Goal: Task Accomplishment & Management: Manage account settings

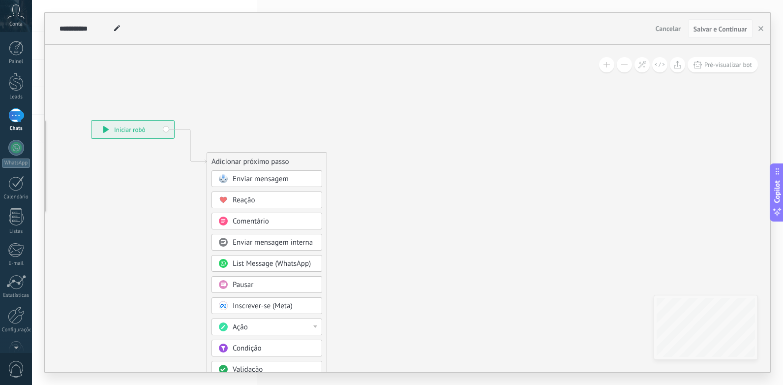
click at [273, 174] on span "Enviar mensagem" at bounding box center [261, 178] width 56 height 9
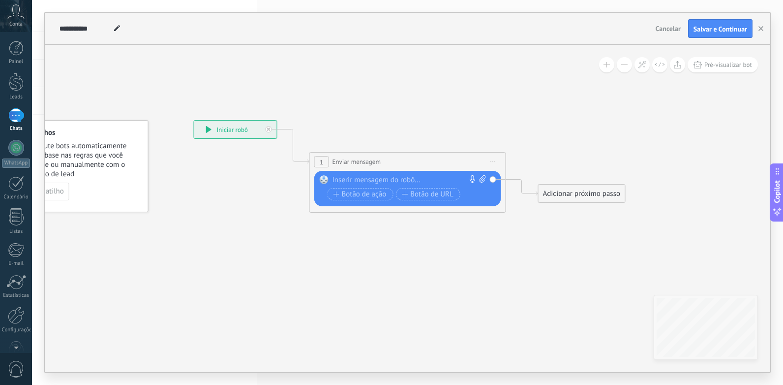
click at [372, 175] on div "Substituir Remover Converter para mensagem de voz Arraste a imagem aqui para an…" at bounding box center [407, 188] width 187 height 35
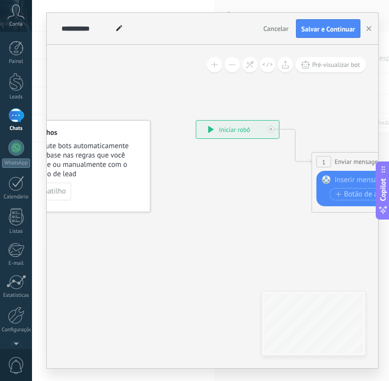
paste div
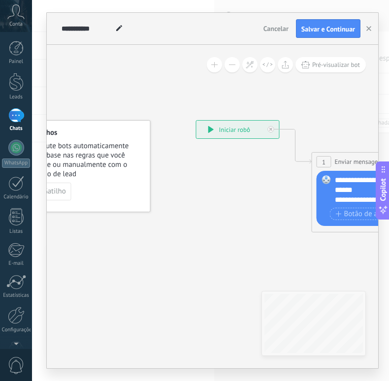
click at [239, 276] on icon at bounding box center [395, 166] width 890 height 585
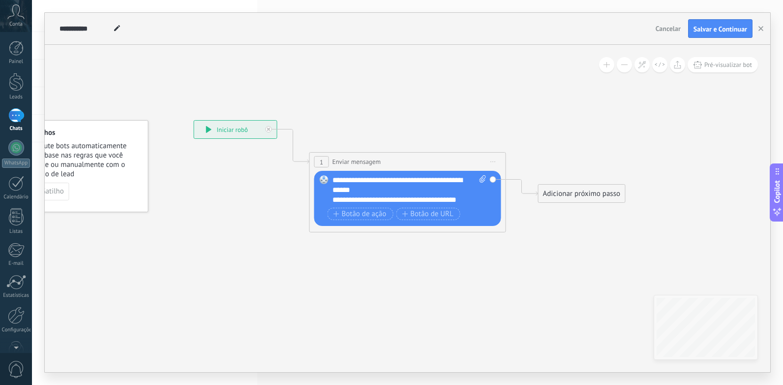
click at [470, 197] on div "**********" at bounding box center [410, 190] width 154 height 30
click at [558, 194] on div "Adicionar próximo passo" at bounding box center [582, 193] width 87 height 16
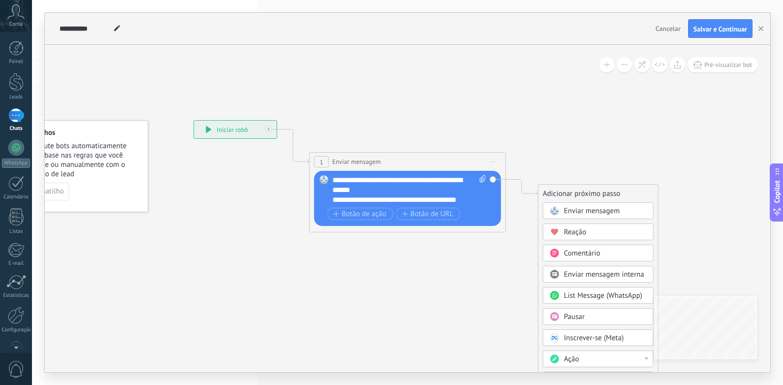
click at [588, 276] on span "Enviar mensagem interna" at bounding box center [604, 274] width 80 height 9
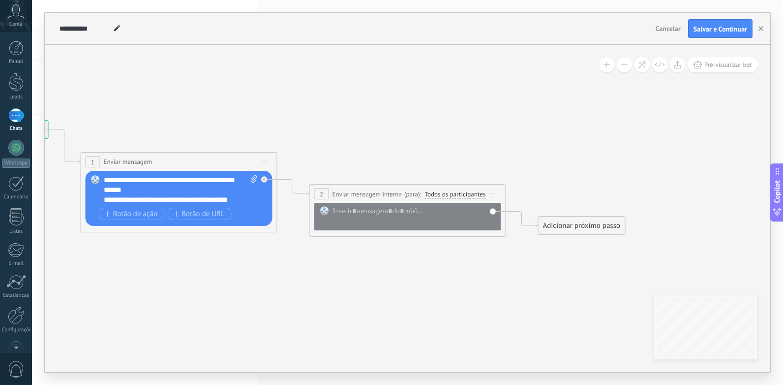
click at [320, 198] on div "2" at bounding box center [321, 193] width 15 height 11
drag, startPoint x: 326, startPoint y: 190, endPoint x: 386, endPoint y: 214, distance: 64.3
click at [370, 216] on div at bounding box center [414, 216] width 163 height 20
click at [461, 193] on span "Todos os participantes" at bounding box center [455, 194] width 61 height 8
click at [461, 193] on button "Todos os participantes" at bounding box center [481, 194] width 123 height 18
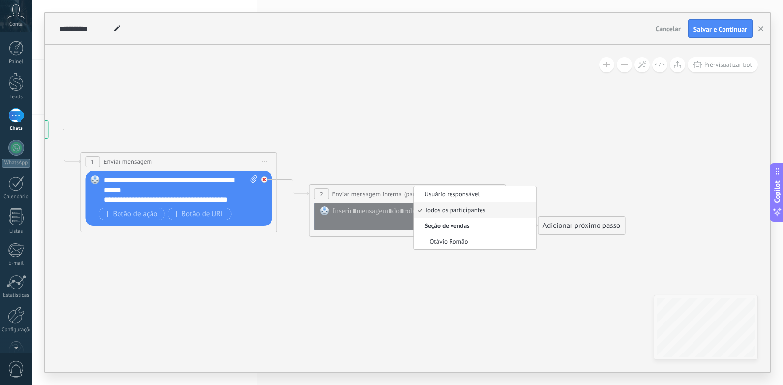
click at [262, 179] on div at bounding box center [264, 179] width 6 height 6
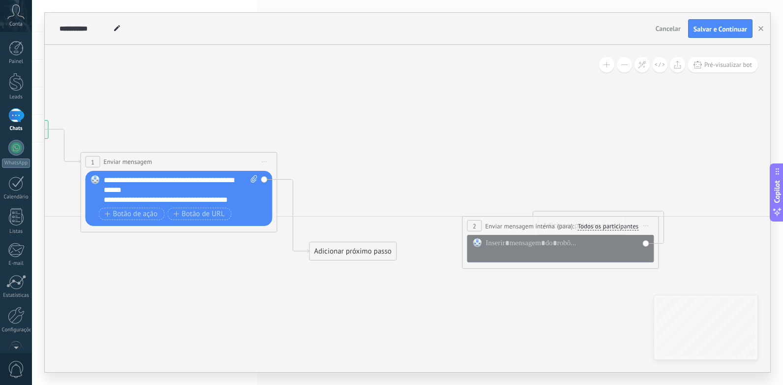
drag, startPoint x: 341, startPoint y: 205, endPoint x: 481, endPoint y: 236, distance: 142.8
drag, startPoint x: 481, startPoint y: 236, endPoint x: 511, endPoint y: 240, distance: 30.8
click at [511, 240] on div at bounding box center [567, 248] width 163 height 20
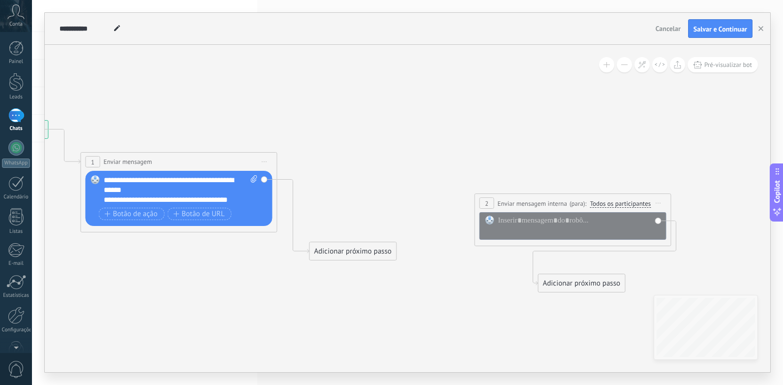
drag, startPoint x: 497, startPoint y: 228, endPoint x: 429, endPoint y: 56, distance: 185.0
click at [498, 199] on span "Enviar mensagem interna" at bounding box center [532, 203] width 69 height 9
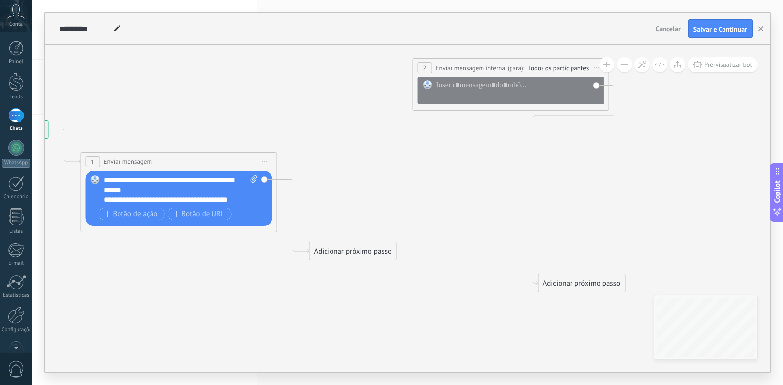
drag, startPoint x: 322, startPoint y: 8, endPoint x: 314, endPoint y: 6, distance: 8.7
click at [314, 6] on div "**********" at bounding box center [407, 192] width 751 height 385
drag, startPoint x: 583, startPoint y: 281, endPoint x: 497, endPoint y: 89, distance: 210.4
click at [497, 89] on div "Adicionar próximo passo" at bounding box center [497, 91] width 87 height 16
click at [367, 247] on div "Adicionar próximo passo" at bounding box center [353, 251] width 87 height 16
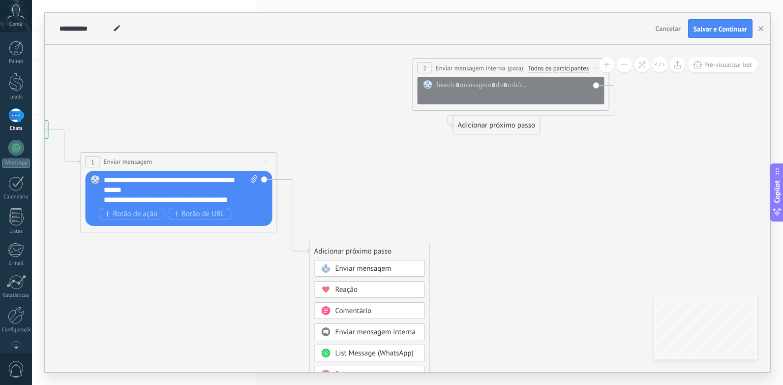
click at [386, 268] on span "Enviar mensagem" at bounding box center [364, 268] width 56 height 9
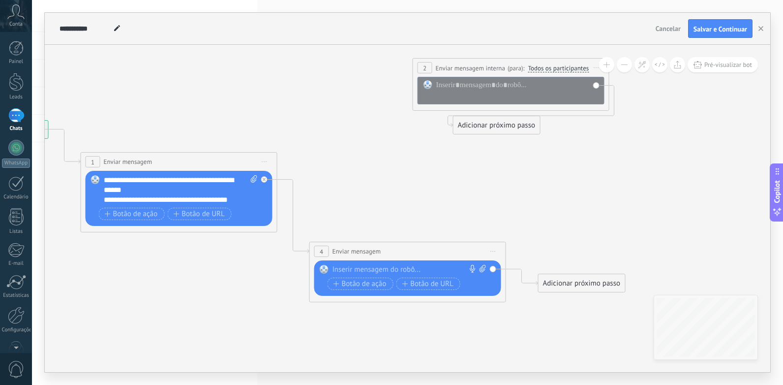
click at [413, 266] on div at bounding box center [406, 270] width 146 height 10
click at [435, 263] on div "Substituir Remover Converter para mensagem de voz Arraste a imagem aqui para an…" at bounding box center [407, 277] width 187 height 35
click at [495, 248] on span "Iniciar pré-visualização aqui [GEOGRAPHIC_DATA] Duplicar Excluir" at bounding box center [494, 251] width 16 height 14
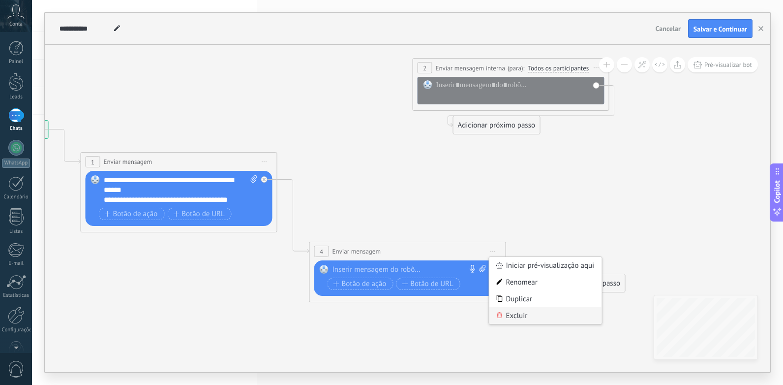
click at [500, 310] on div "Excluir" at bounding box center [546, 315] width 113 height 17
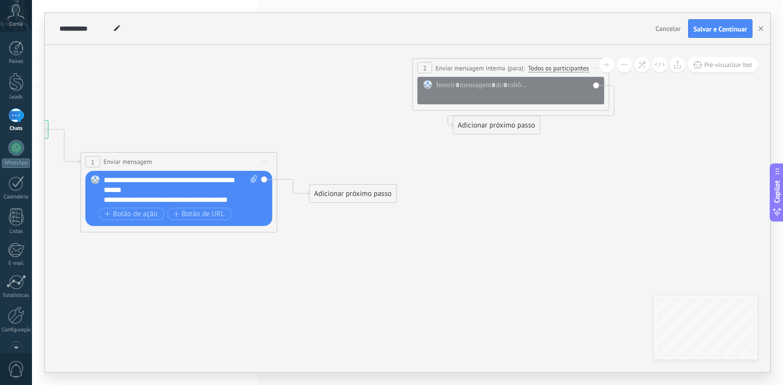
click at [594, 67] on icon at bounding box center [596, 67] width 5 height 1
click at [619, 134] on div "Excluir" at bounding box center [649, 131] width 113 height 17
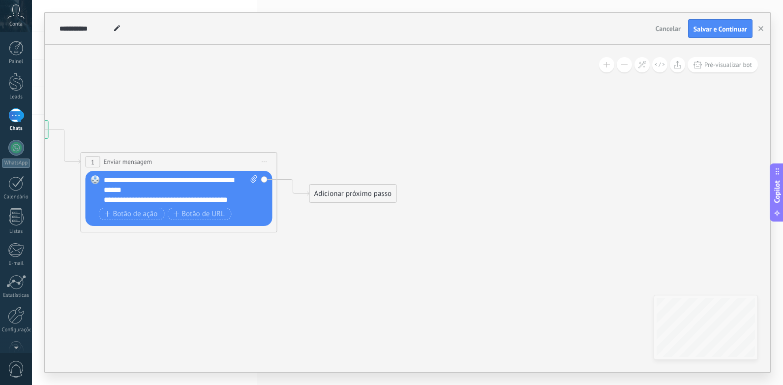
click at [345, 194] on div "Adicionar próximo passo" at bounding box center [353, 193] width 87 height 16
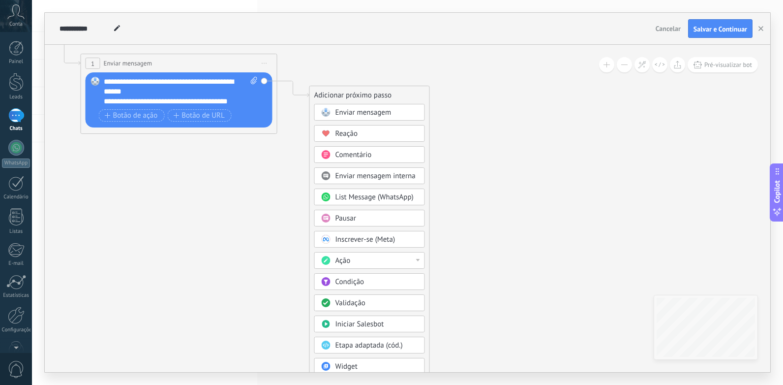
click at [420, 262] on div "Ação" at bounding box center [369, 260] width 111 height 17
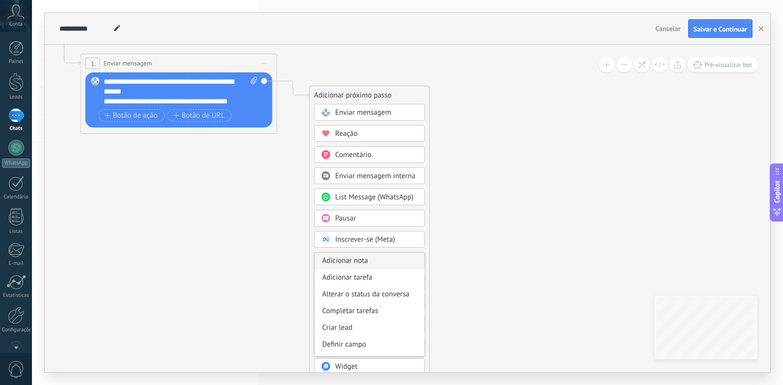
click at [419, 259] on div "Adicionar nota" at bounding box center [370, 260] width 110 height 17
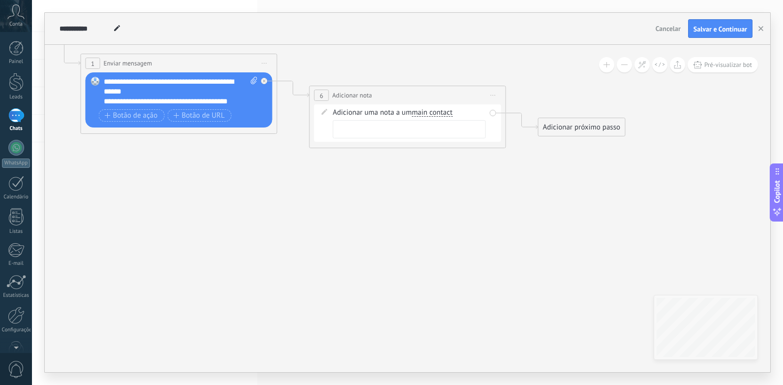
click at [491, 95] on icon at bounding box center [493, 95] width 5 height 1
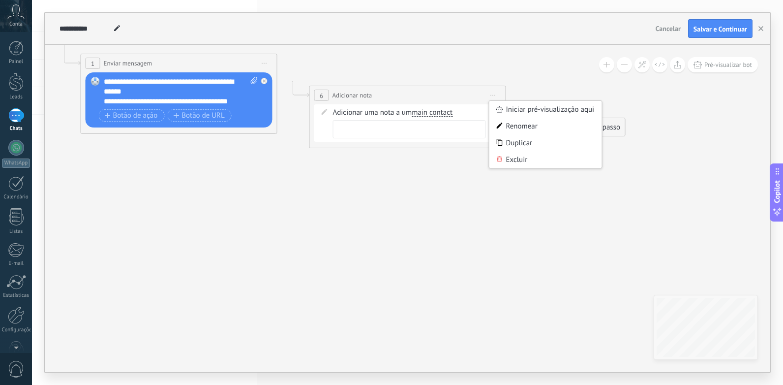
drag, startPoint x: 515, startPoint y: 159, endPoint x: 496, endPoint y: 133, distance: 32.1
click at [515, 157] on div "Excluir" at bounding box center [546, 159] width 113 height 17
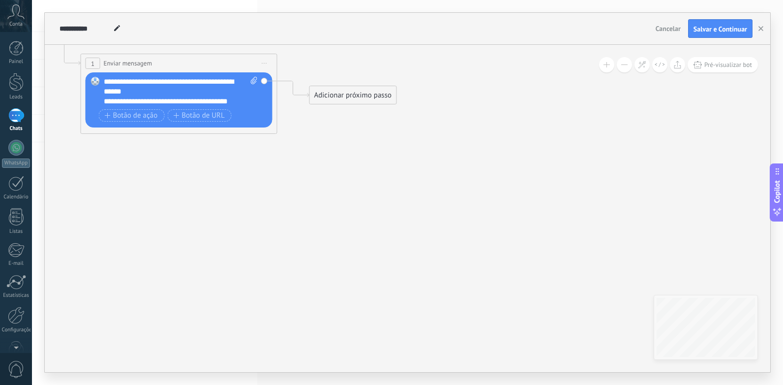
click at [358, 98] on div "Adicionar próximo passo" at bounding box center [353, 95] width 87 height 16
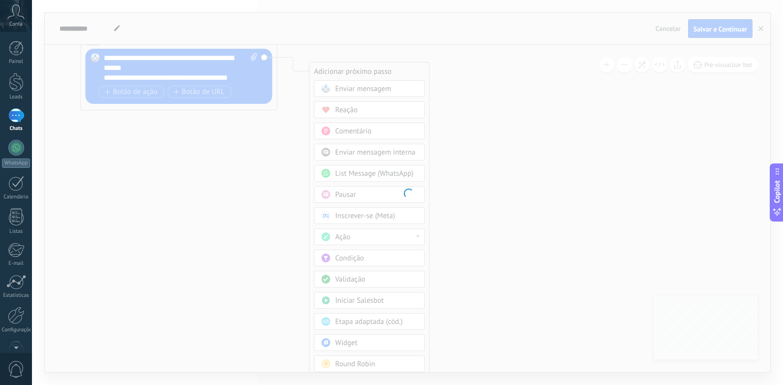
click at [358, 338] on body ".abccls-1,.abccls-2{fill-rule:evenodd}.abccls-2{fill:#fff} .abfcls-1{fill:none}…" at bounding box center [391, 192] width 783 height 385
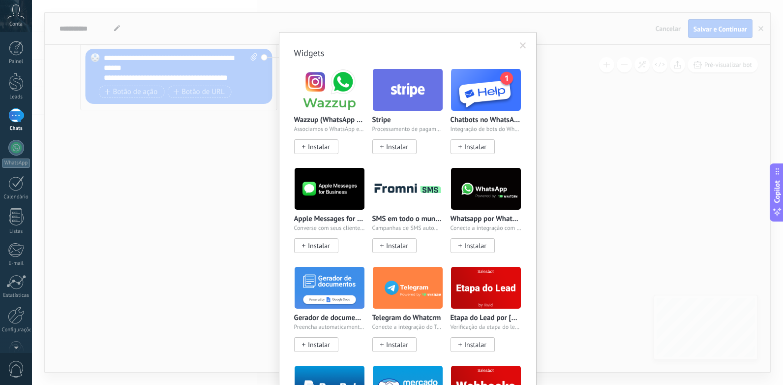
click at [526, 51] on span at bounding box center [523, 45] width 16 height 17
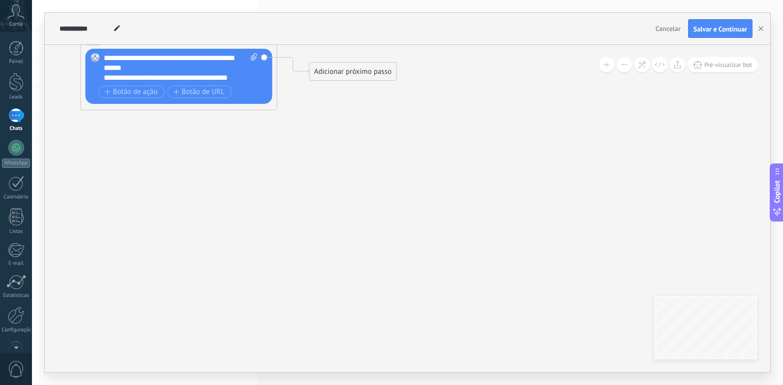
click at [355, 76] on div "Adicionar próximo passo" at bounding box center [353, 71] width 87 height 16
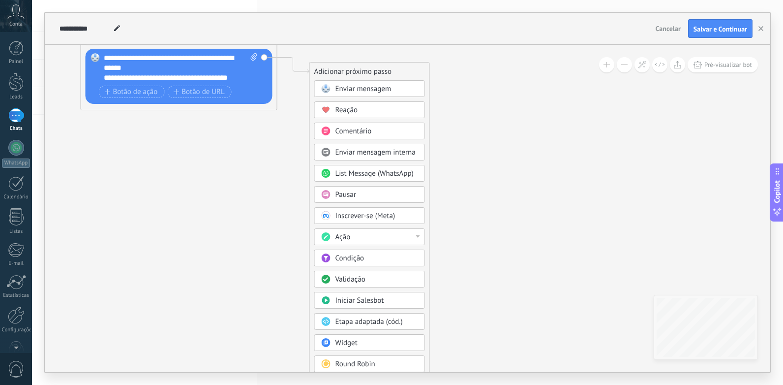
click at [371, 365] on span "Round Robin" at bounding box center [356, 363] width 40 height 9
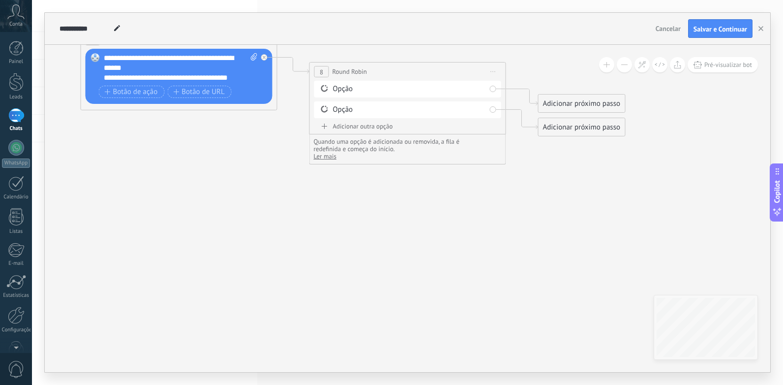
click at [495, 71] on icon at bounding box center [493, 71] width 5 height 1
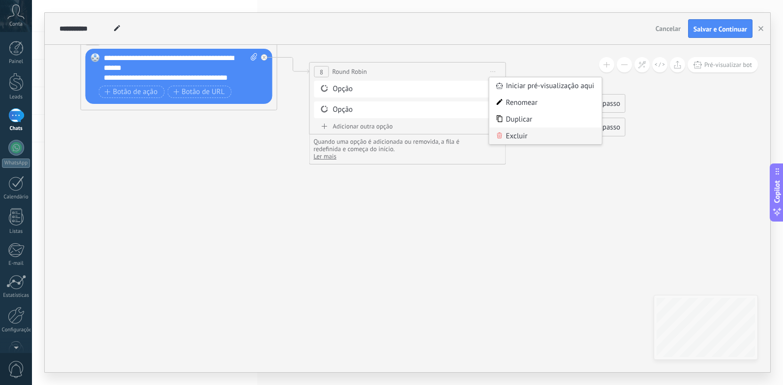
click at [517, 138] on div "Excluir" at bounding box center [546, 135] width 113 height 17
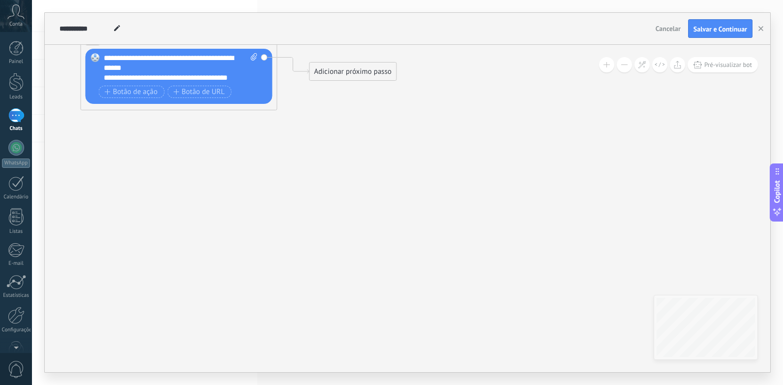
click at [368, 77] on div "Adicionar próximo passo" at bounding box center [353, 71] width 87 height 16
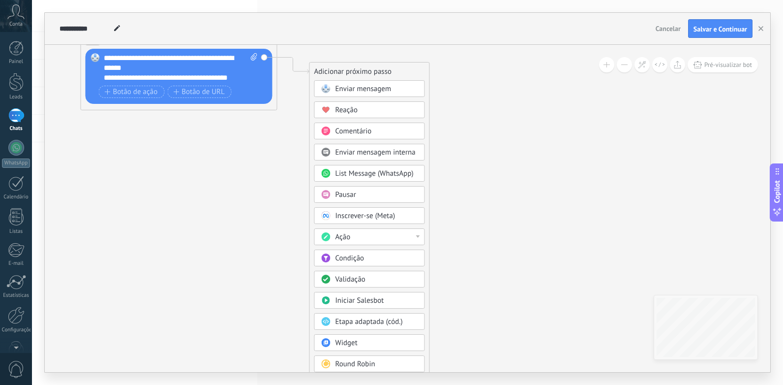
click at [375, 91] on span "Enviar mensagem" at bounding box center [364, 88] width 56 height 9
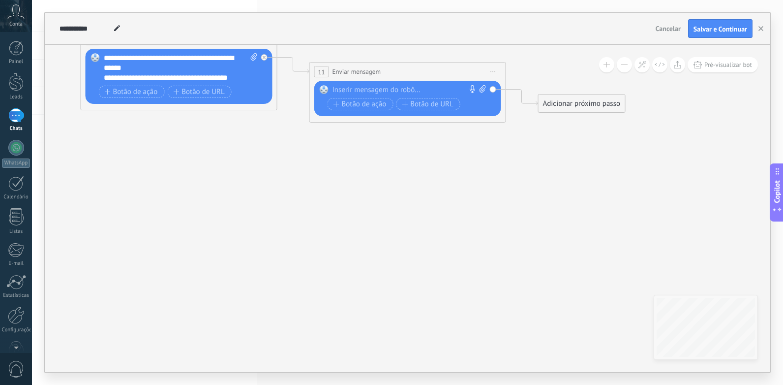
click at [516, 147] on icon at bounding box center [278, 60] width 1119 height 616
click at [410, 88] on div at bounding box center [406, 90] width 146 height 10
paste div
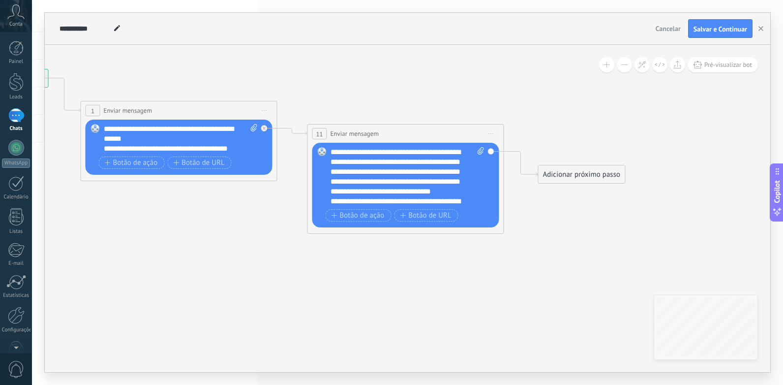
drag, startPoint x: 388, startPoint y: 137, endPoint x: 386, endPoint y: 128, distance: 9.1
click at [386, 128] on div "**********" at bounding box center [406, 133] width 196 height 18
click at [492, 138] on span "Iniciar pré-visualização aqui [GEOGRAPHIC_DATA] Duplicar Excluir" at bounding box center [492, 133] width 16 height 14
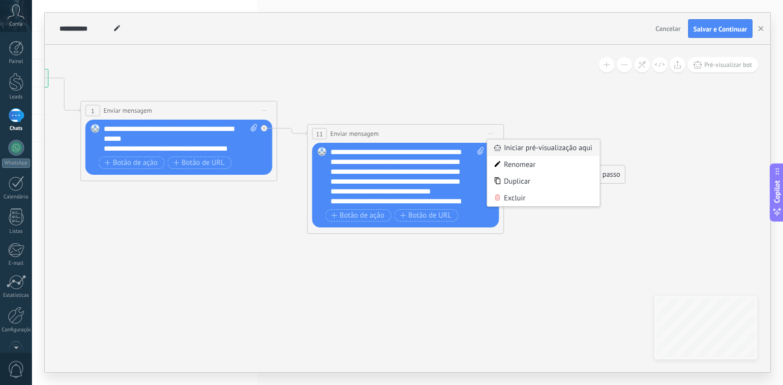
click at [527, 154] on div "Iniciar pré-visualização aqui" at bounding box center [544, 147] width 113 height 17
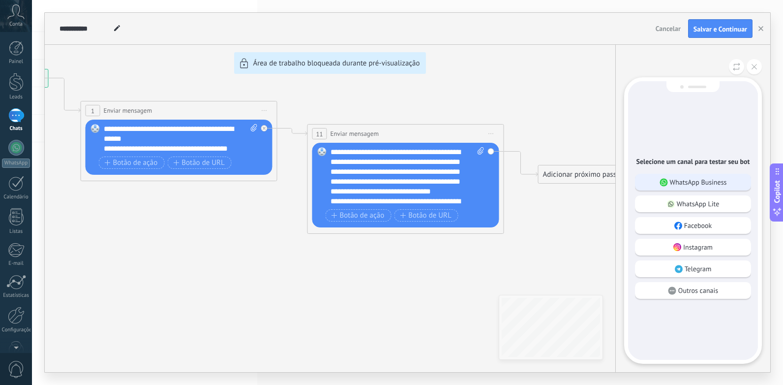
click at [659, 177] on div "WhatsApp Business" at bounding box center [693, 182] width 116 height 17
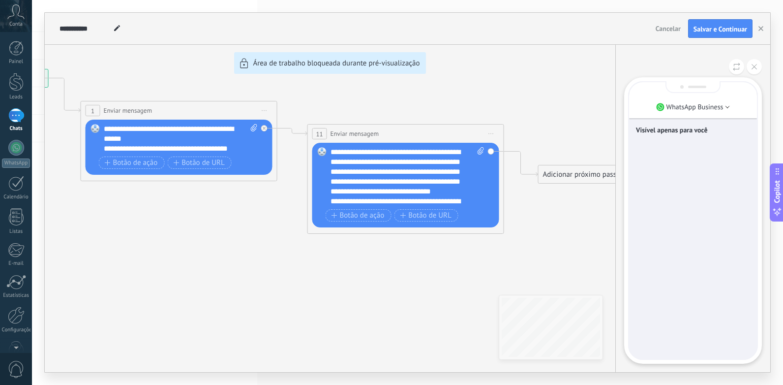
click at [656, 139] on div "Visível apenas para você" at bounding box center [693, 131] width 114 height 21
click at [658, 133] on p "Visível apenas para você" at bounding box center [693, 129] width 114 height 9
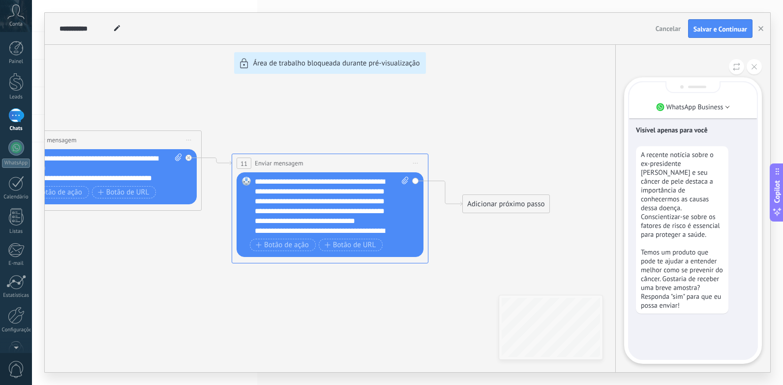
click at [193, 144] on div "**********" at bounding box center [408, 192] width 726 height 359
click at [190, 142] on div "**********" at bounding box center [408, 192] width 726 height 359
click at [186, 140] on div "**********" at bounding box center [408, 192] width 726 height 359
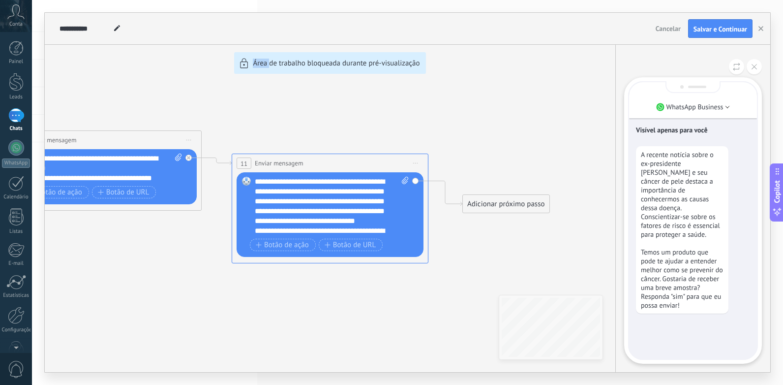
click at [186, 140] on div "**********" at bounding box center [408, 192] width 726 height 359
click at [187, 140] on div "**********" at bounding box center [408, 192] width 726 height 359
click at [751, 70] on button at bounding box center [754, 66] width 15 height 15
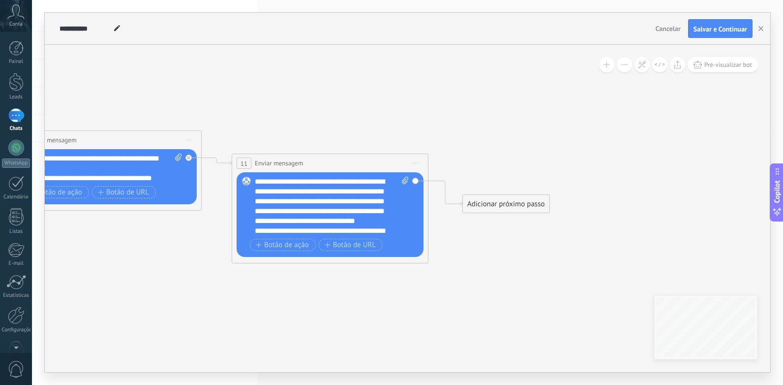
click at [188, 142] on span "Iniciar pré-visualização aqui [GEOGRAPHIC_DATA] Duplicar Excluir" at bounding box center [189, 140] width 16 height 14
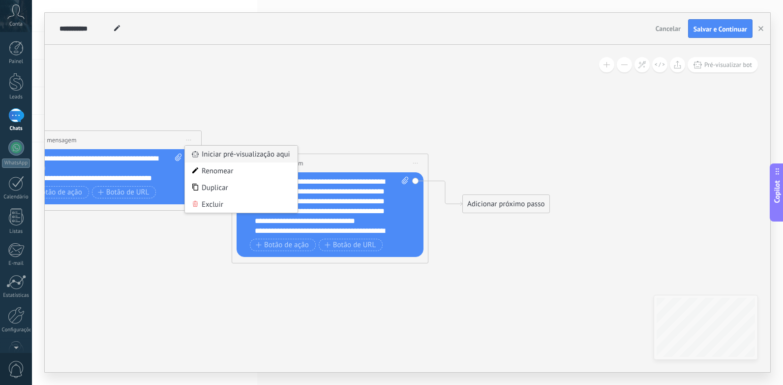
click at [216, 158] on div "Iniciar pré-visualização aqui" at bounding box center [241, 154] width 113 height 17
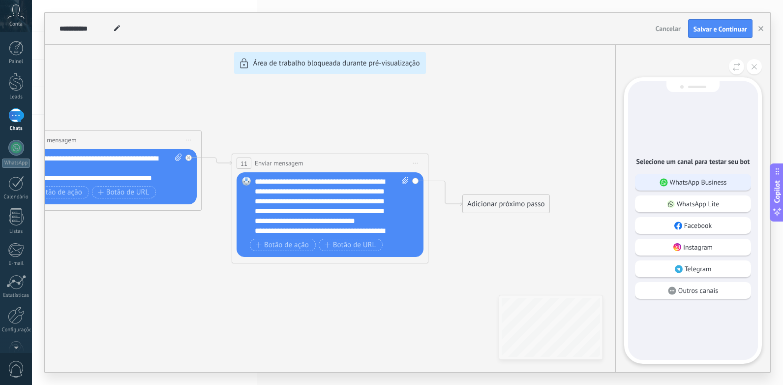
click at [677, 187] on div "WhatsApp Business" at bounding box center [693, 182] width 116 height 17
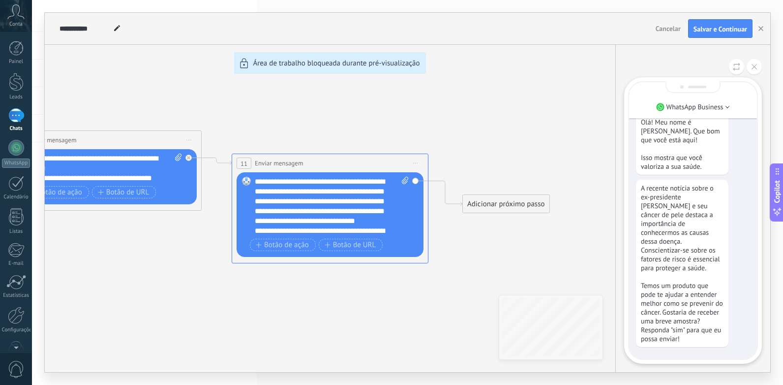
click at [340, 180] on div "**********" at bounding box center [408, 192] width 726 height 359
click at [362, 180] on div "**********" at bounding box center [408, 192] width 726 height 359
click at [753, 71] on button at bounding box center [754, 66] width 15 height 15
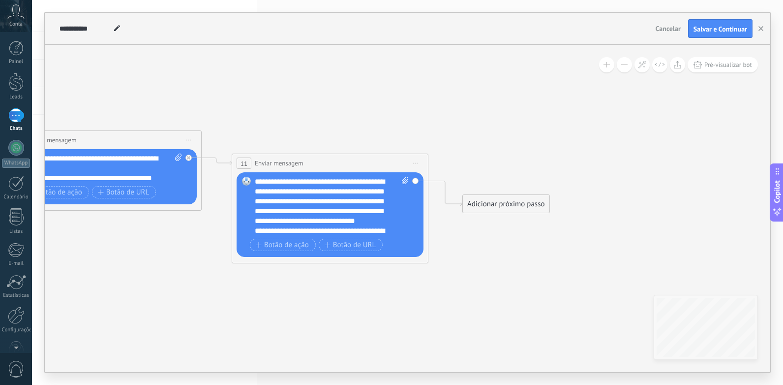
click at [374, 182] on div "**********" at bounding box center [332, 206] width 154 height 59
click at [378, 181] on div "**********" at bounding box center [332, 206] width 154 height 59
click at [336, 182] on div "**********" at bounding box center [332, 206] width 154 height 59
click at [340, 180] on div "**********" at bounding box center [332, 206] width 154 height 59
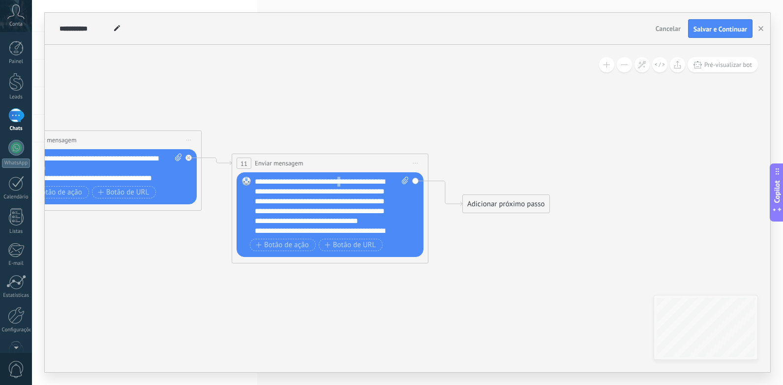
click at [340, 180] on div "**********" at bounding box center [332, 206] width 154 height 59
click at [337, 180] on div "**********" at bounding box center [332, 206] width 154 height 59
click at [334, 180] on div "**********" at bounding box center [332, 206] width 154 height 59
click at [336, 178] on div "**********" at bounding box center [332, 206] width 154 height 59
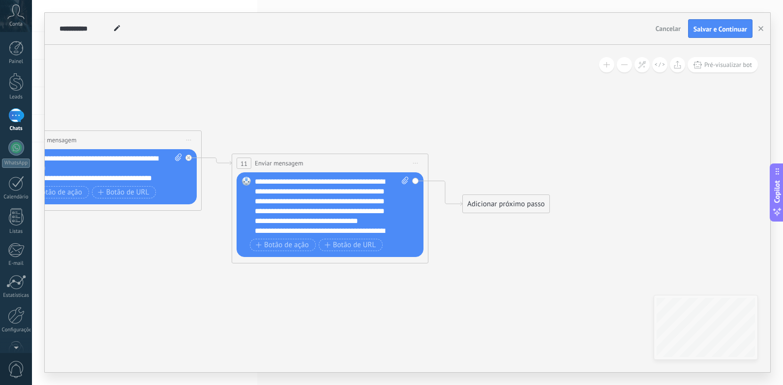
click at [338, 180] on div "**********" at bounding box center [332, 206] width 154 height 59
click at [384, 180] on div "**********" at bounding box center [332, 206] width 154 height 59
click at [296, 190] on div "**********" at bounding box center [332, 206] width 154 height 59
click at [299, 191] on div "**********" at bounding box center [332, 206] width 154 height 59
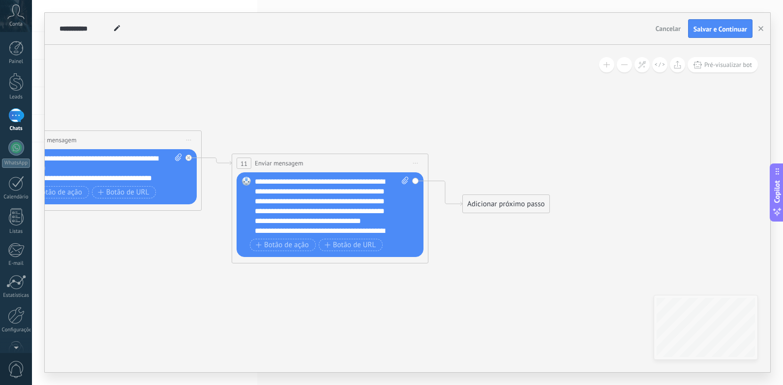
click at [185, 137] on span "Iniciar pré-visualização aqui [GEOGRAPHIC_DATA] Duplicar Excluir" at bounding box center [189, 140] width 16 height 14
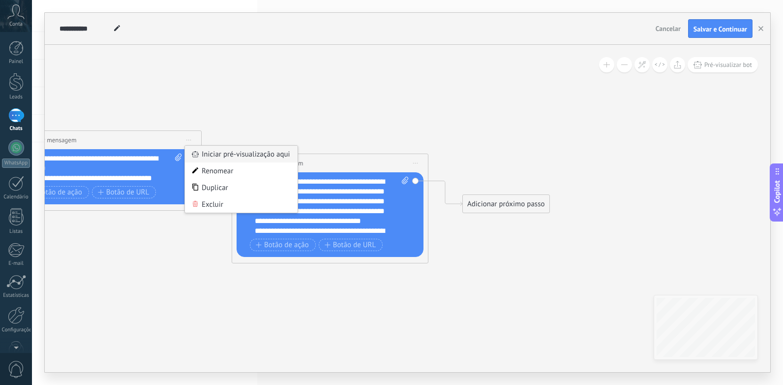
click at [223, 158] on div "Iniciar pré-visualização aqui" at bounding box center [241, 154] width 113 height 17
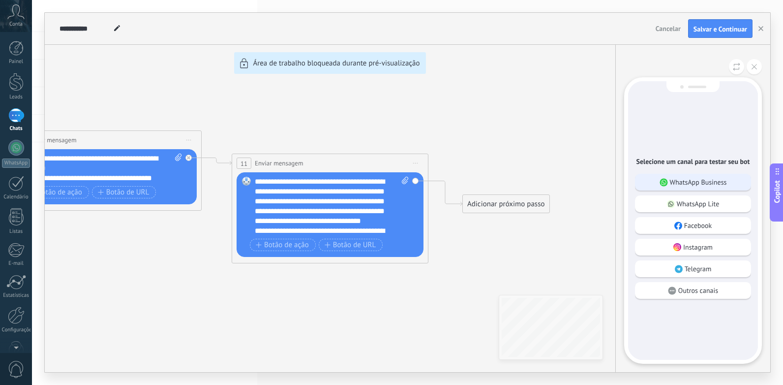
click at [689, 185] on p "WhatsApp Business" at bounding box center [698, 182] width 57 height 9
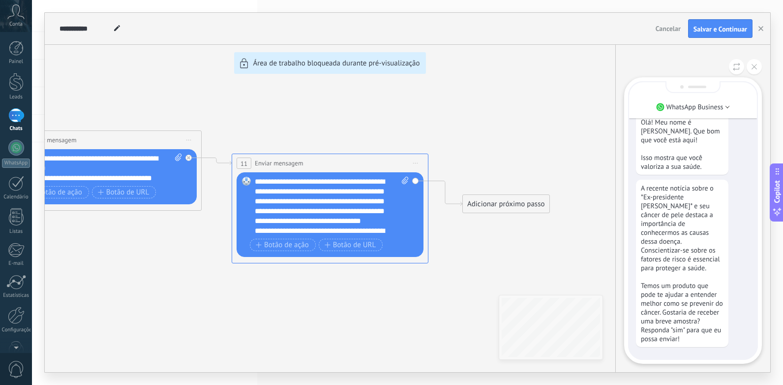
click at [300, 244] on div "**********" at bounding box center [408, 192] width 726 height 359
click at [752, 69] on button at bounding box center [754, 66] width 15 height 15
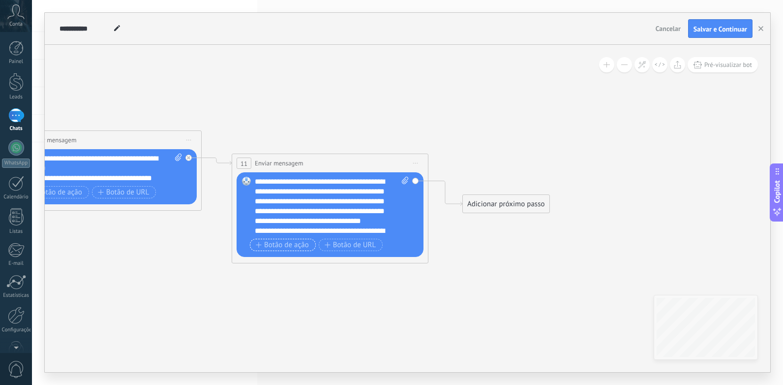
click at [292, 245] on span "Botão de ação" at bounding box center [282, 245] width 53 height 8
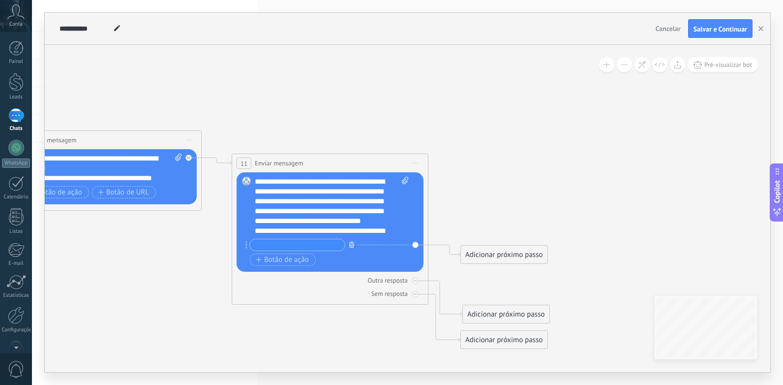
click at [353, 246] on icon "button" at bounding box center [351, 245] width 5 height 6
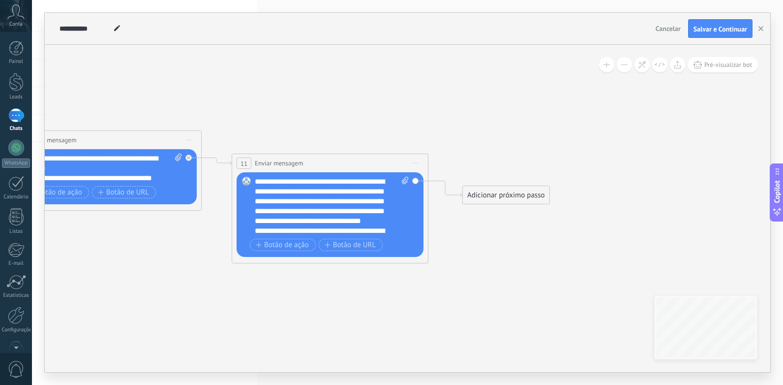
click at [416, 163] on icon at bounding box center [415, 163] width 5 height 1
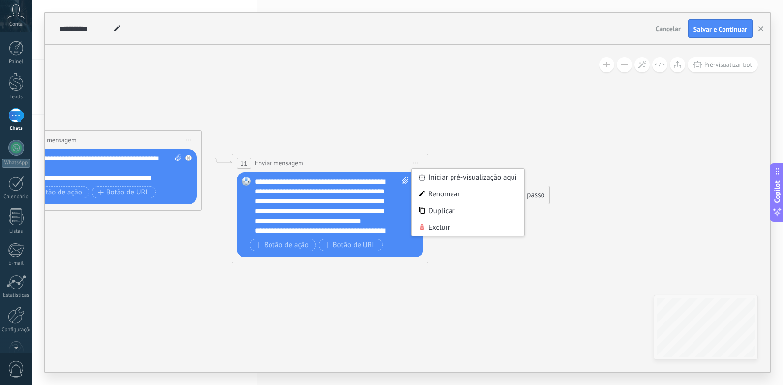
click at [487, 150] on icon at bounding box center [202, 223] width 1119 height 742
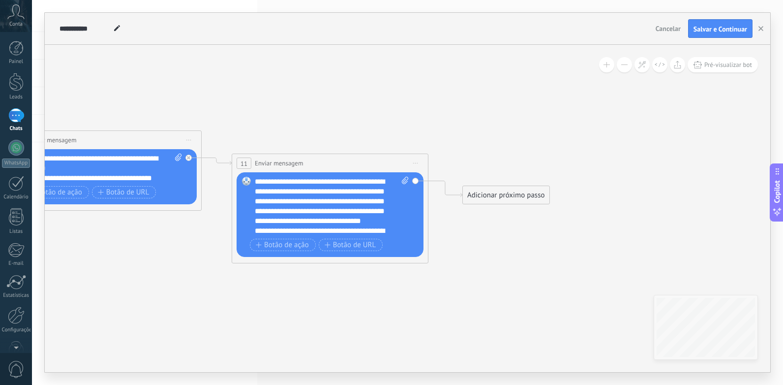
click at [481, 190] on div "Adicionar próximo passo" at bounding box center [506, 195] width 87 height 16
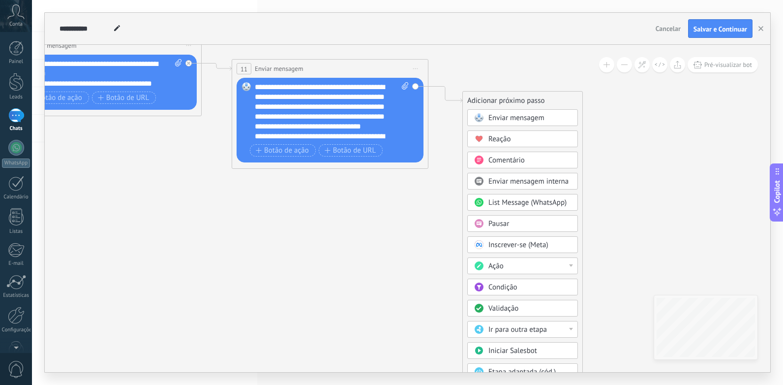
click at [405, 90] on span at bounding box center [403, 111] width 9 height 59
click input "Upload" at bounding box center [0, 0] width 0 height 0
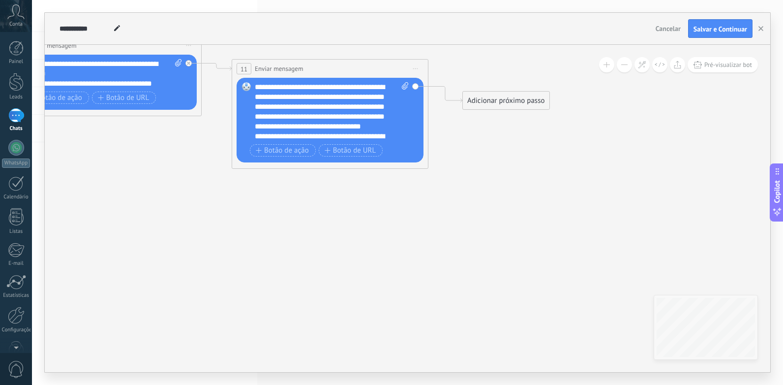
click at [402, 90] on span at bounding box center [403, 111] width 9 height 59
click input "Upload" at bounding box center [0, 0] width 0 height 0
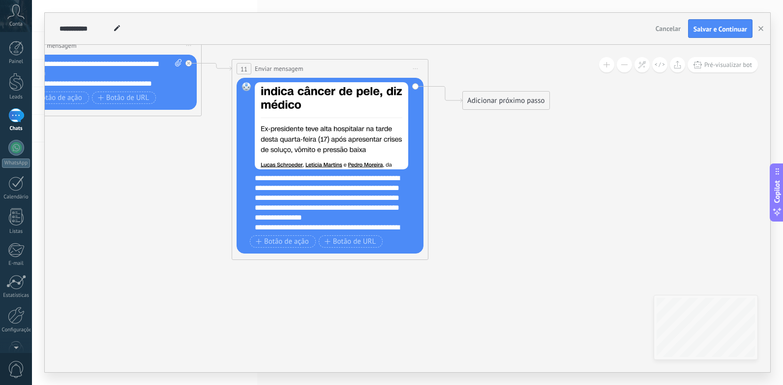
click at [189, 46] on span "Iniciar pré-visualização aqui [GEOGRAPHIC_DATA] Duplicar Excluir" at bounding box center [189, 45] width 16 height 14
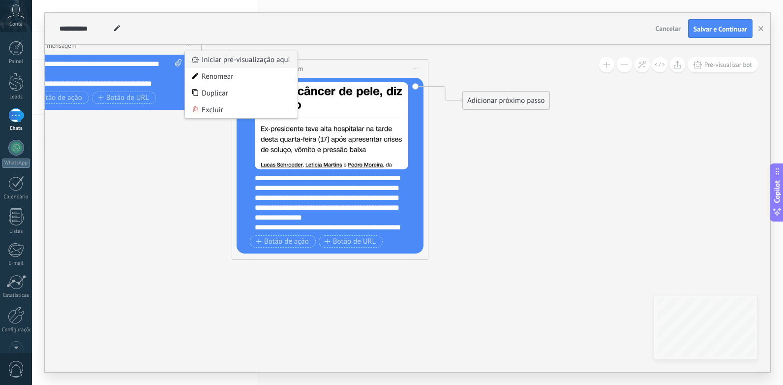
click at [212, 62] on div "Iniciar pré-visualização aqui" at bounding box center [241, 59] width 113 height 17
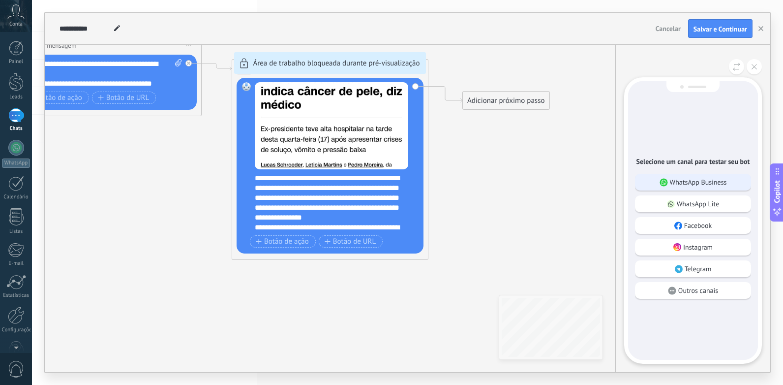
click at [664, 184] on use at bounding box center [664, 182] width 8 height 8
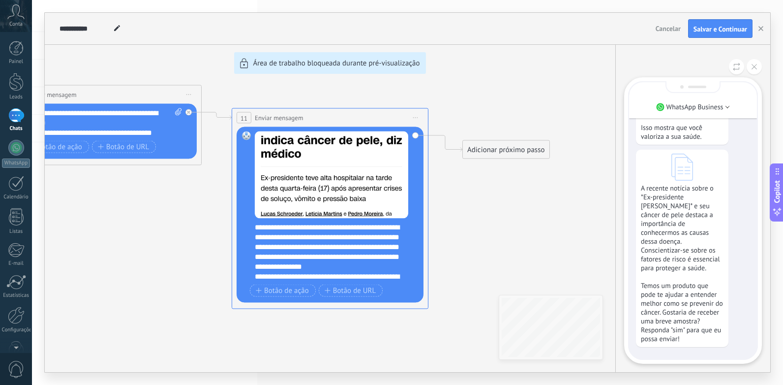
click at [357, 202] on div "**********" at bounding box center [408, 192] width 726 height 359
click at [361, 170] on div "**********" at bounding box center [408, 192] width 726 height 359
click at [299, 140] on div "**********" at bounding box center [408, 192] width 726 height 359
click at [319, 143] on div "**********" at bounding box center [408, 192] width 726 height 359
click at [497, 154] on div "**********" at bounding box center [408, 192] width 726 height 359
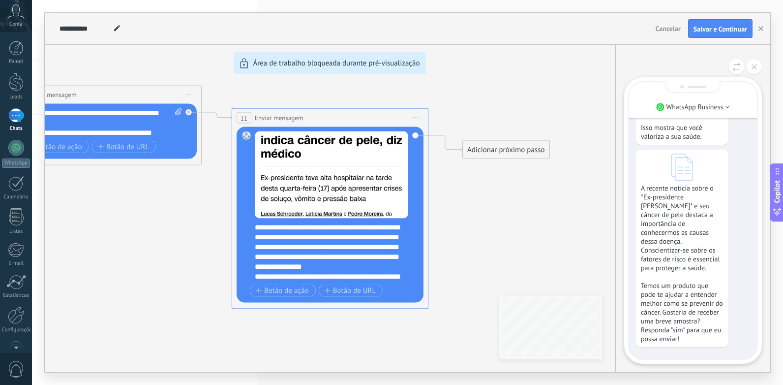
click at [496, 153] on div "**********" at bounding box center [408, 192] width 726 height 359
click at [493, 148] on div "**********" at bounding box center [408, 192] width 726 height 359
drag, startPoint x: 493, startPoint y: 148, endPoint x: 513, endPoint y: 149, distance: 20.2
click at [513, 149] on div "**********" at bounding box center [408, 192] width 726 height 359
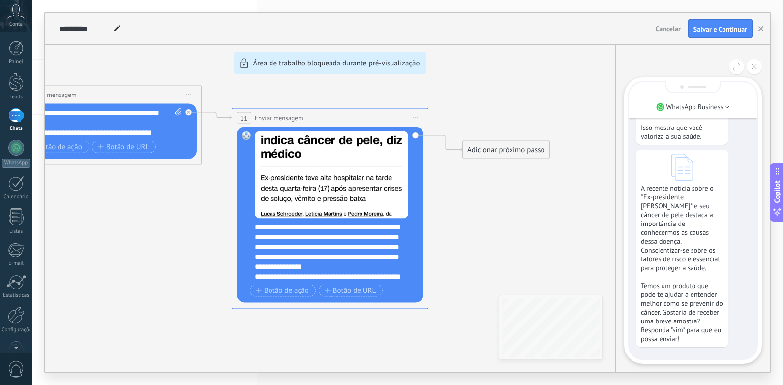
click at [513, 152] on div "**********" at bounding box center [408, 192] width 726 height 359
drag, startPoint x: 513, startPoint y: 152, endPoint x: 520, endPoint y: 153, distance: 7.0
click at [517, 153] on div "**********" at bounding box center [408, 192] width 726 height 359
click at [756, 70] on button at bounding box center [754, 66] width 15 height 15
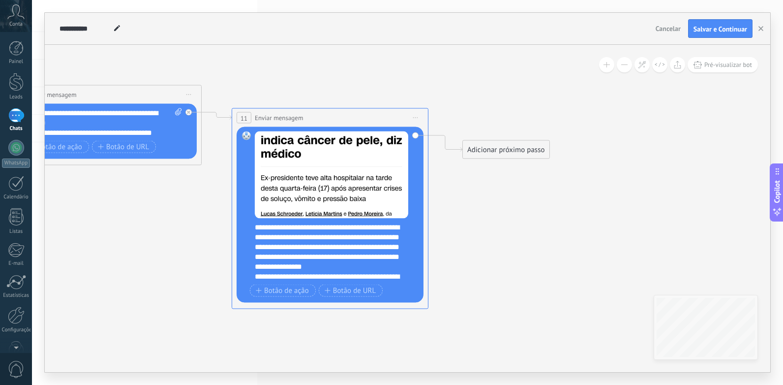
click at [533, 152] on div "Adicionar próximo passo" at bounding box center [506, 150] width 87 height 16
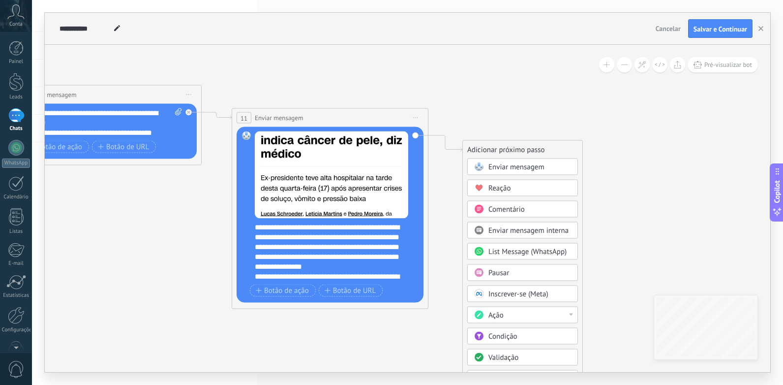
click at [510, 312] on div "Ação" at bounding box center [530, 315] width 83 height 10
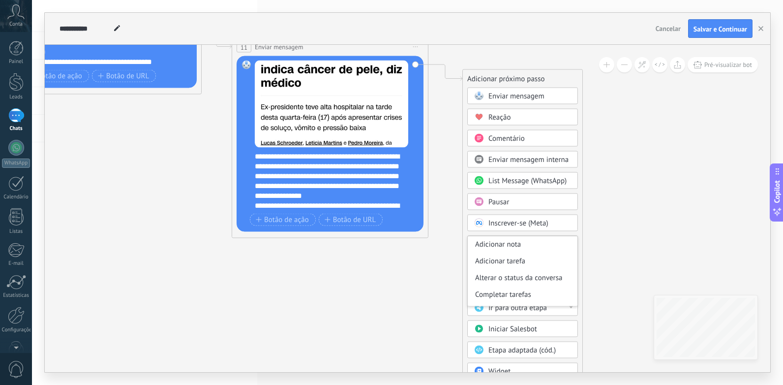
click at [447, 321] on icon at bounding box center [202, 107] width 1119 height 742
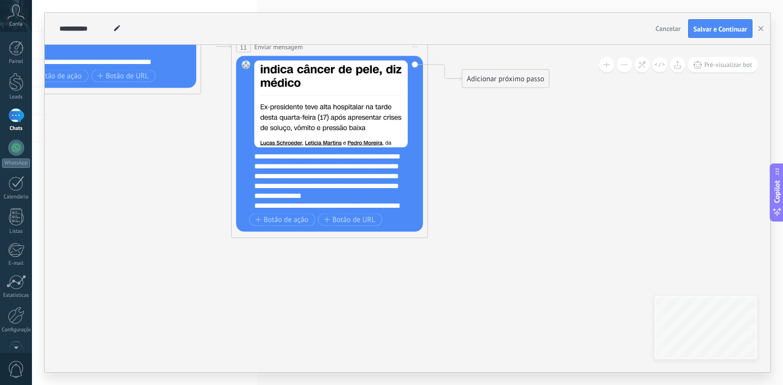
click at [518, 72] on div "Adicionar próximo passo" at bounding box center [505, 79] width 87 height 16
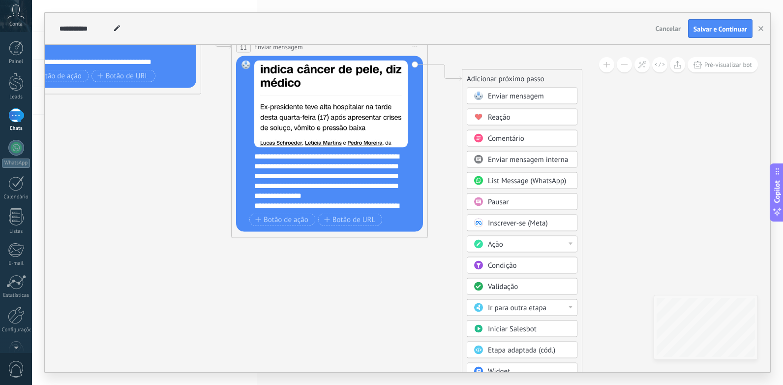
click at [505, 286] on span "Validação" at bounding box center [503, 286] width 30 height 9
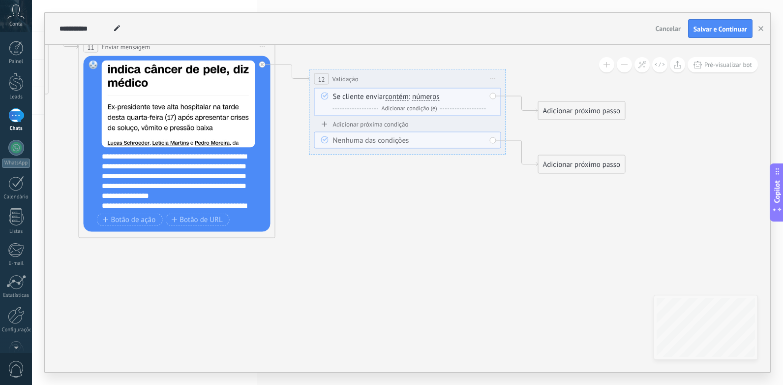
click at [428, 97] on span "números" at bounding box center [426, 97] width 28 height 8
click at [428, 97] on button "números" at bounding box center [468, 97] width 123 height 18
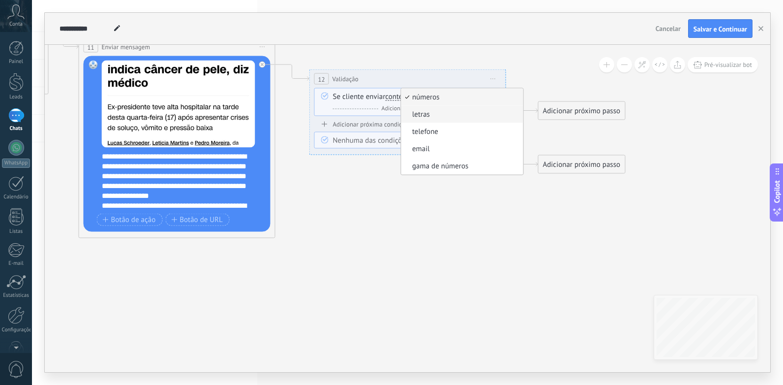
click at [431, 116] on span "letras" at bounding box center [460, 115] width 119 height 10
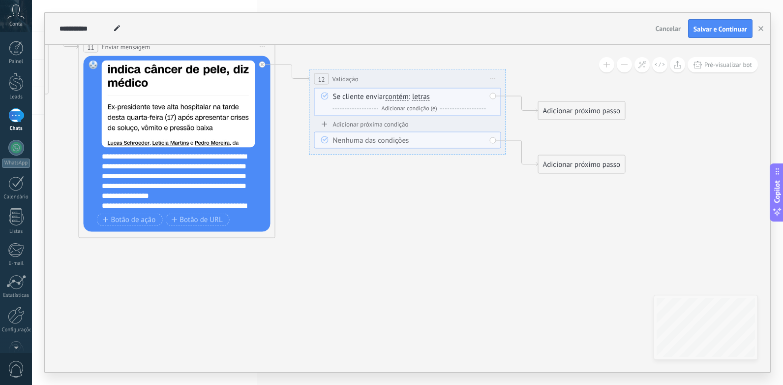
click at [384, 146] on div "Nenhuma das condições" at bounding box center [407, 140] width 187 height 17
click at [389, 142] on div "Nenhuma das condições" at bounding box center [409, 141] width 153 height 10
click at [407, 108] on span "Adicionar condição (e)" at bounding box center [409, 108] width 61 height 7
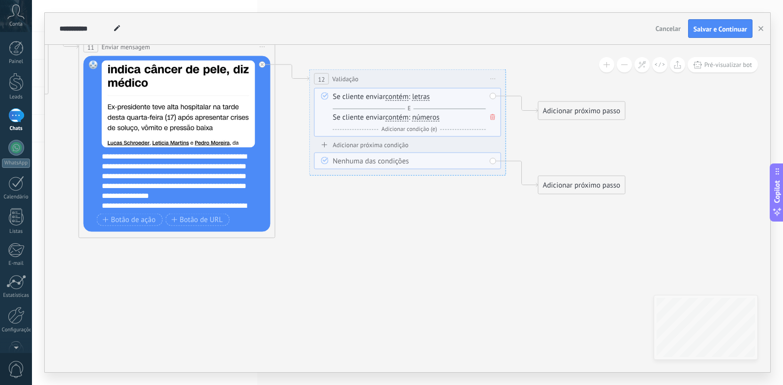
click at [496, 118] on span at bounding box center [493, 117] width 10 height 11
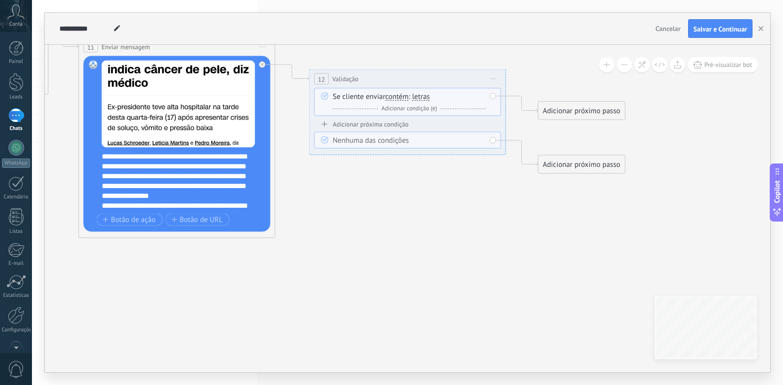
click at [389, 139] on div "Nenhuma das condições" at bounding box center [409, 141] width 153 height 10
click at [350, 123] on div "Adicionar próxima condição" at bounding box center [407, 124] width 187 height 8
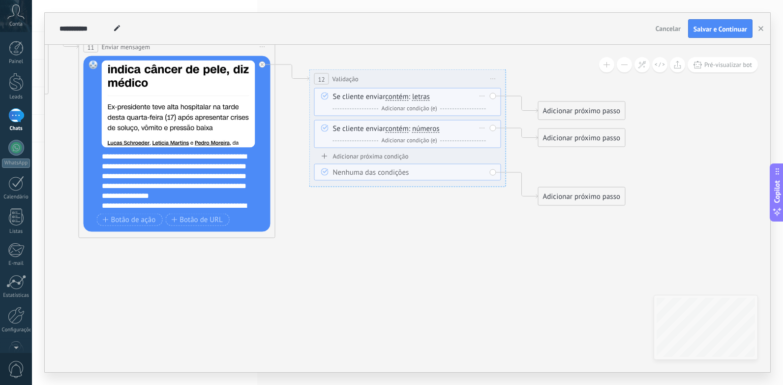
click at [482, 127] on icon at bounding box center [482, 127] width 5 height 1
click at [490, 142] on div "Excluir" at bounding box center [499, 142] width 46 height 17
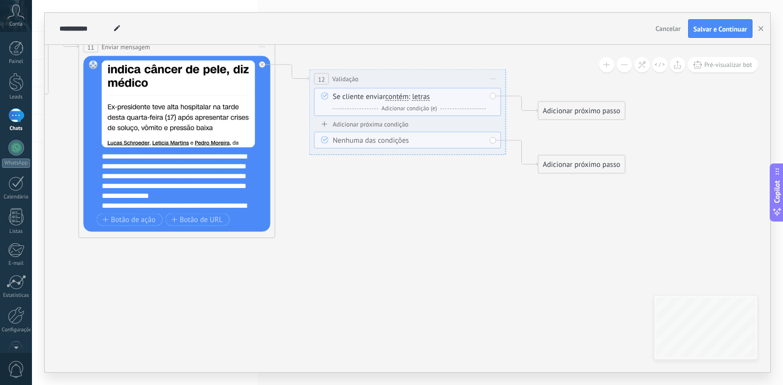
drag, startPoint x: 495, startPoint y: 96, endPoint x: 447, endPoint y: 96, distance: 48.7
click at [492, 96] on div "Se cliente enviar contém iguais desiguais contém não contém tem o comprimento d…" at bounding box center [407, 102] width 187 height 28
click at [441, 96] on div "Se cliente enviar contém iguais desiguais contém não contém tem o comprimento d…" at bounding box center [409, 103] width 153 height 22
click at [425, 96] on span "letras" at bounding box center [421, 97] width 18 height 8
click at [425, 96] on button "letras" at bounding box center [468, 97] width 123 height 18
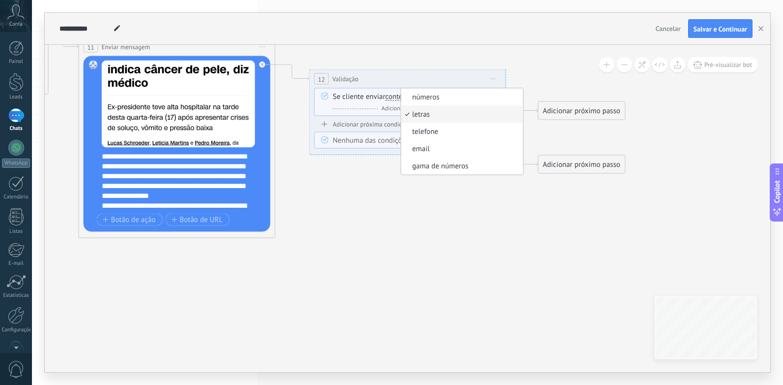
click at [422, 117] on span "letras" at bounding box center [460, 115] width 119 height 10
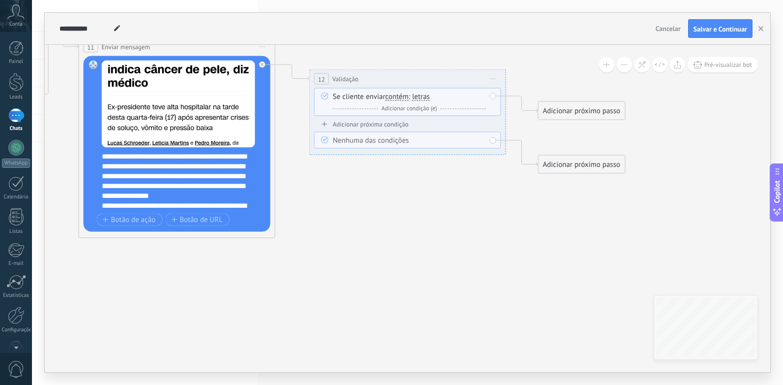
click at [365, 142] on div "Nenhuma das condições" at bounding box center [409, 141] width 153 height 10
click at [340, 105] on div "E Adicionar condição (e)" at bounding box center [409, 109] width 153 height 10
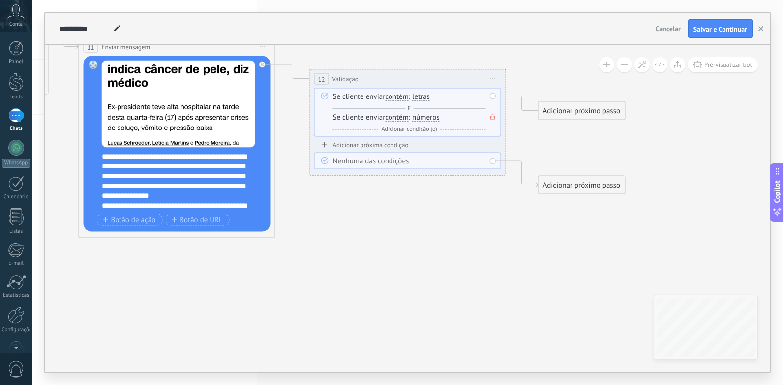
click at [491, 118] on icon at bounding box center [493, 117] width 5 height 6
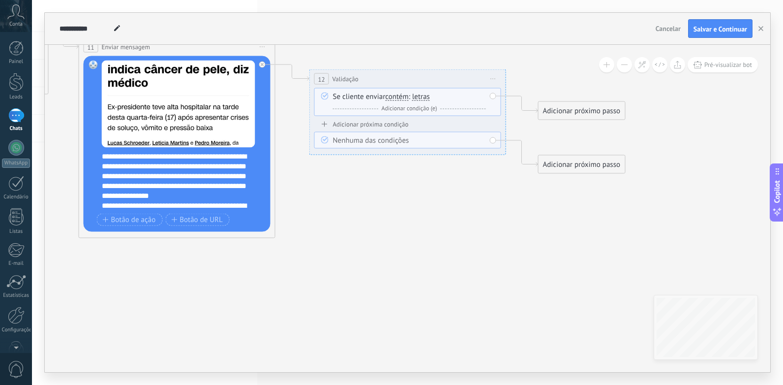
drag, startPoint x: 466, startPoint y: 106, endPoint x: 424, endPoint y: 100, distance: 42.7
click at [435, 100] on div "Se cliente enviar contém iguais desiguais contém não contém tem o comprimento d…" at bounding box center [409, 103] width 153 height 22
click at [356, 87] on div "12 Validação ********* Iniciar pré-visualização aqui [GEOGRAPHIC_DATA] Duplicar…" at bounding box center [408, 79] width 196 height 18
click at [360, 99] on div "Se cliente enviar contém iguais desiguais contém não contém tem o comprimento d…" at bounding box center [409, 103] width 153 height 22
click at [360, 98] on div "Se cliente enviar contém iguais desiguais contém não contém tem o comprimento d…" at bounding box center [409, 103] width 153 height 22
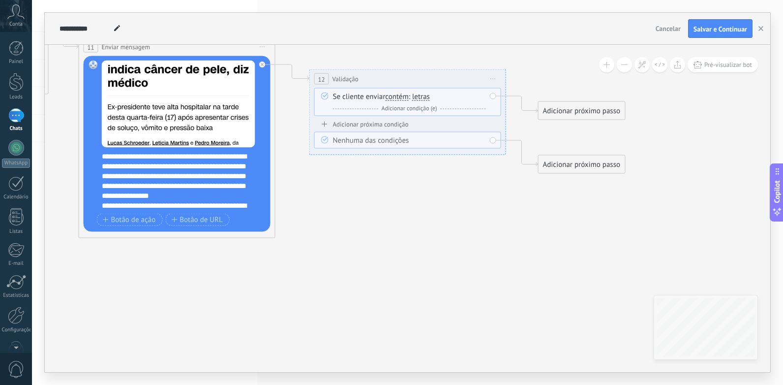
drag, startPoint x: 318, startPoint y: 94, endPoint x: 327, endPoint y: 96, distance: 9.1
click at [319, 96] on span at bounding box center [324, 96] width 17 height 8
click at [328, 96] on span at bounding box center [324, 96] width 17 height 8
click at [329, 97] on span at bounding box center [324, 96] width 17 height 8
click at [327, 122] on icon at bounding box center [325, 123] width 6 height 5
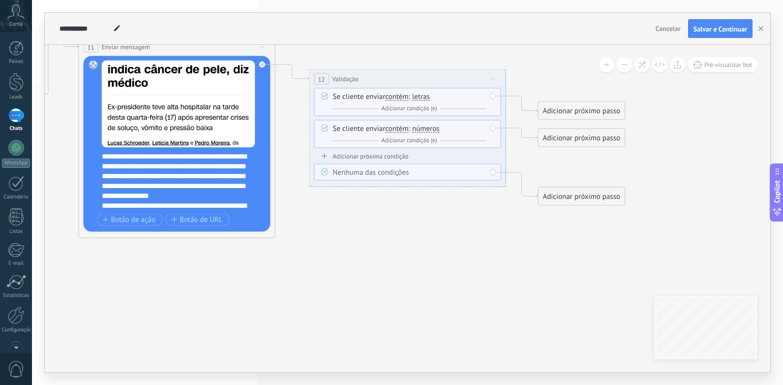
click at [327, 155] on icon at bounding box center [324, 155] width 5 height 5
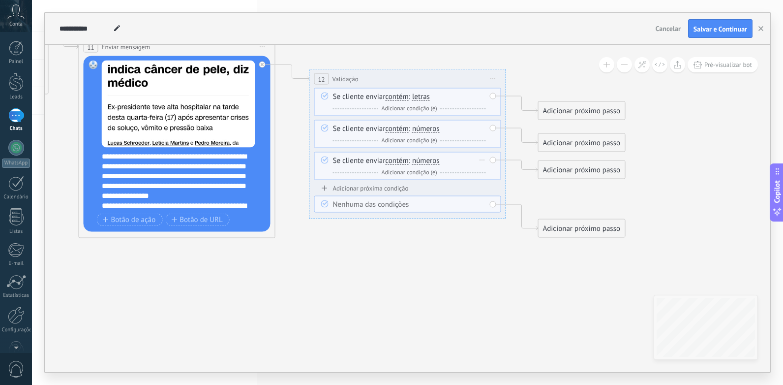
click at [479, 163] on div "Excluir" at bounding box center [482, 160] width 11 height 14
click at [492, 172] on div "Excluir" at bounding box center [499, 174] width 46 height 17
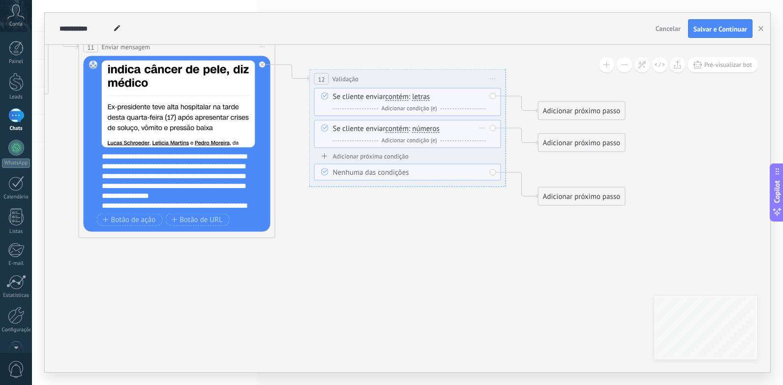
click at [484, 129] on div "Excluir" at bounding box center [482, 128] width 11 height 14
click at [491, 144] on div "Excluir" at bounding box center [499, 142] width 46 height 17
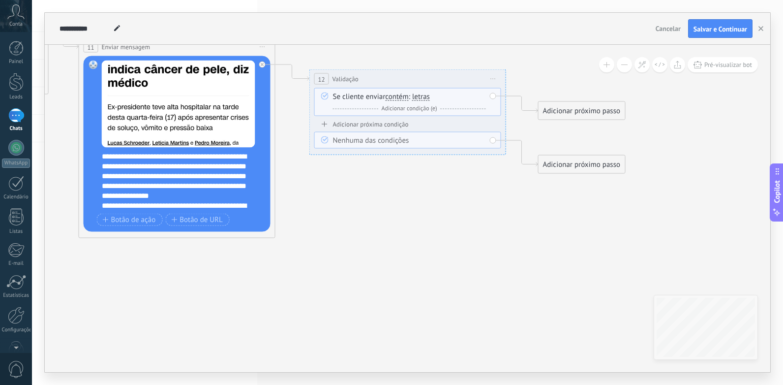
click at [415, 141] on div "Nenhuma das condições" at bounding box center [409, 141] width 153 height 10
click at [326, 140] on icon at bounding box center [324, 139] width 7 height 7
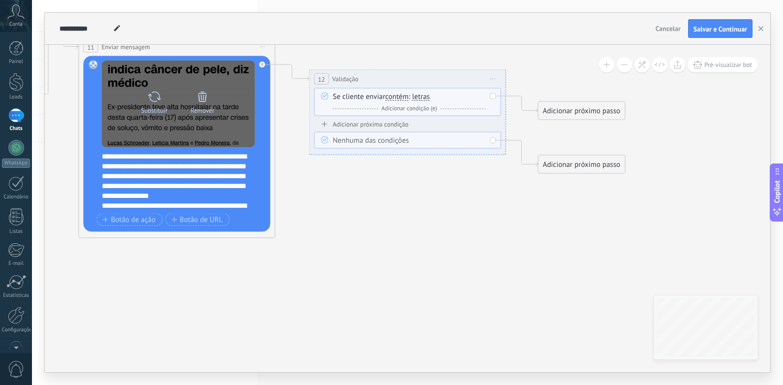
click at [190, 141] on div "Substituir Remover Converter para mensagem de voz" at bounding box center [179, 104] width 154 height 87
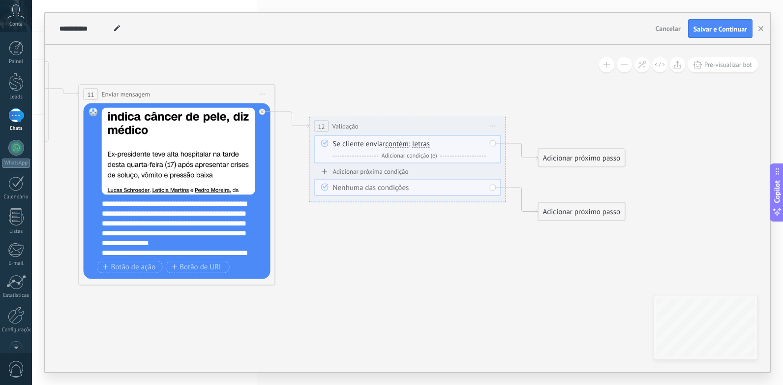
click at [491, 123] on span "Iniciar pré-visualização aqui [GEOGRAPHIC_DATA] Duplicar Excluir" at bounding box center [494, 126] width 16 height 14
click at [428, 142] on span "letras" at bounding box center [421, 144] width 18 height 8
click at [428, 142] on button "letras" at bounding box center [468, 144] width 123 height 18
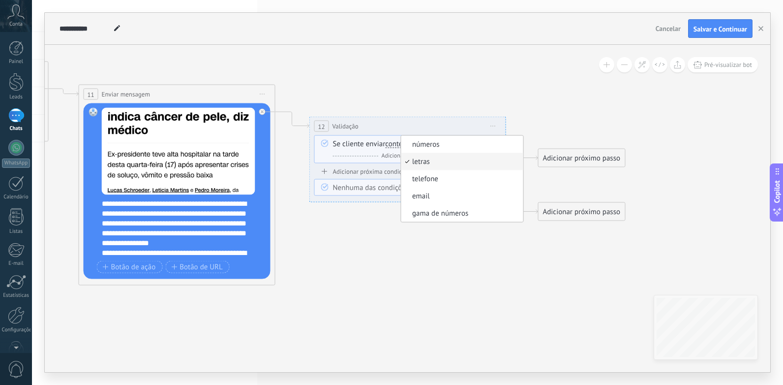
click at [442, 165] on span "letras" at bounding box center [460, 162] width 119 height 10
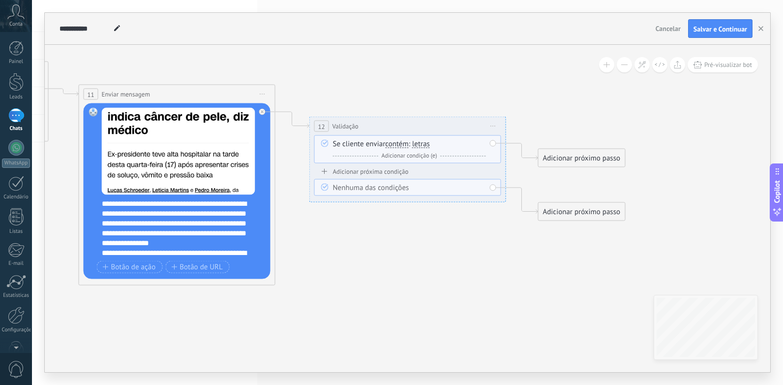
click at [496, 127] on span "Iniciar pré-visualização aqui [GEOGRAPHIC_DATA] Duplicar Excluir" at bounding box center [494, 126] width 16 height 14
click at [520, 190] on div "Excluir" at bounding box center [546, 190] width 113 height 17
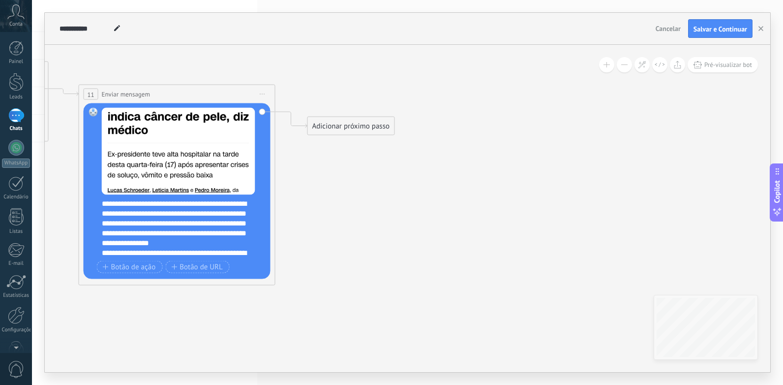
click at [362, 126] on div "Adicionar próximo passo" at bounding box center [351, 126] width 87 height 16
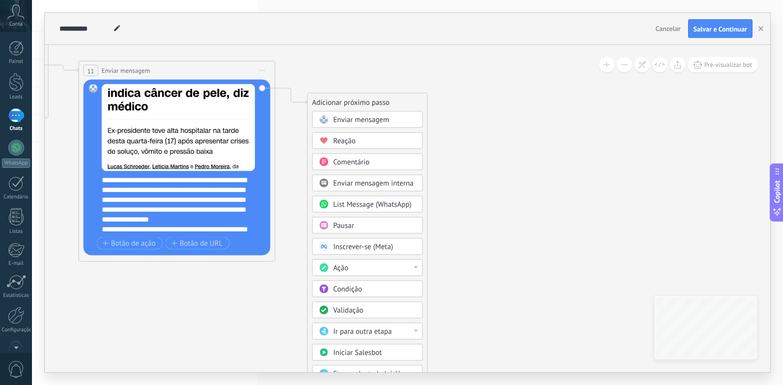
click at [366, 267] on div "Ação" at bounding box center [375, 268] width 83 height 10
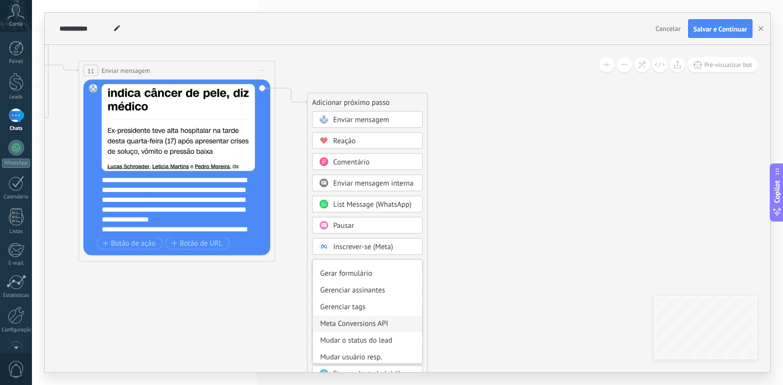
scroll to position [131, 0]
drag, startPoint x: 292, startPoint y: 316, endPoint x: 300, endPoint y: 311, distance: 10.0
click at [293, 316] on icon at bounding box center [49, 134] width 1117 height 748
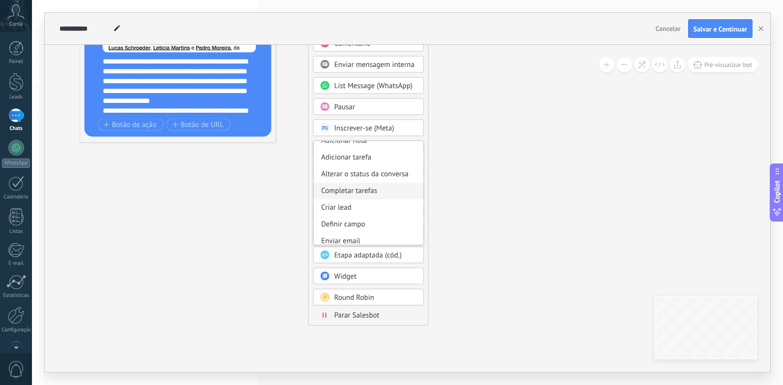
scroll to position [0, 0]
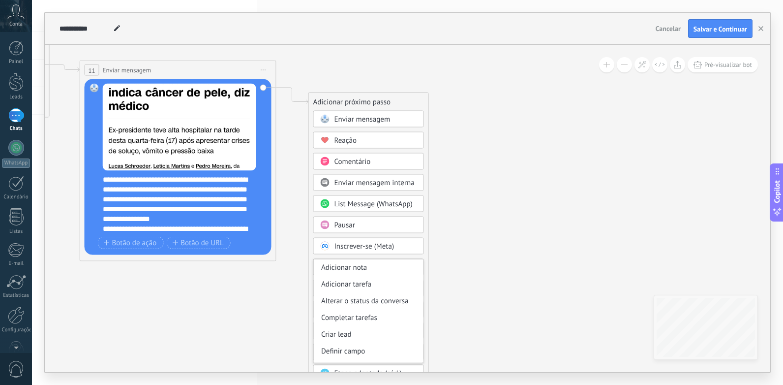
click at [397, 248] on div "Inscrever-se (Meta)" at bounding box center [376, 247] width 83 height 10
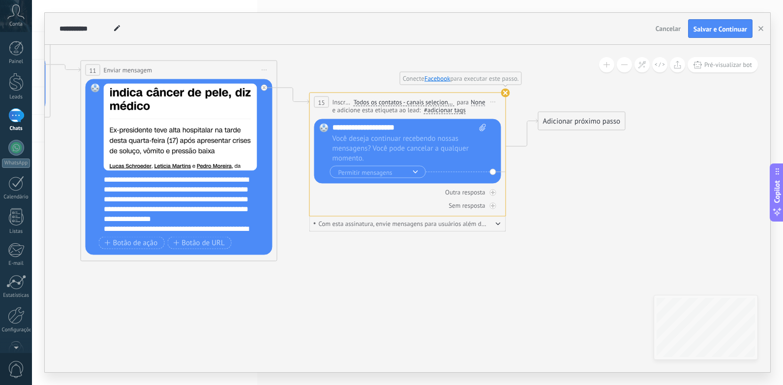
click at [502, 97] on div "**********" at bounding box center [408, 102] width 196 height 18
click at [509, 94] on use at bounding box center [505, 93] width 9 height 9
click at [495, 100] on span "Iniciar pré-visualização aqui [GEOGRAPHIC_DATA] Duplicar Excluir" at bounding box center [494, 102] width 16 height 14
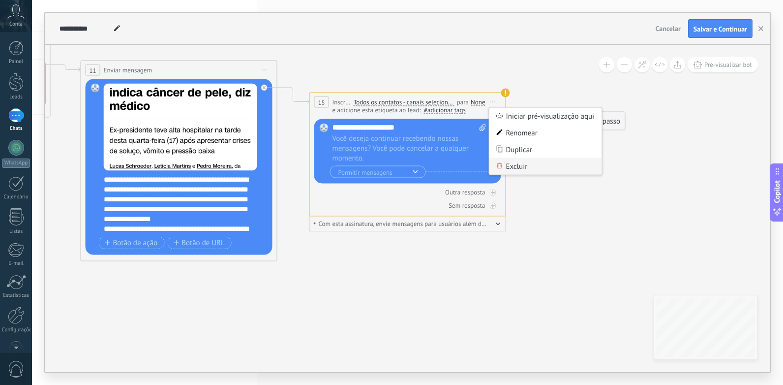
click at [515, 166] on div "Excluir" at bounding box center [546, 166] width 113 height 17
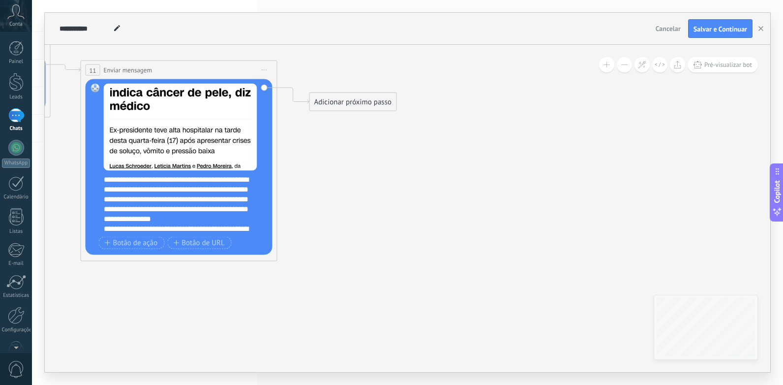
click at [367, 106] on div "Adicionar próximo passo" at bounding box center [353, 102] width 87 height 16
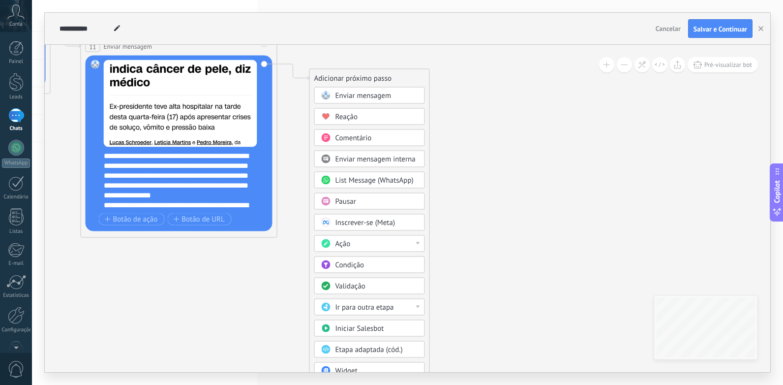
click at [375, 267] on div "Condição" at bounding box center [377, 265] width 83 height 10
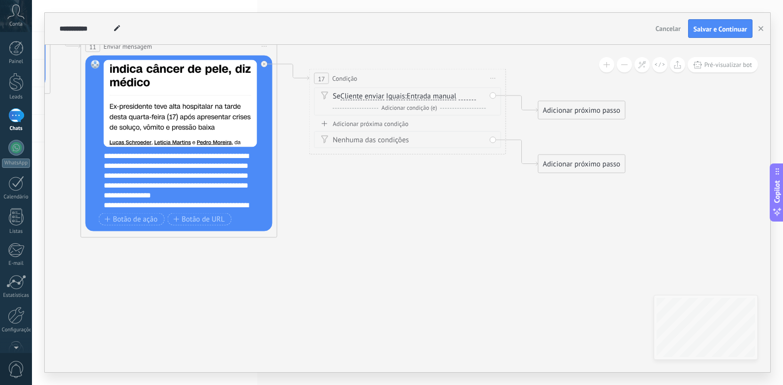
click at [449, 97] on span "Entrada manual" at bounding box center [432, 96] width 50 height 8
click at [449, 97] on button "Entrada manual" at bounding box center [463, 97] width 123 height 18
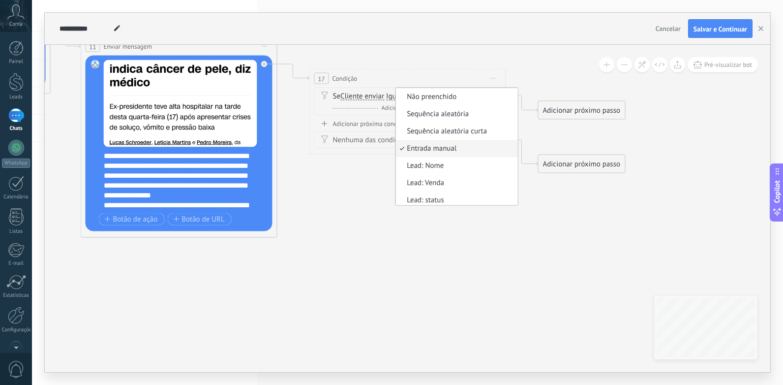
scroll to position [3, 0]
click at [369, 149] on div "17 Condição ******** Iniciar pré-visualização aqui [GEOGRAPHIC_DATA] Duplicar E…" at bounding box center [407, 112] width 197 height 86
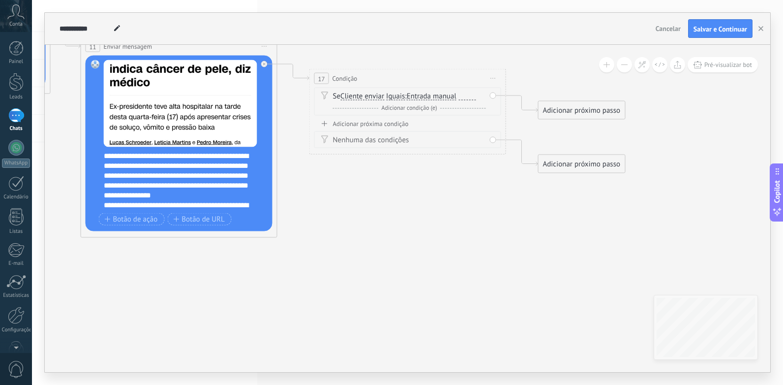
click at [386, 139] on div "Nenhuma das condições" at bounding box center [409, 140] width 153 height 10
click at [405, 98] on span "Iguais" at bounding box center [395, 96] width 19 height 8
click at [407, 98] on button "Iguais" at bounding box center [442, 97] width 123 height 18
click at [374, 145] on div "Nenhuma das condições" at bounding box center [407, 139] width 187 height 17
click at [489, 78] on span "Iniciar pré-visualização aqui [GEOGRAPHIC_DATA] Duplicar Excluir" at bounding box center [494, 78] width 16 height 14
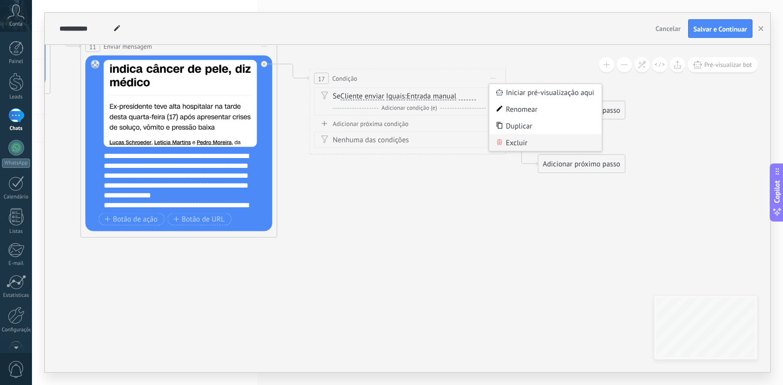
click at [515, 138] on div "Excluir" at bounding box center [546, 142] width 113 height 17
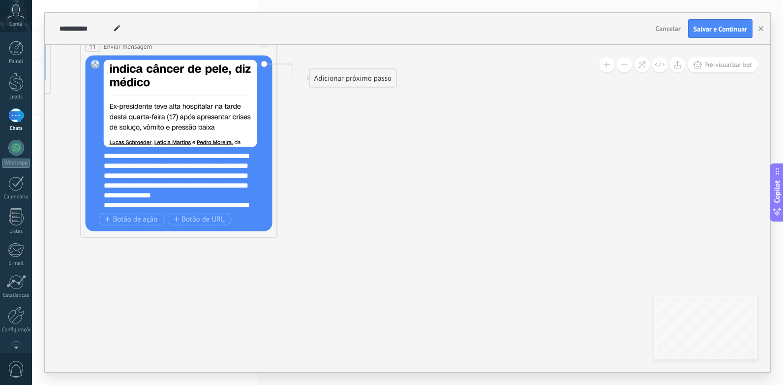
click at [373, 76] on div "Adicionar próximo passo" at bounding box center [353, 78] width 87 height 16
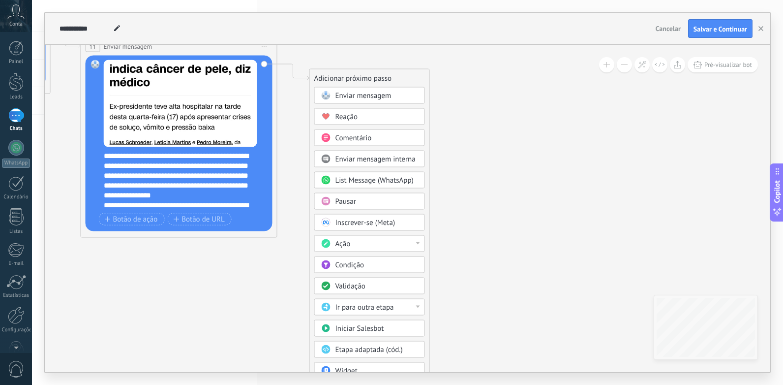
click at [357, 284] on span "Validação" at bounding box center [351, 285] width 30 height 9
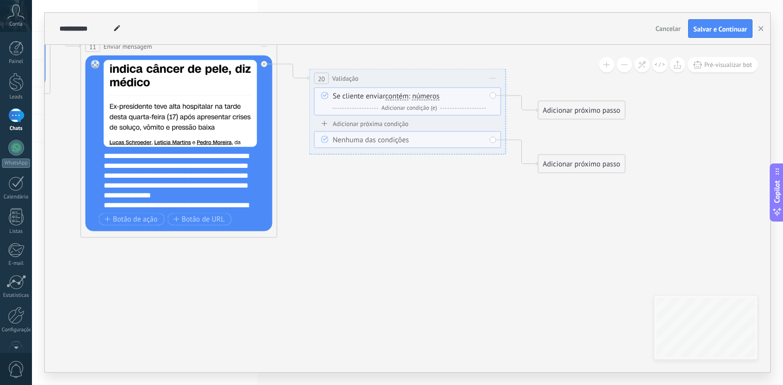
click at [494, 81] on span "Iniciar pré-visualização aqui [GEOGRAPHIC_DATA] Duplicar Excluir" at bounding box center [494, 78] width 16 height 14
click at [513, 140] on div "Excluir" at bounding box center [546, 142] width 113 height 17
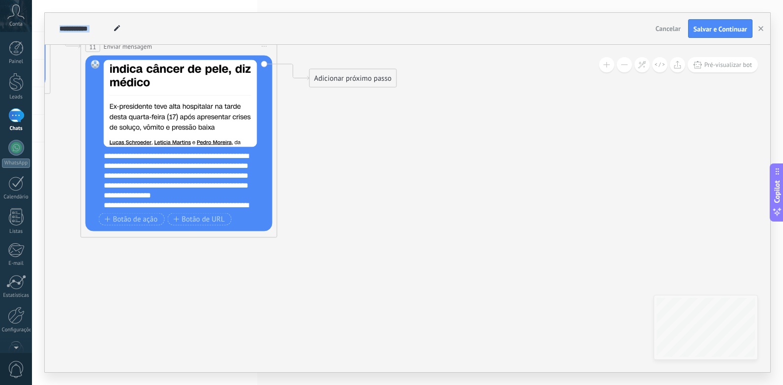
click at [513, 140] on icon at bounding box center [50, 110] width 1117 height 748
click at [375, 78] on div "Adicionar próximo passo" at bounding box center [353, 78] width 87 height 16
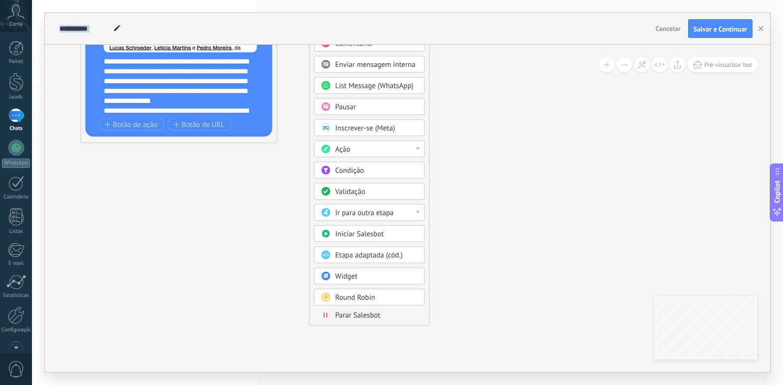
click at [391, 148] on div "Ação" at bounding box center [377, 150] width 83 height 10
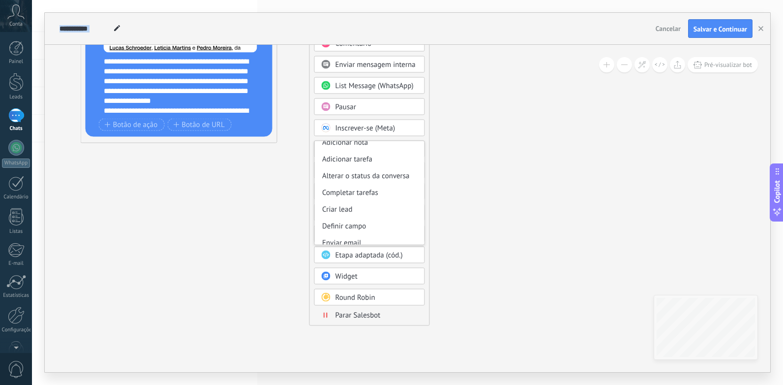
scroll to position [0, 0]
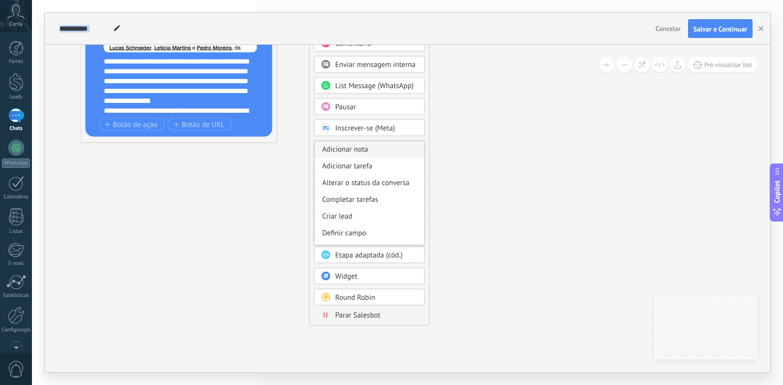
click at [375, 149] on div "Adicionar nota" at bounding box center [370, 149] width 110 height 17
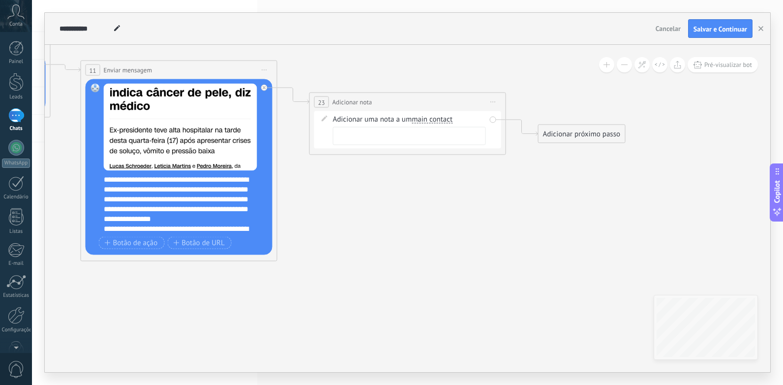
click at [380, 139] on div at bounding box center [409, 136] width 153 height 18
click at [488, 101] on span "Iniciar pré-visualização aqui [GEOGRAPHIC_DATA] Duplicar Excluir" at bounding box center [494, 102] width 16 height 14
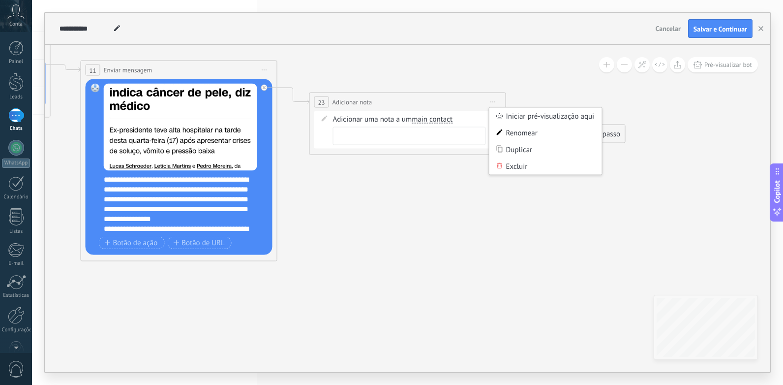
click at [509, 162] on div "Excluir" at bounding box center [546, 166] width 113 height 17
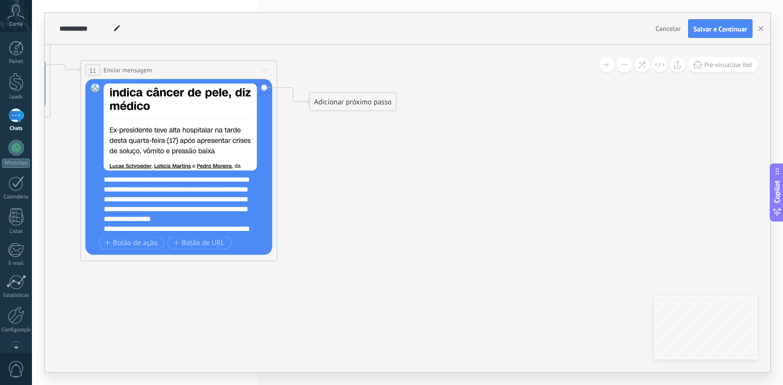
click at [376, 100] on div "Adicionar próximo passo" at bounding box center [353, 102] width 87 height 16
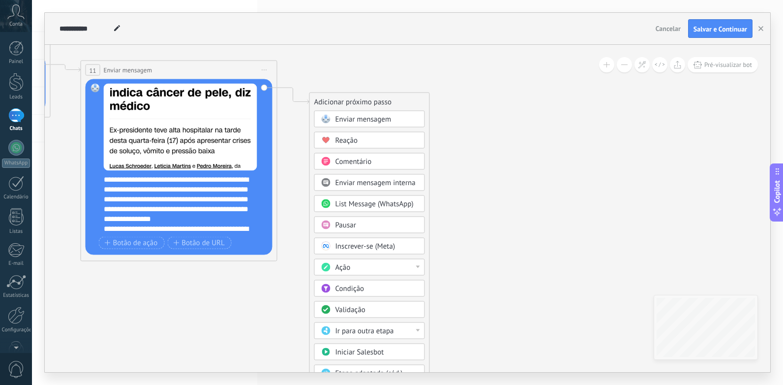
click at [375, 317] on div "Validação" at bounding box center [369, 309] width 111 height 17
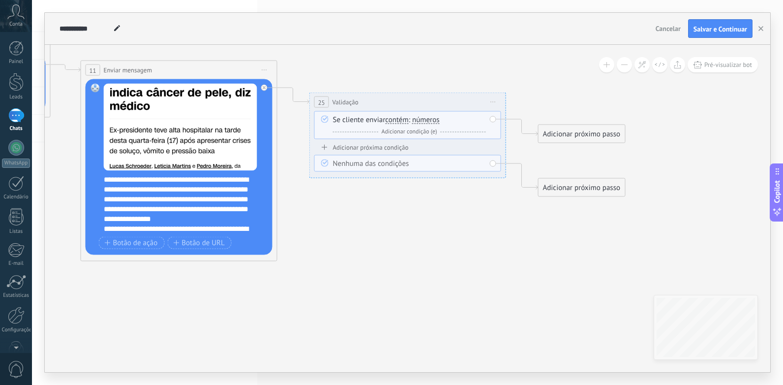
click at [429, 118] on span "números" at bounding box center [426, 120] width 28 height 8
click at [429, 118] on button "números" at bounding box center [468, 120] width 123 height 18
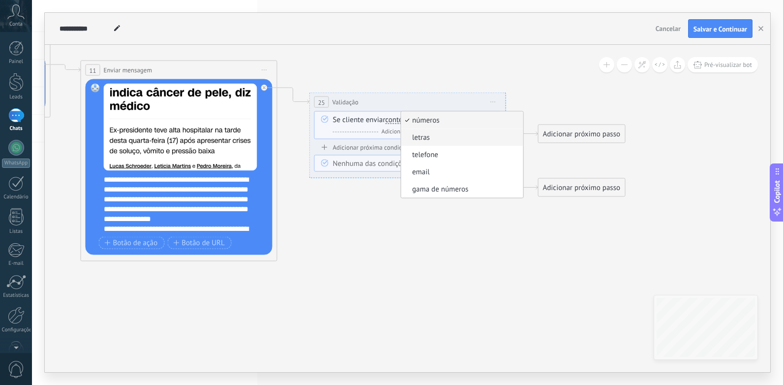
click at [435, 133] on span "letras" at bounding box center [460, 138] width 119 height 10
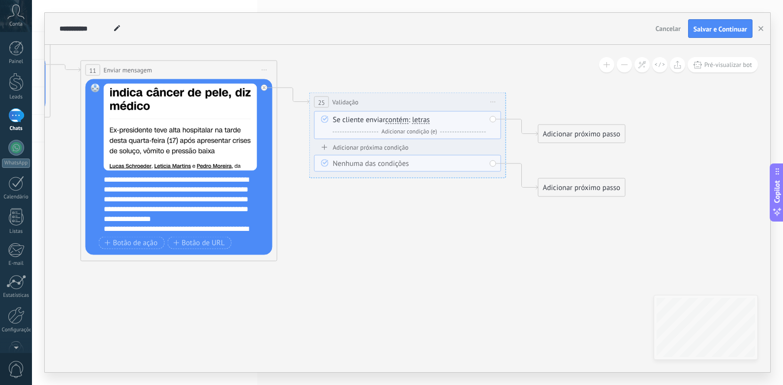
click at [553, 135] on div "Adicionar próximo passo" at bounding box center [582, 134] width 87 height 16
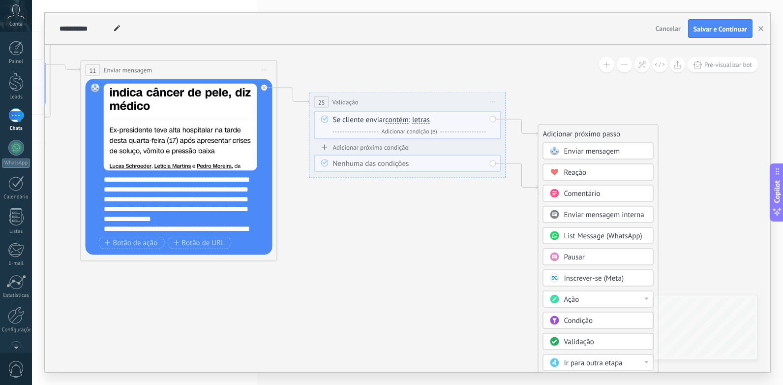
click at [561, 149] on span at bounding box center [554, 151] width 19 height 8
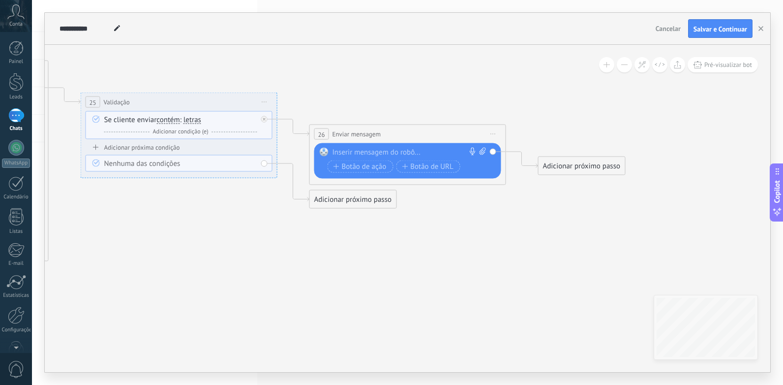
click at [413, 152] on div at bounding box center [406, 153] width 146 height 10
paste div
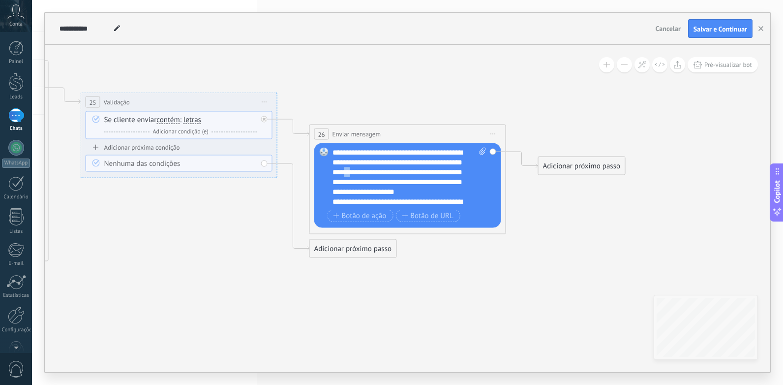
click at [373, 172] on div "**********" at bounding box center [410, 177] width 154 height 59
click at [479, 190] on span at bounding box center [481, 177] width 9 height 59
click input "Upload" at bounding box center [0, 0] width 0 height 0
click at [388, 180] on div "**********" at bounding box center [410, 177] width 154 height 59
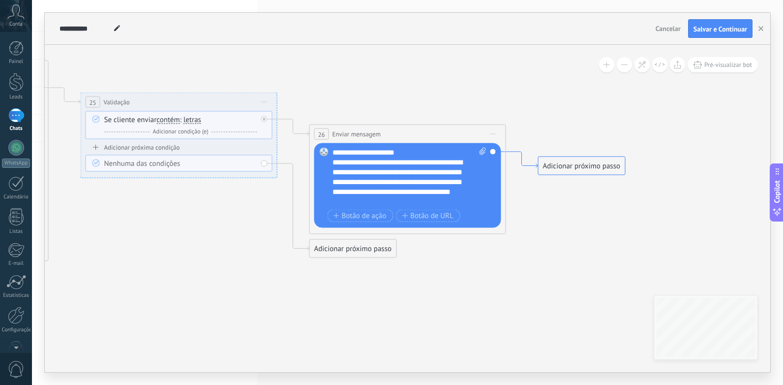
click at [539, 166] on div "Adicionar próximo passo" at bounding box center [582, 166] width 87 height 16
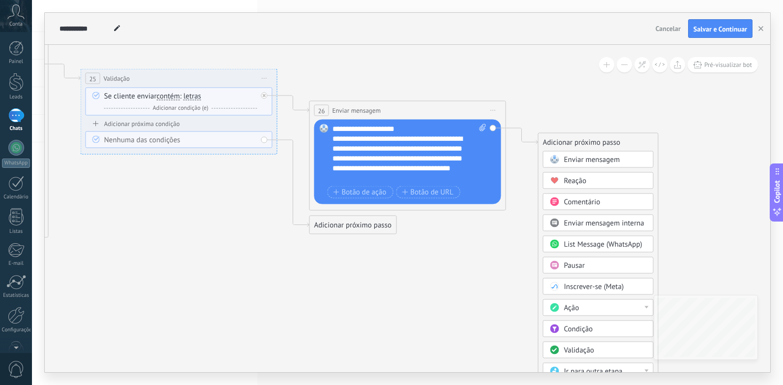
click at [570, 347] on span "Validação" at bounding box center [579, 349] width 30 height 9
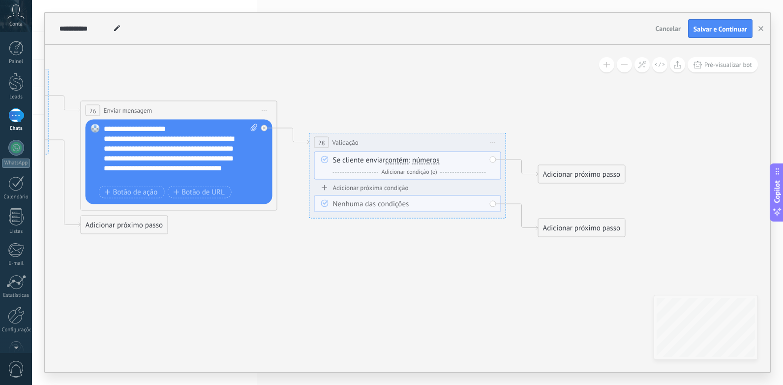
click at [433, 160] on span "números" at bounding box center [426, 160] width 28 height 8
click at [433, 160] on button "números" at bounding box center [468, 161] width 123 height 18
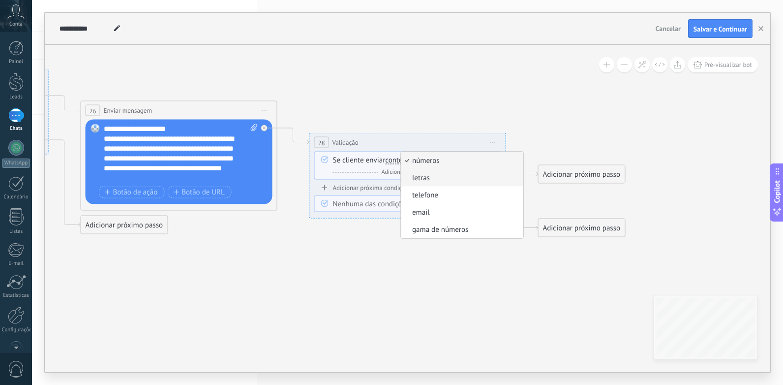
click at [436, 178] on span "letras" at bounding box center [460, 178] width 119 height 10
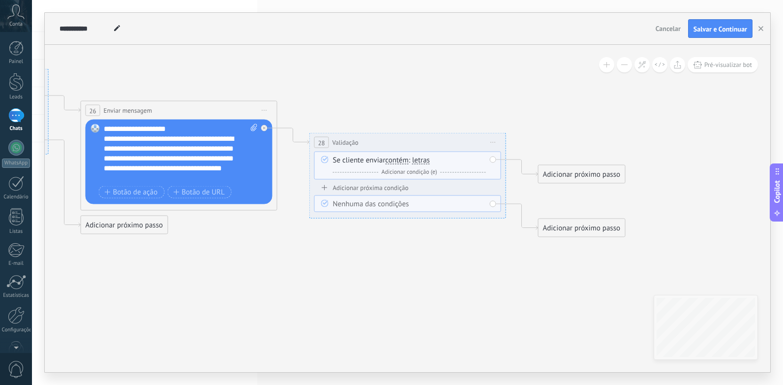
click at [563, 167] on div "Adicionar próximo passo" at bounding box center [582, 174] width 87 height 16
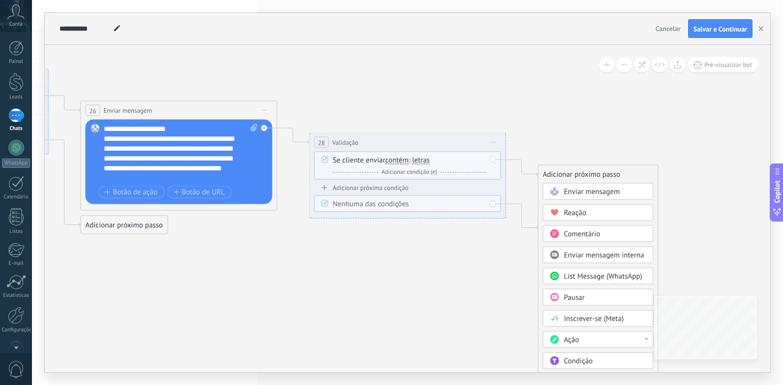
click at [583, 184] on div "Enviar mensagem" at bounding box center [598, 191] width 111 height 17
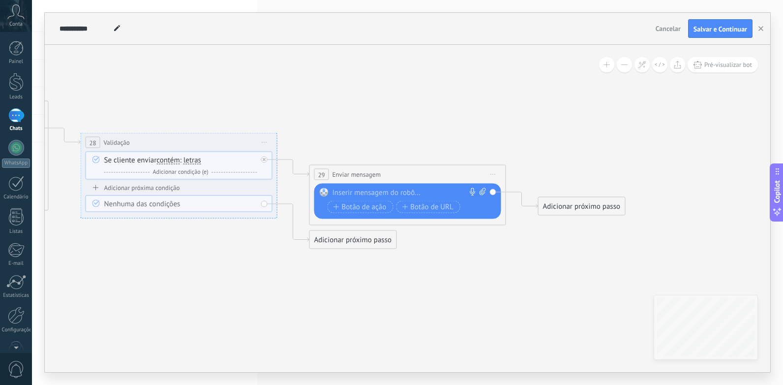
click at [601, 27] on div "**********" at bounding box center [354, 28] width 595 height 31
click at [428, 189] on div at bounding box center [406, 193] width 146 height 10
paste div
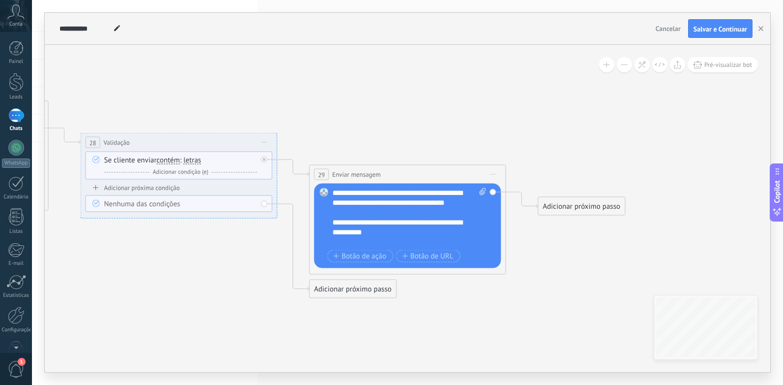
click at [375, 217] on div at bounding box center [405, 213] width 144 height 10
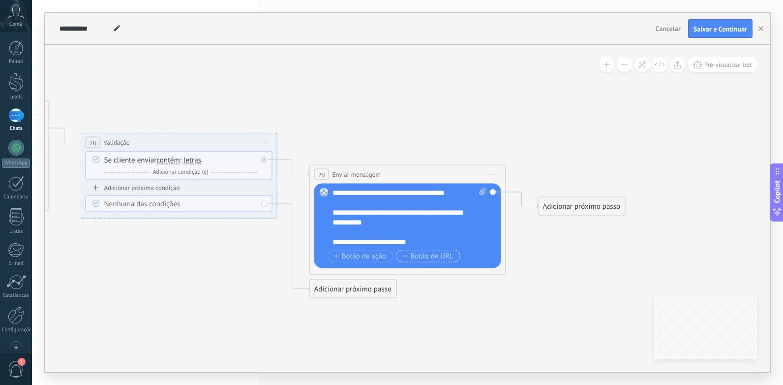
click at [409, 255] on span "Botão de URL" at bounding box center [428, 256] width 52 height 8
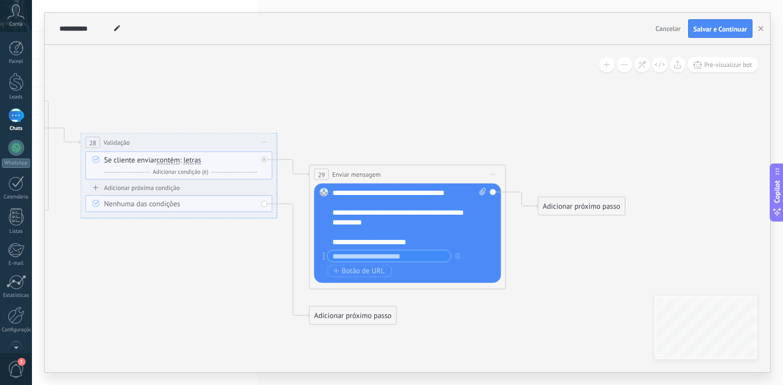
click at [372, 267] on span "Botão de URL" at bounding box center [360, 271] width 52 height 8
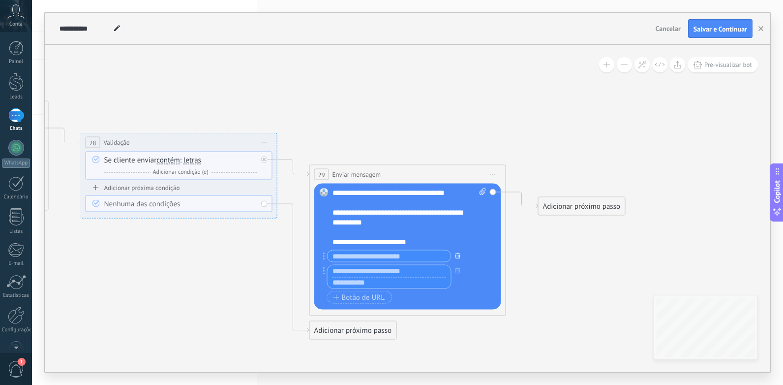
click at [459, 257] on icon "button" at bounding box center [458, 255] width 5 height 6
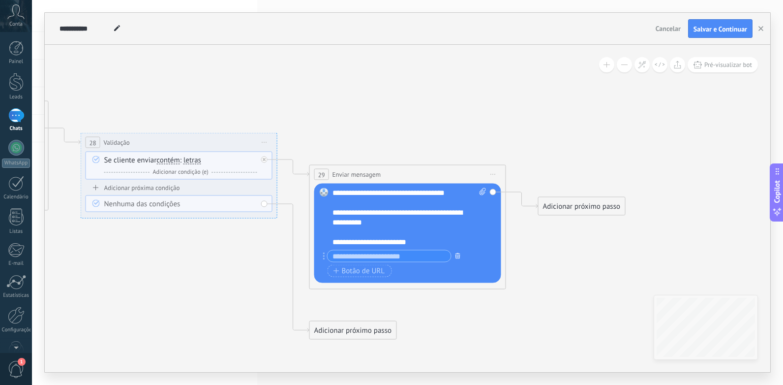
click at [457, 255] on icon "button" at bounding box center [458, 255] width 5 height 6
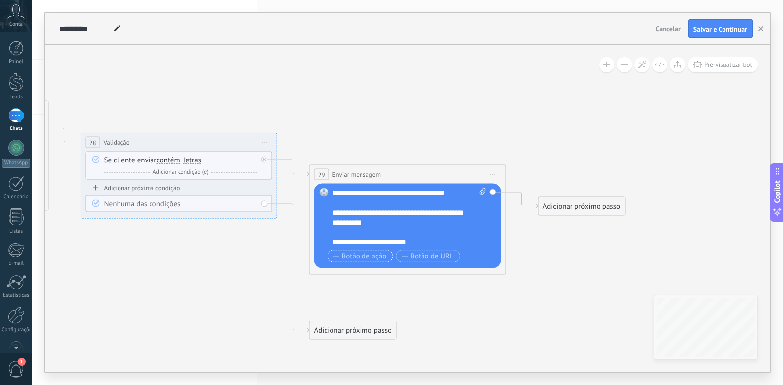
click at [371, 255] on span "Botão de ação" at bounding box center [360, 256] width 53 height 8
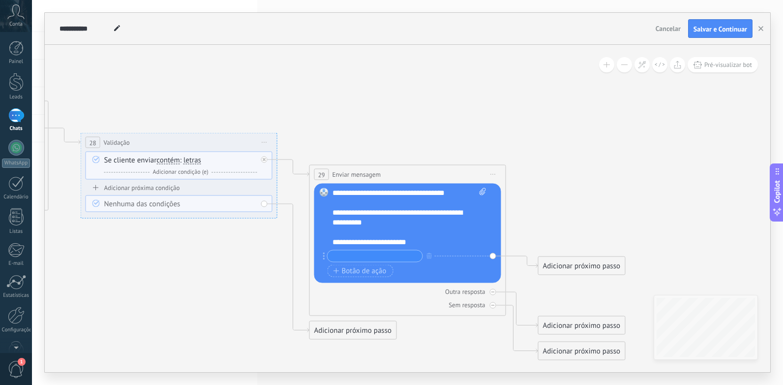
click at [569, 262] on div "Adicionar próximo passo" at bounding box center [582, 266] width 87 height 16
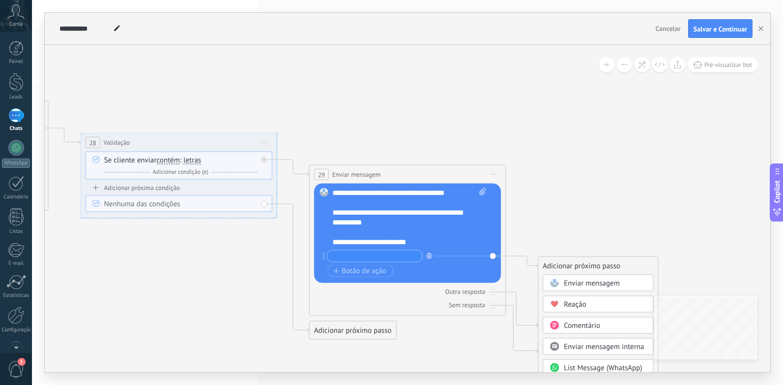
click at [427, 257] on icon "button" at bounding box center [429, 255] width 5 height 6
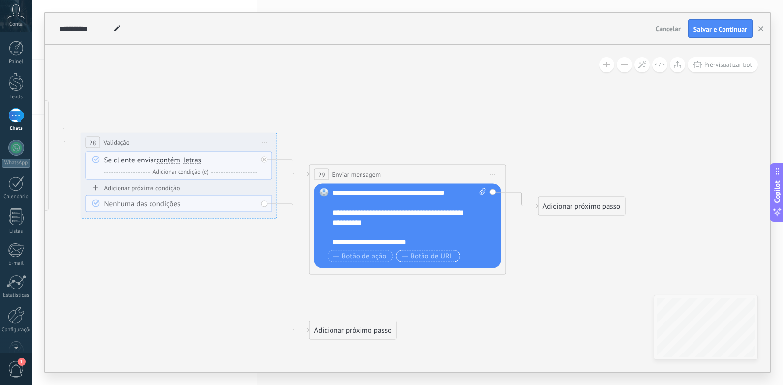
click at [428, 257] on span "Botão de URL" at bounding box center [428, 256] width 52 height 8
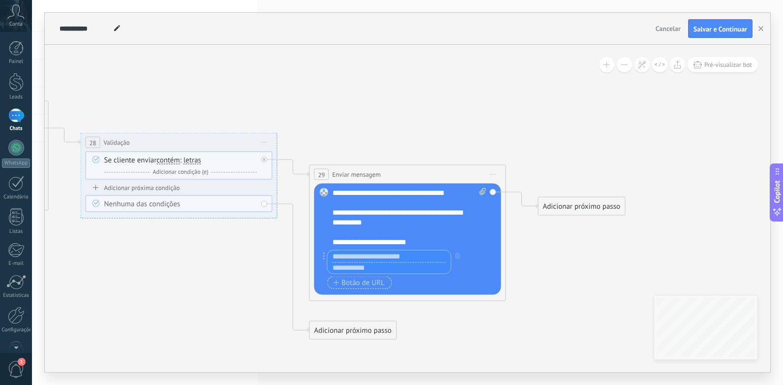
click at [371, 278] on span "Botão de URL" at bounding box center [360, 282] width 52 height 8
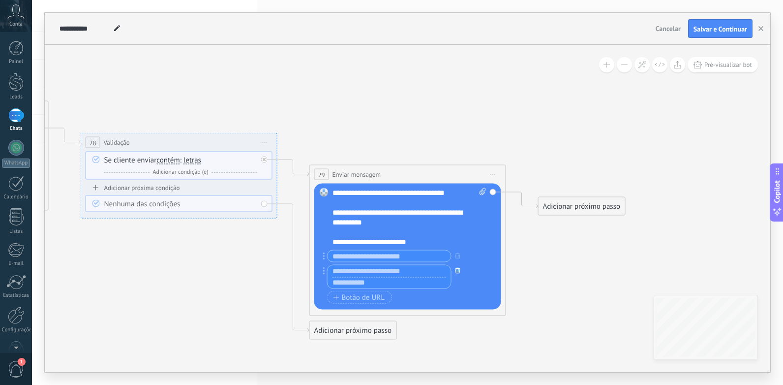
click at [457, 275] on button "button" at bounding box center [458, 270] width 11 height 12
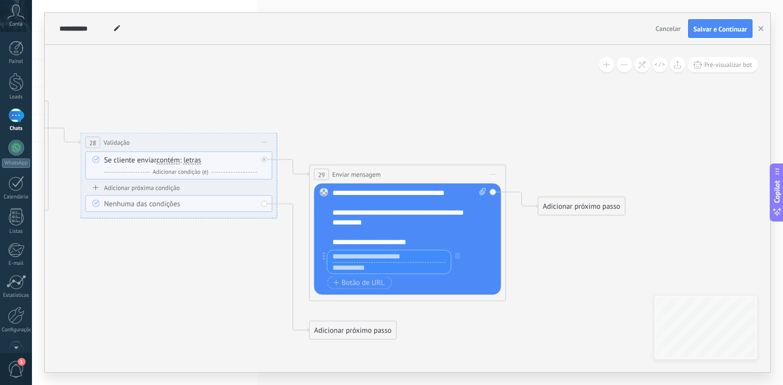
click at [404, 257] on input "text" at bounding box center [389, 256] width 123 height 12
drag, startPoint x: 404, startPoint y: 257, endPoint x: 380, endPoint y: 267, distance: 26.2
click at [380, 267] on input "text" at bounding box center [389, 268] width 123 height 12
paste input "**********"
type input "**********"
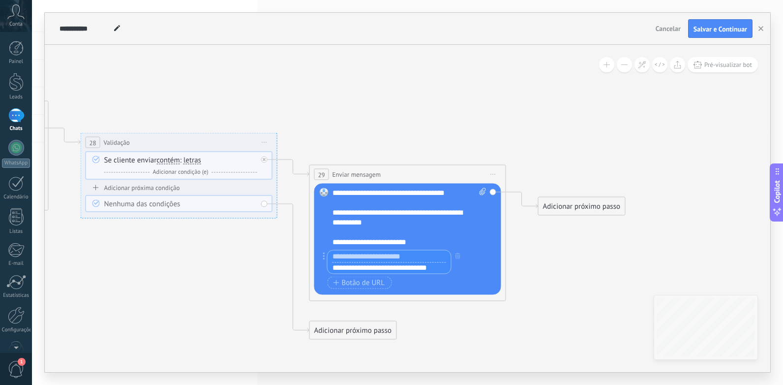
click at [431, 253] on input "text" at bounding box center [389, 256] width 123 height 12
type input "*"
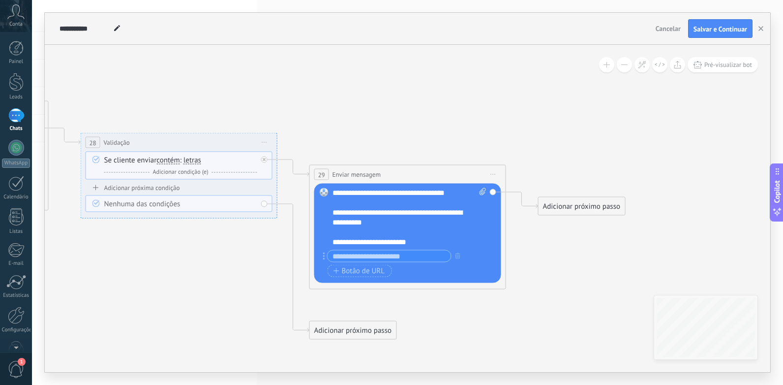
drag, startPoint x: 253, startPoint y: 302, endPoint x: 286, endPoint y: 298, distance: 33.7
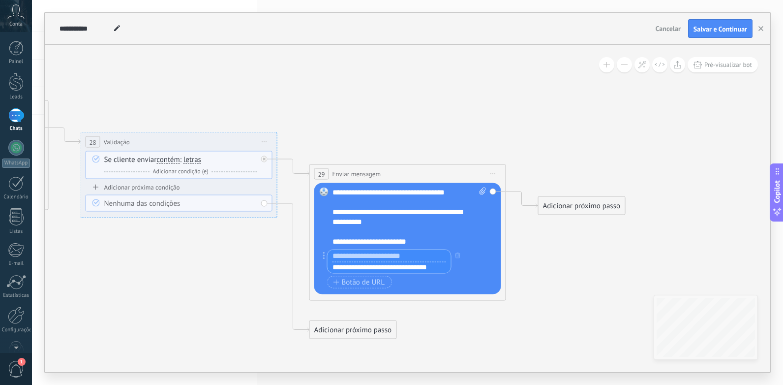
click at [414, 256] on input "text" at bounding box center [389, 256] width 123 height 12
paste input "**********"
type input "**********"
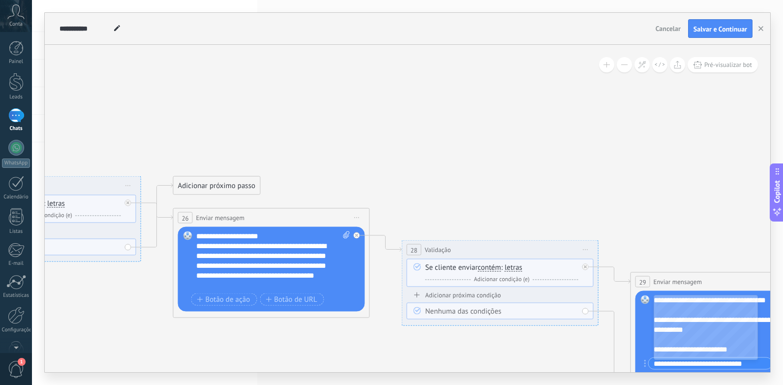
drag, startPoint x: 179, startPoint y: 218, endPoint x: 503, endPoint y: 206, distance: 324.5
click at [503, 206] on icon at bounding box center [143, 278] width 2032 height 870
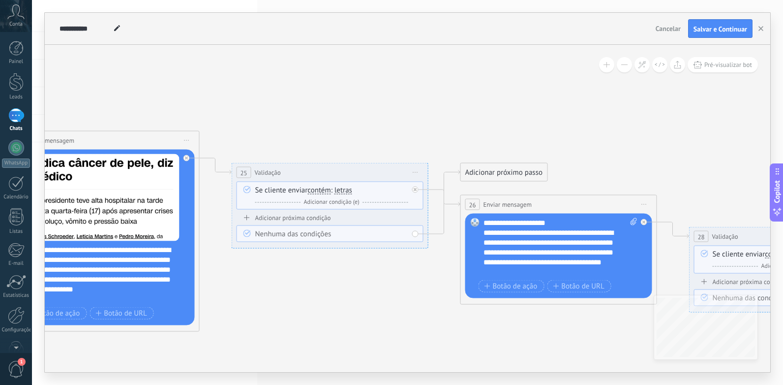
drag, startPoint x: 316, startPoint y: 169, endPoint x: 544, endPoint y: 157, distance: 228.1
click at [544, 157] on icon at bounding box center [431, 265] width 2032 height 870
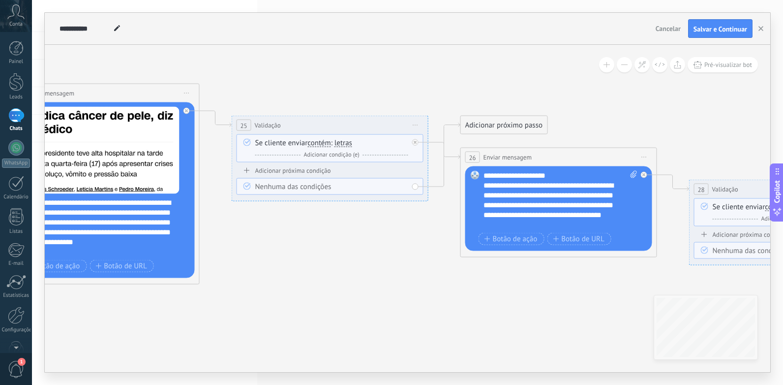
click at [621, 69] on button at bounding box center [624, 64] width 15 height 15
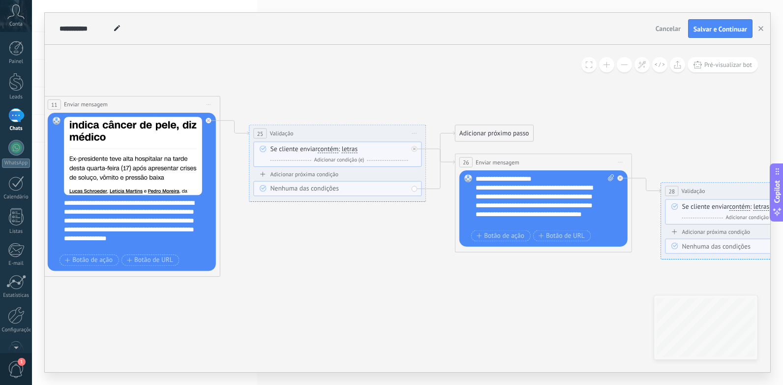
click at [621, 69] on button at bounding box center [624, 64] width 15 height 15
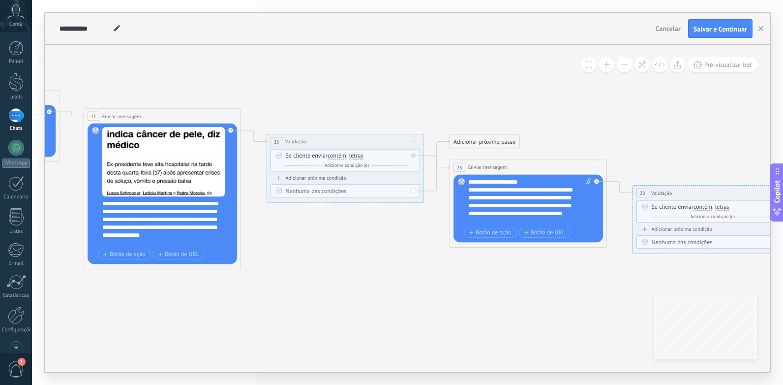
click at [621, 69] on button at bounding box center [624, 64] width 15 height 15
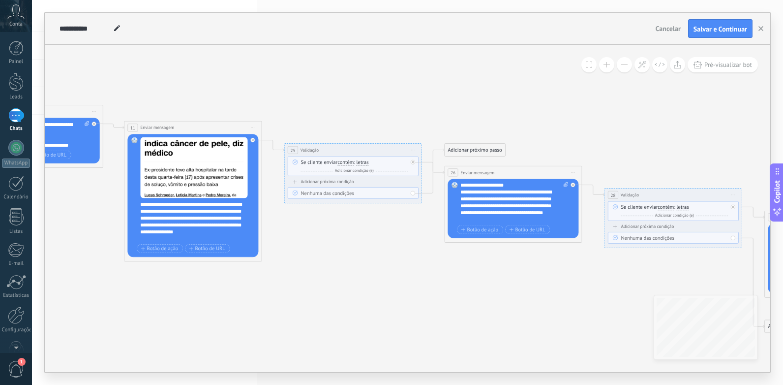
click at [621, 69] on button at bounding box center [624, 64] width 15 height 15
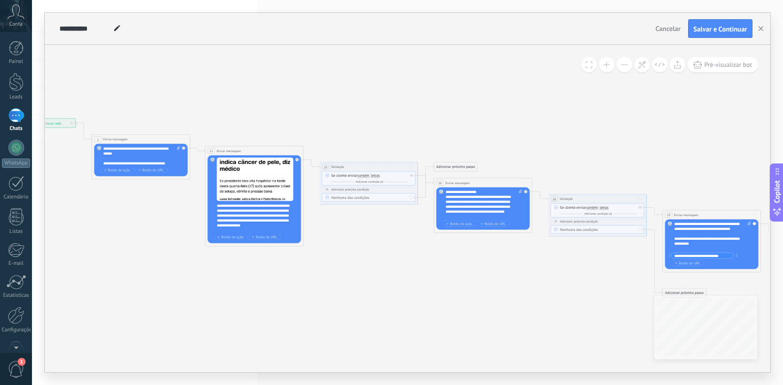
click at [621, 69] on button at bounding box center [624, 64] width 15 height 15
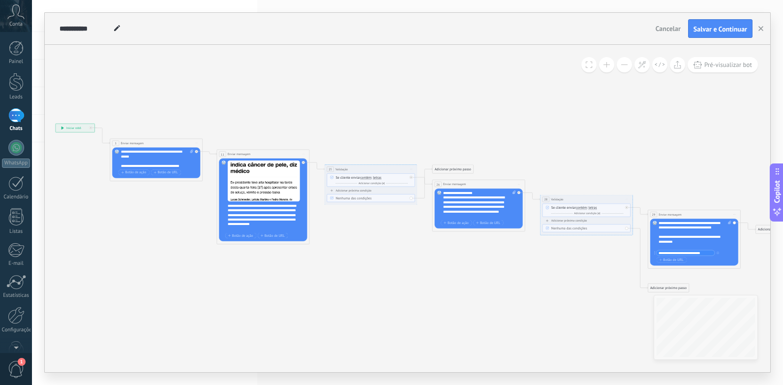
click at [621, 69] on button at bounding box center [624, 64] width 15 height 15
click at [621, 66] on button at bounding box center [624, 64] width 15 height 15
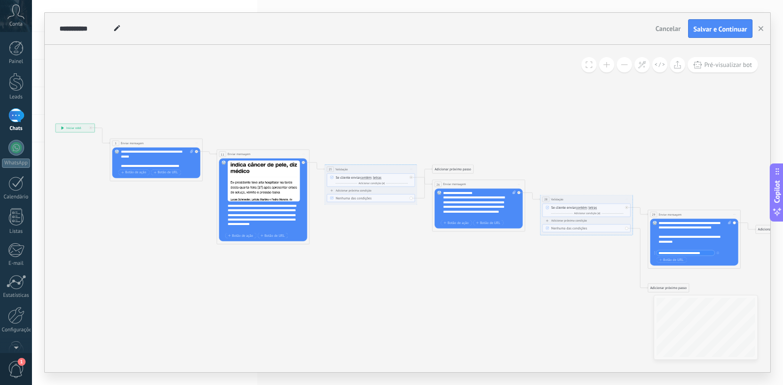
click at [621, 66] on button at bounding box center [624, 64] width 15 height 15
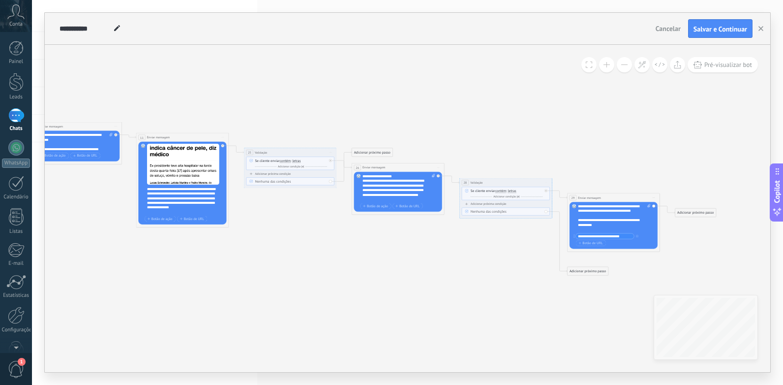
drag, startPoint x: 601, startPoint y: 141, endPoint x: 522, endPoint y: 124, distance: 81.0
click at [522, 124] on icon at bounding box center [337, 196] width 957 height 410
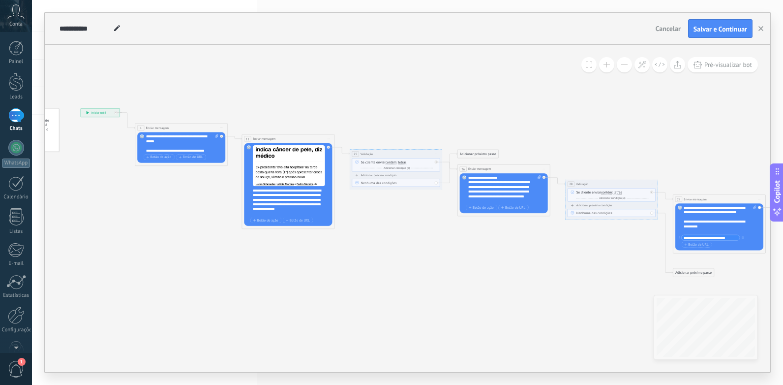
drag, startPoint x: 272, startPoint y: 92, endPoint x: 291, endPoint y: 107, distance: 25.2
click at [375, 93] on icon at bounding box center [443, 197] width 957 height 410
click at [221, 125] on span "Iniciar pré-visualização aqui [GEOGRAPHIC_DATA] Duplicar Excluir" at bounding box center [220, 127] width 7 height 7
click at [235, 135] on div "Iniciar pré-visualização aqui" at bounding box center [245, 134] width 53 height 8
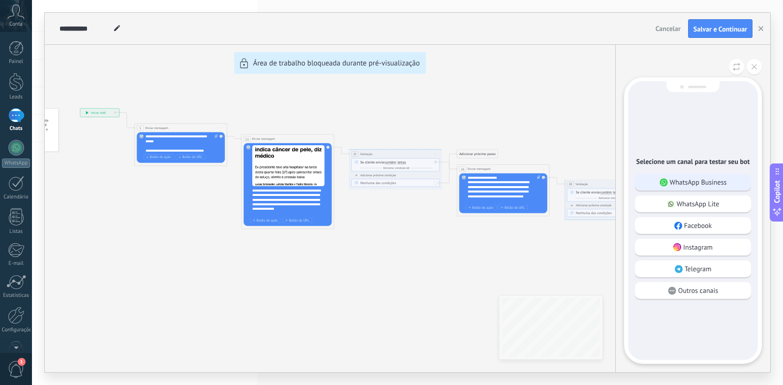
click at [695, 179] on p "WhatsApp Business" at bounding box center [698, 182] width 57 height 9
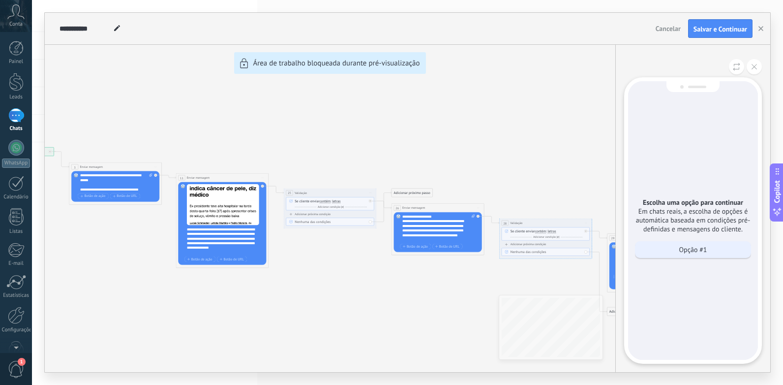
click at [704, 247] on p "Opção #1" at bounding box center [693, 249] width 28 height 9
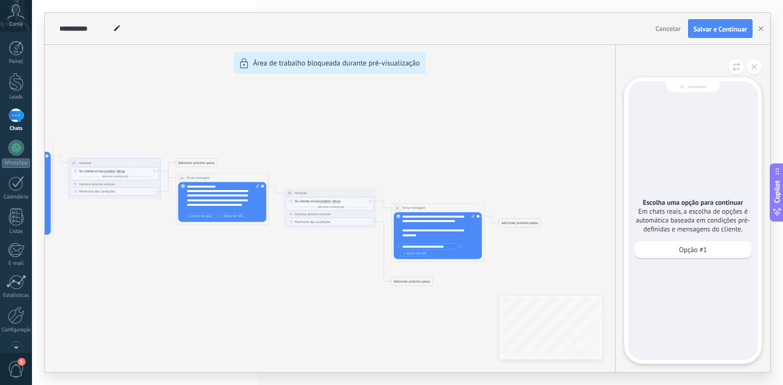
click at [470, 150] on div "**********" at bounding box center [408, 192] width 726 height 359
click at [685, 250] on p "Opção #1" at bounding box center [693, 249] width 28 height 9
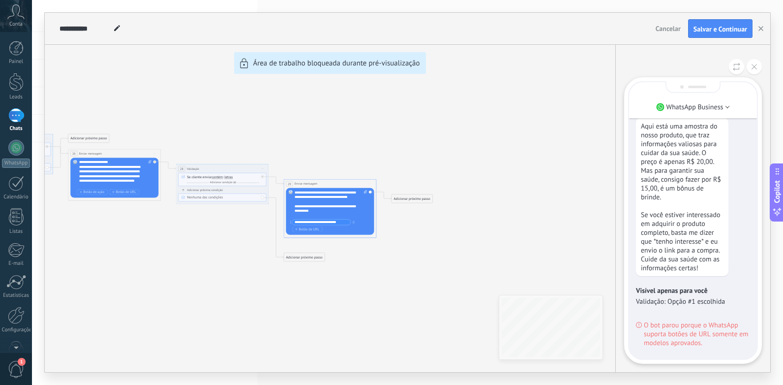
drag, startPoint x: 546, startPoint y: 256, endPoint x: 564, endPoint y: 263, distance: 19.8
click at [564, 263] on div "**********" at bounding box center [408, 192] width 726 height 359
click at [752, 65] on icon at bounding box center [754, 66] width 5 height 5
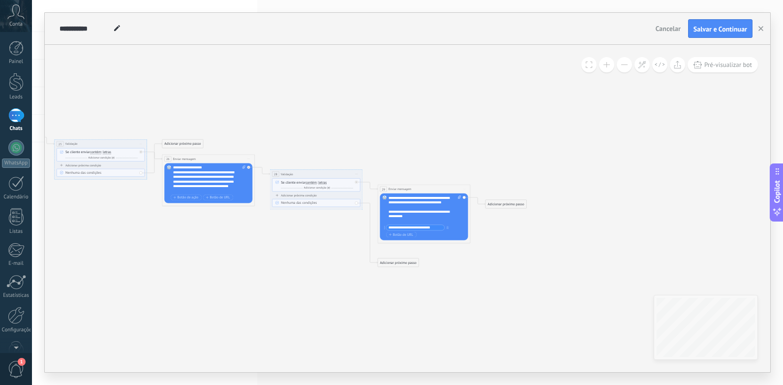
drag, startPoint x: 419, startPoint y: 212, endPoint x: 523, endPoint y: 220, distance: 103.7
click at [519, 219] on icon at bounding box center [147, 187] width 957 height 410
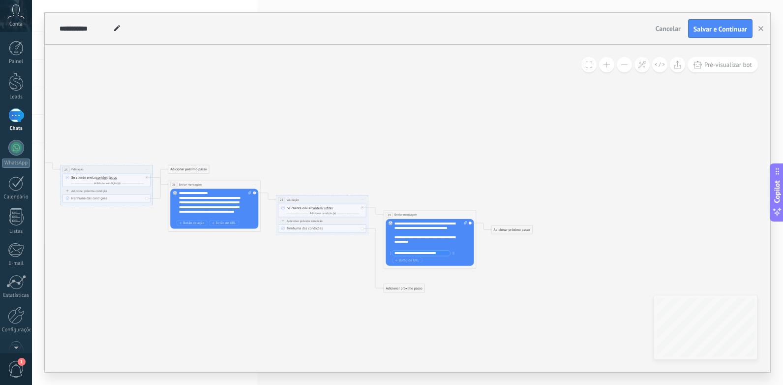
click at [607, 65] on span at bounding box center [607, 64] width 6 height 0
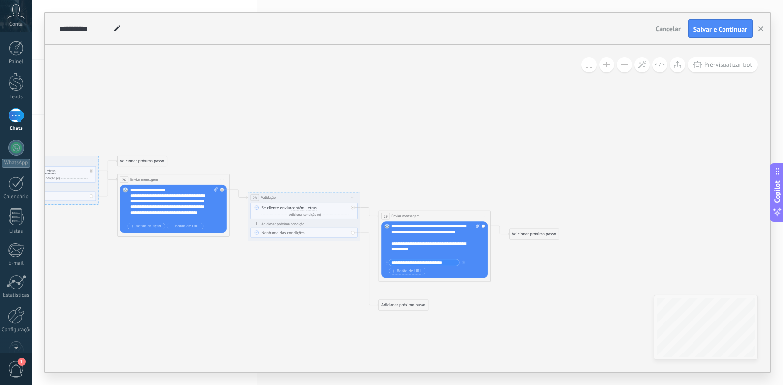
click at [607, 65] on span at bounding box center [607, 64] width 6 height 0
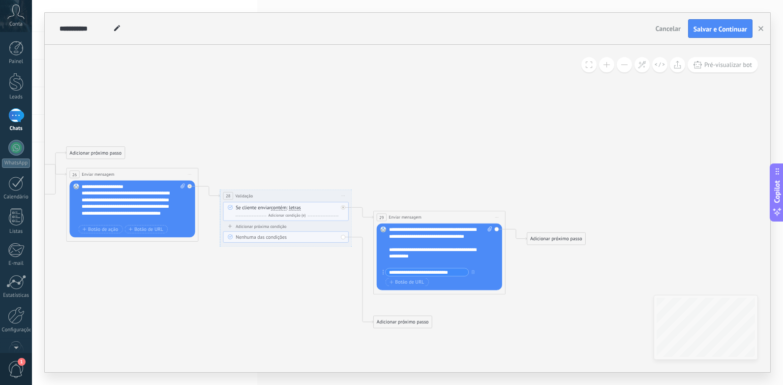
click at [608, 67] on button at bounding box center [606, 64] width 15 height 15
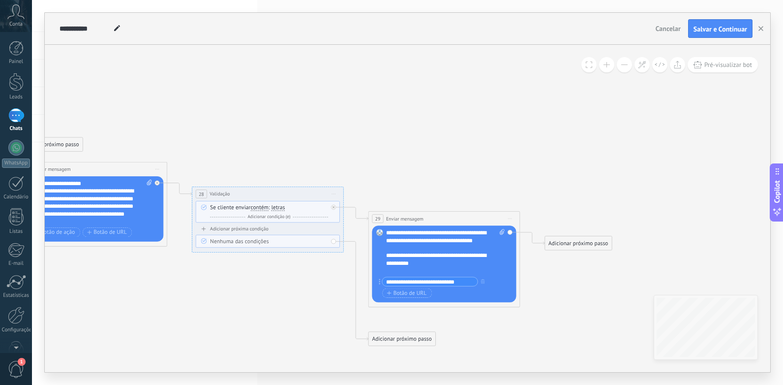
click at [608, 67] on button at bounding box center [606, 64] width 15 height 15
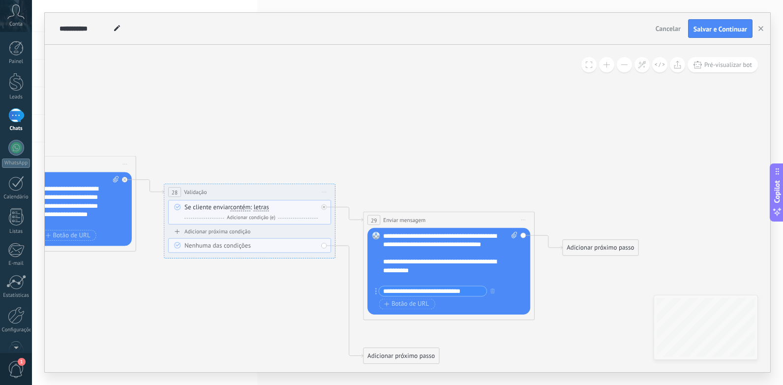
click at [609, 67] on button at bounding box center [606, 64] width 15 height 15
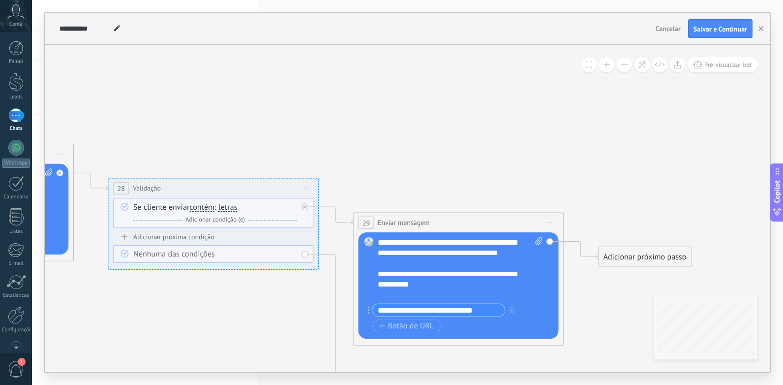
click at [609, 67] on button at bounding box center [606, 64] width 15 height 15
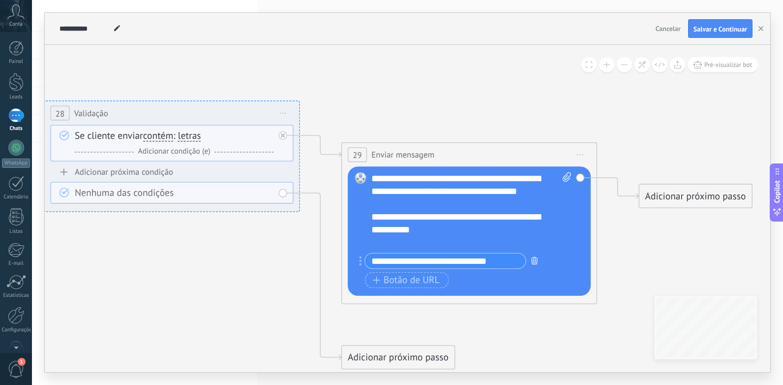
click at [530, 259] on button "button" at bounding box center [534, 260] width 14 height 16
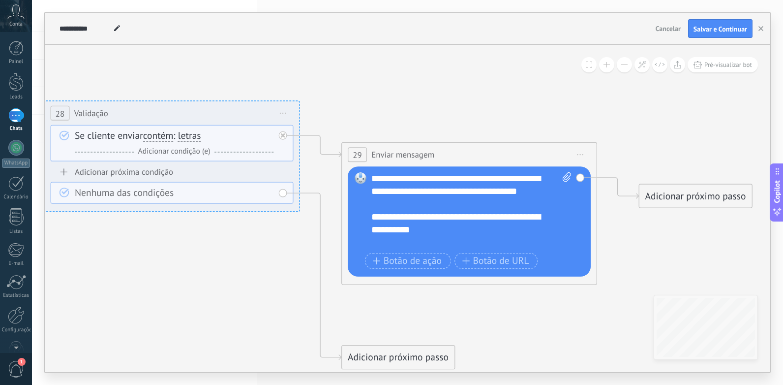
click at [429, 245] on div "**********" at bounding box center [471, 210] width 200 height 77
click at [485, 258] on span "Botão de URL" at bounding box center [495, 261] width 67 height 10
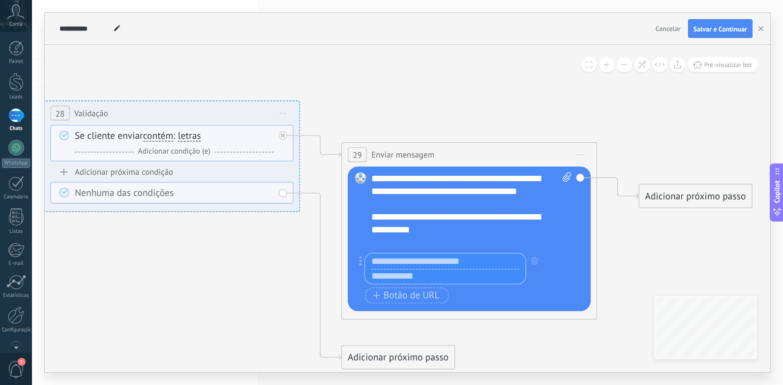
click at [462, 263] on input "text" at bounding box center [445, 260] width 160 height 15
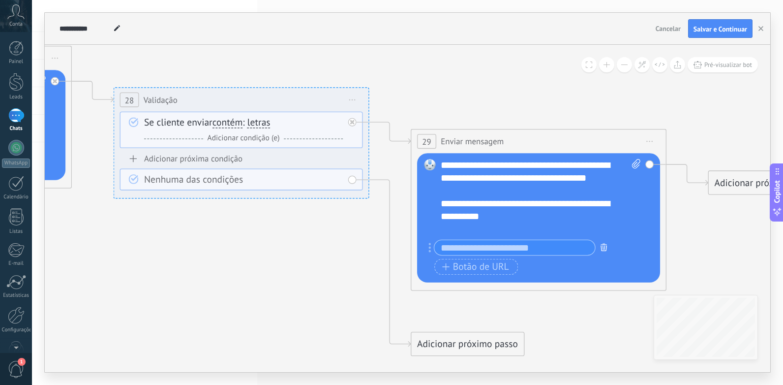
drag, startPoint x: 609, startPoint y: 256, endPoint x: 603, endPoint y: 243, distance: 14.1
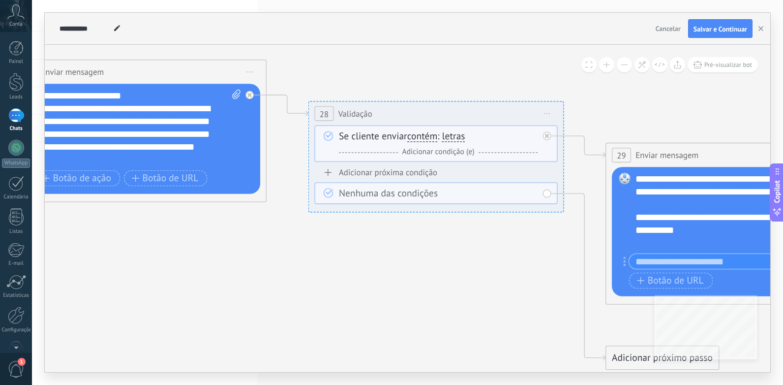
drag, startPoint x: 275, startPoint y: 272, endPoint x: 536, endPoint y: 297, distance: 262.5
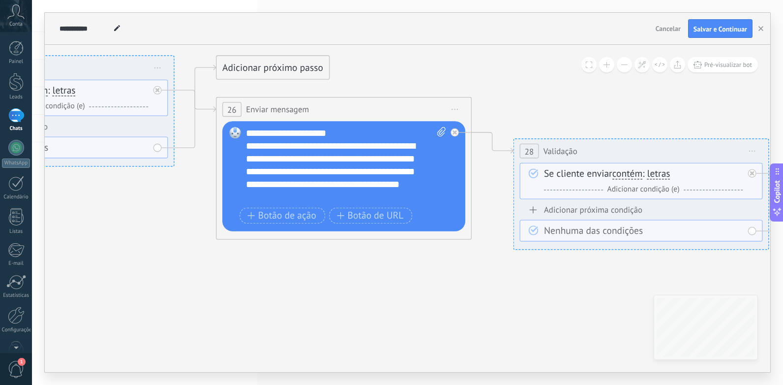
drag, startPoint x: 370, startPoint y: 284, endPoint x: 433, endPoint y: 300, distance: 65.3
click at [505, 308] on icon at bounding box center [177, 188] width 2642 height 1132
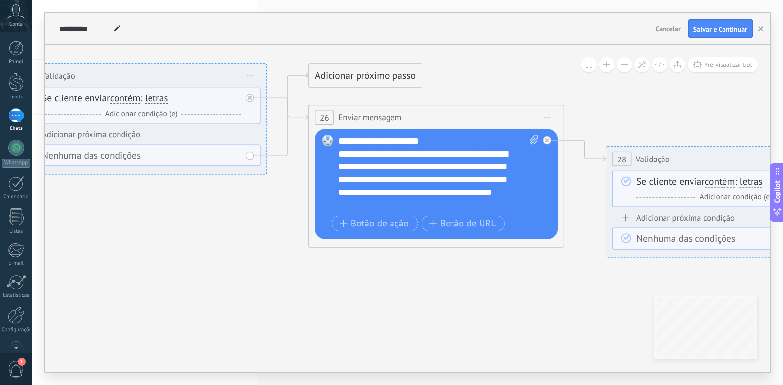
drag, startPoint x: 415, startPoint y: 300, endPoint x: 467, endPoint y: 305, distance: 52.4
click at [507, 308] on icon at bounding box center [270, 196] width 2642 height 1132
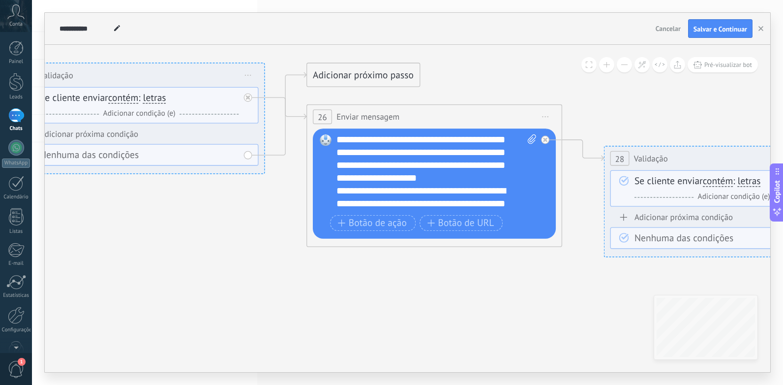
scroll to position [0, 0]
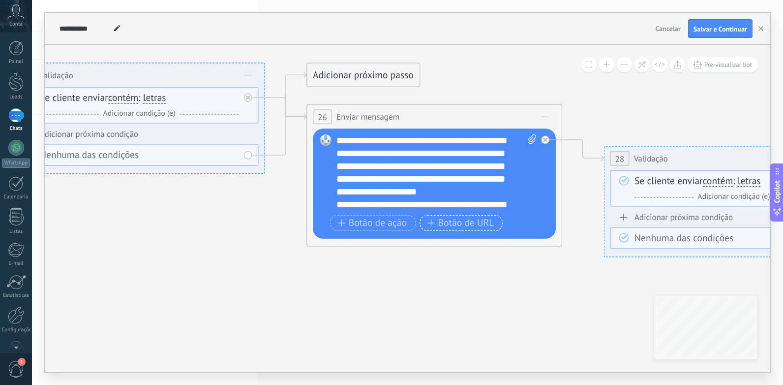
click at [441, 225] on span "Botão de URL" at bounding box center [460, 223] width 67 height 10
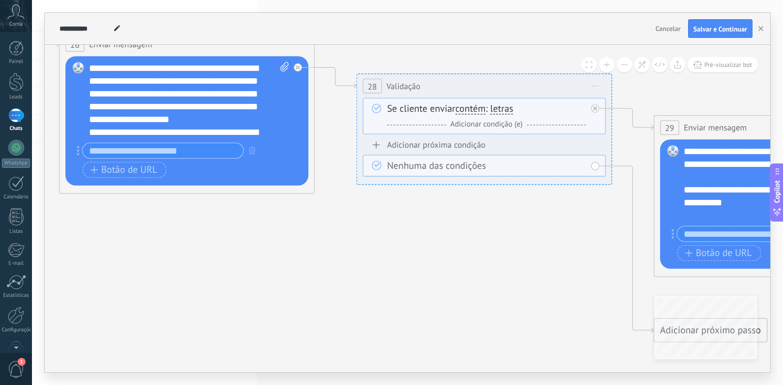
drag, startPoint x: 460, startPoint y: 271, endPoint x: 205, endPoint y: 269, distance: 254.9
click at [205, 269] on icon at bounding box center [20, 123] width 2642 height 1132
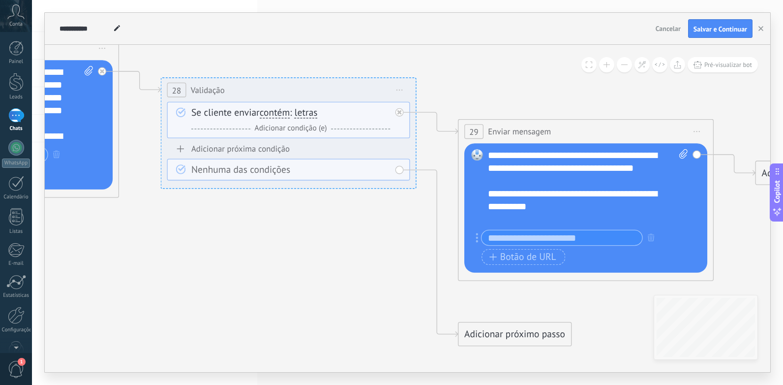
drag, startPoint x: 510, startPoint y: 269, endPoint x: 277, endPoint y: 273, distance: 232.7
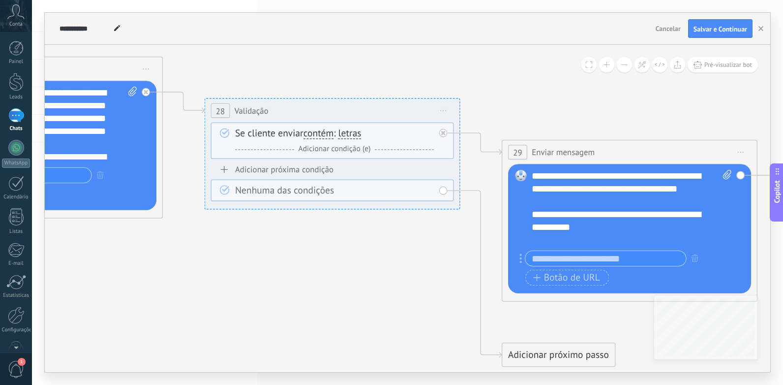
drag, startPoint x: 177, startPoint y: 260, endPoint x: 534, endPoint y: 277, distance: 358.1
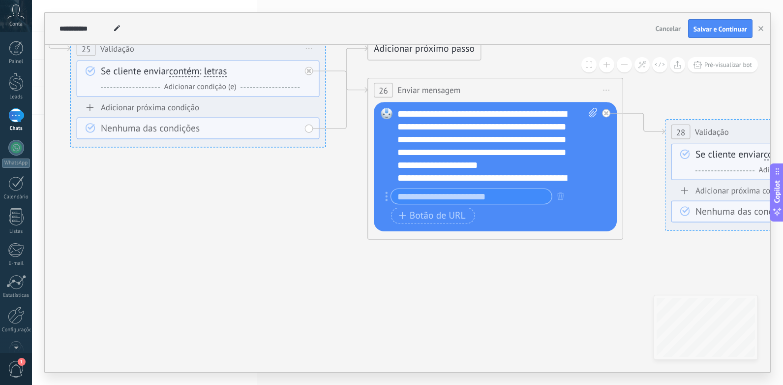
drag, startPoint x: 332, startPoint y: 280, endPoint x: 429, endPoint y: 286, distance: 97.6
click at [508, 302] on icon at bounding box center [329, 169] width 2642 height 1132
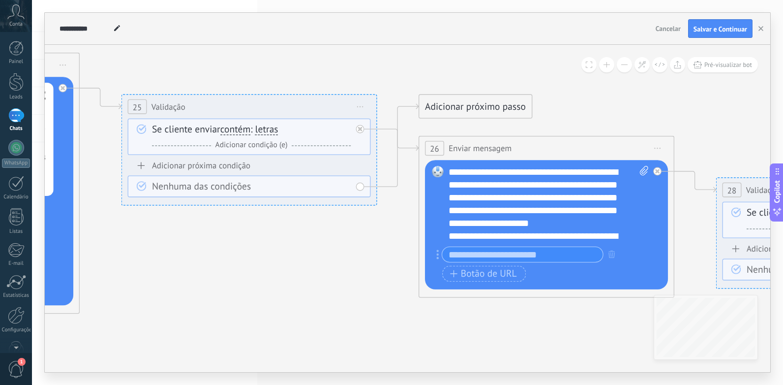
drag, startPoint x: 359, startPoint y: 246, endPoint x: 440, endPoint y: 248, distance: 80.7
click at [407, 290] on icon at bounding box center [380, 227] width 2642 height 1132
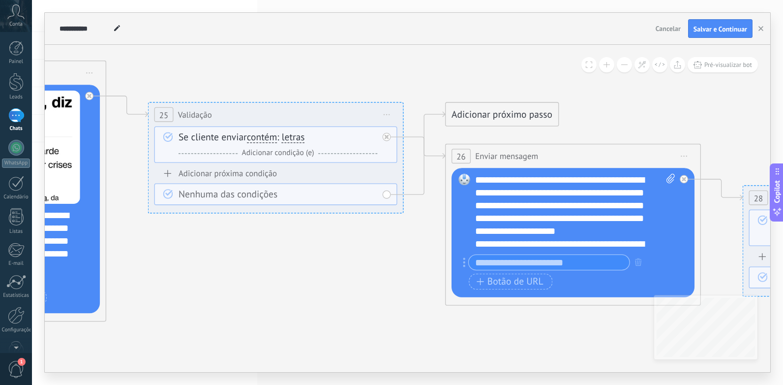
click at [504, 104] on div "Adicionar próximo passo" at bounding box center [502, 114] width 112 height 21
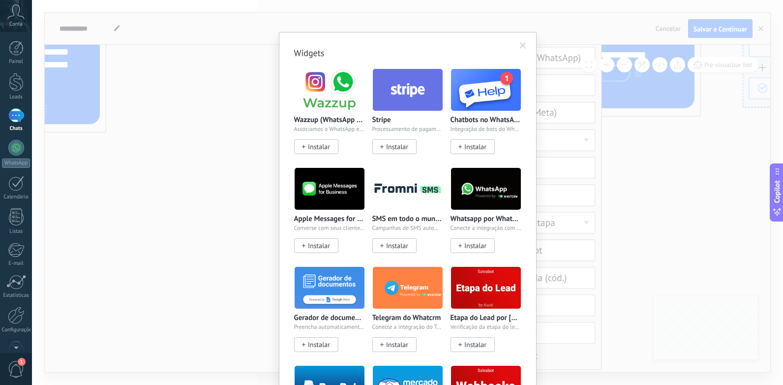
click at [514, 303] on body ".abccls-1,.abccls-2{fill-rule:evenodd}.abccls-2{fill:#fff} .abfcls-1{fill:none}…" at bounding box center [391, 192] width 783 height 385
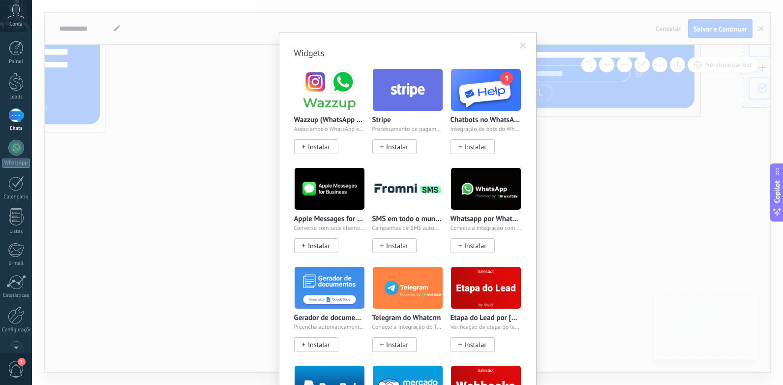
click at [161, 165] on div "Widgets Wazzup (WhatsApp & Instagram) Associamos o WhatsApp e o Instagram ao Ko…" at bounding box center [407, 192] width 751 height 385
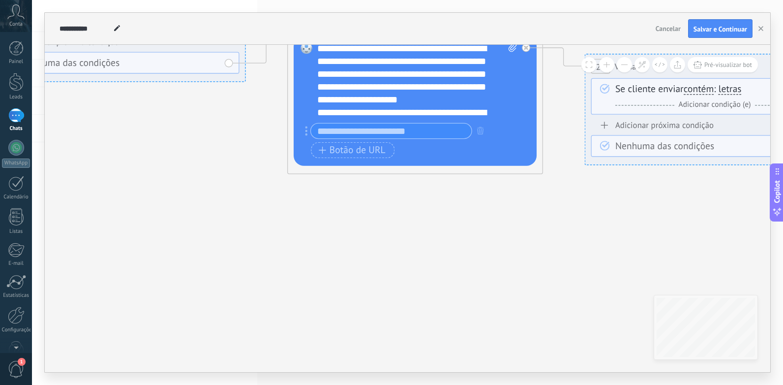
drag, startPoint x: 312, startPoint y: 205, endPoint x: 218, endPoint y: 371, distance: 191.2
click at [158, 373] on div "**********" at bounding box center [407, 192] width 751 height 385
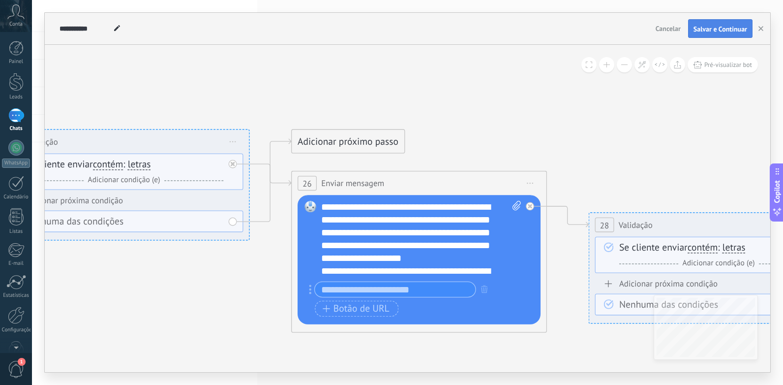
click at [729, 32] on span "Salvar e Continuar" at bounding box center [721, 29] width 54 height 7
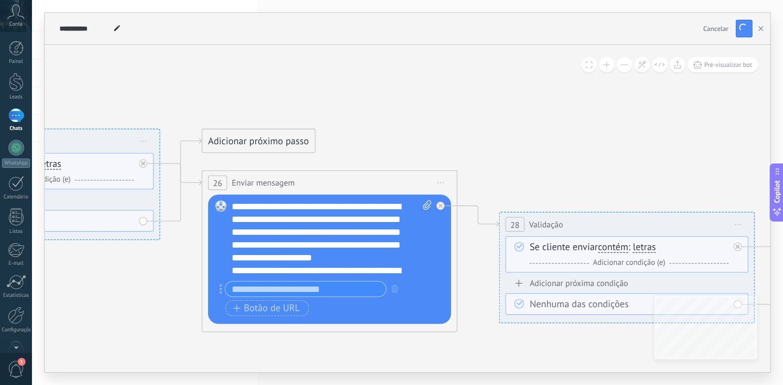
drag, startPoint x: 668, startPoint y: 124, endPoint x: 283, endPoint y: 131, distance: 384.8
click at [292, 129] on icon at bounding box center [163, 261] width 2642 height 1132
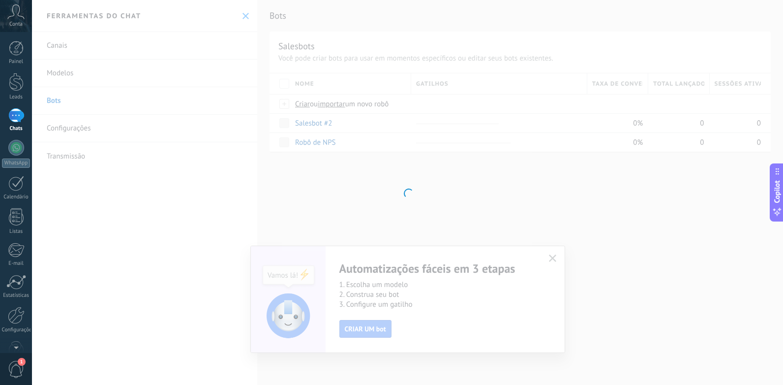
click at [616, 137] on div at bounding box center [407, 192] width 751 height 385
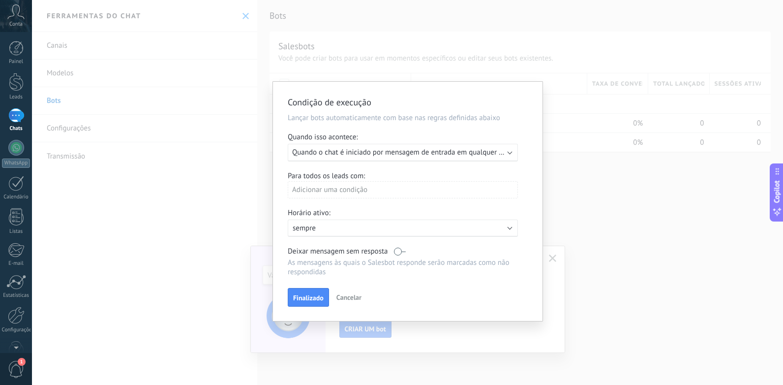
click at [446, 157] on div "Executar: Quando o chat é iniciado por mensagem de entrada em qualquer canal" at bounding box center [403, 153] width 230 height 18
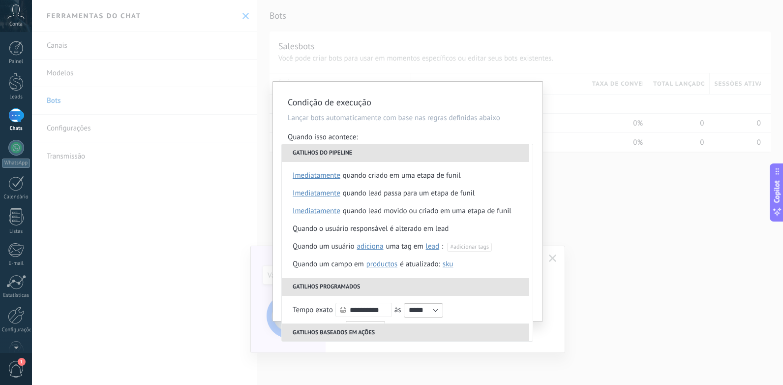
click at [240, 200] on div "Condição de execução Lançar bots automaticamente com base nas regras definidas …" at bounding box center [407, 192] width 751 height 385
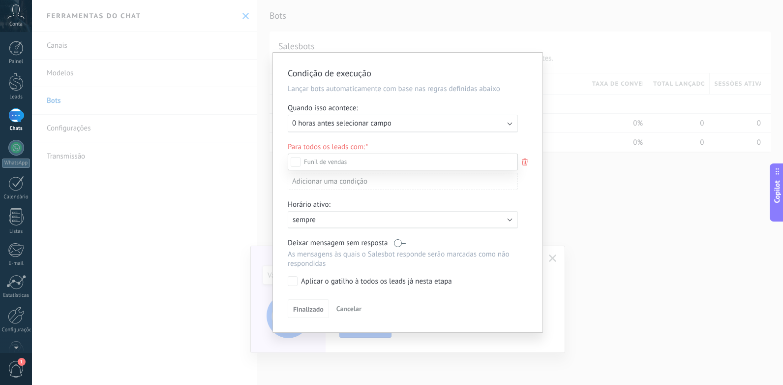
click at [338, 161] on span at bounding box center [325, 161] width 43 height 8
click at [340, 217] on div "Etapa de leads de entrada Nova consulta Qualificado Orçamento enviado Pedido re…" at bounding box center [403, 269] width 230 height 230
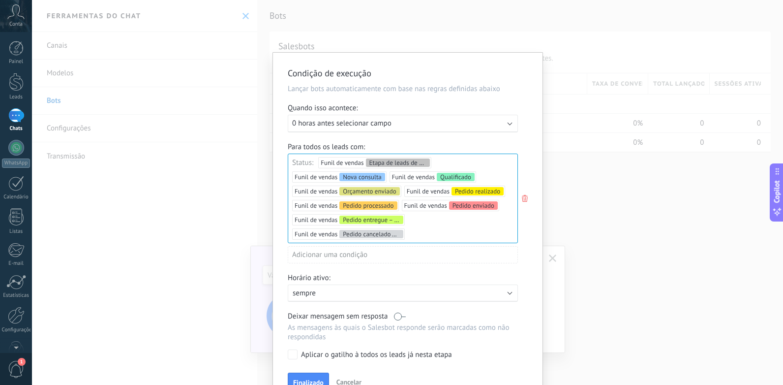
click at [369, 294] on p "sempre" at bounding box center [379, 292] width 172 height 9
click at [369, 294] on li "sempre" at bounding box center [400, 292] width 236 height 17
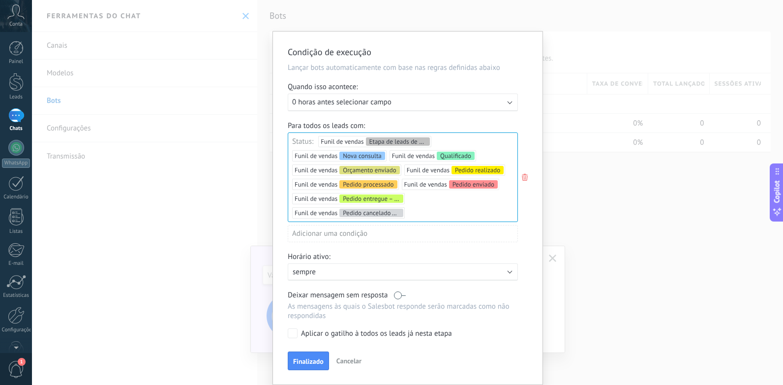
click at [396, 297] on label at bounding box center [400, 294] width 12 height 9
click at [312, 354] on button "Finalizado" at bounding box center [308, 360] width 41 height 19
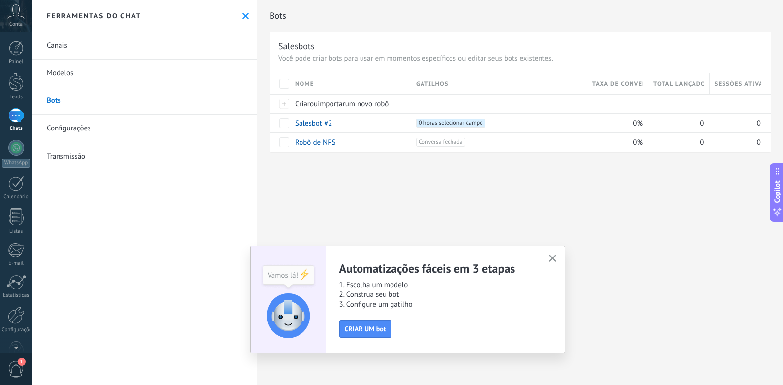
click at [550, 256] on icon "button" at bounding box center [552, 257] width 7 height 7
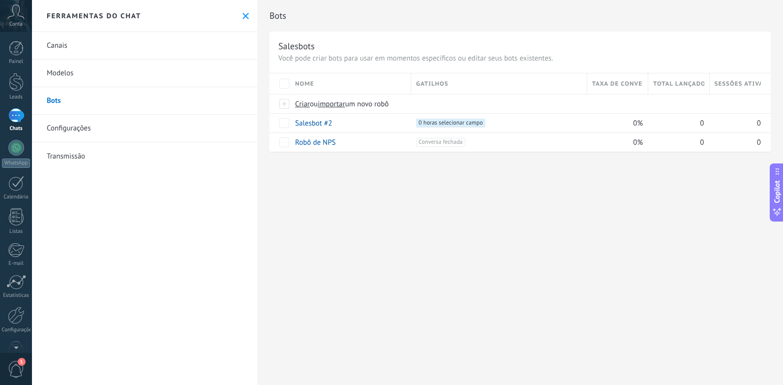
drag, startPoint x: 400, startPoint y: 200, endPoint x: 360, endPoint y: 182, distance: 43.8
click at [358, 206] on div "Bots Salesbots Você pode criar bots para usar em momentos específicos ou editar…" at bounding box center [520, 192] width 526 height 385
click at [378, 139] on div "Robô de NPS" at bounding box center [348, 142] width 116 height 19
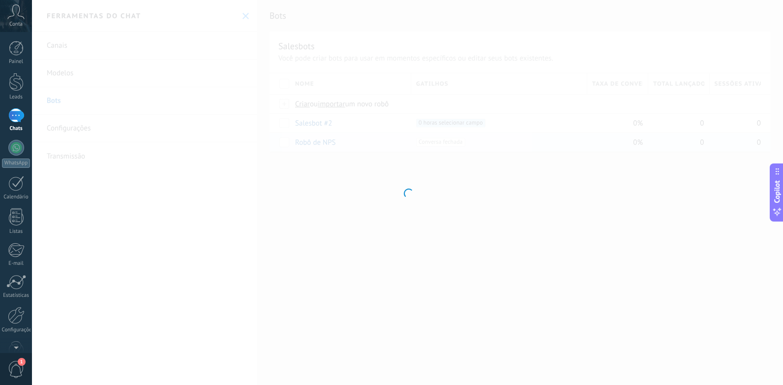
type input "**********"
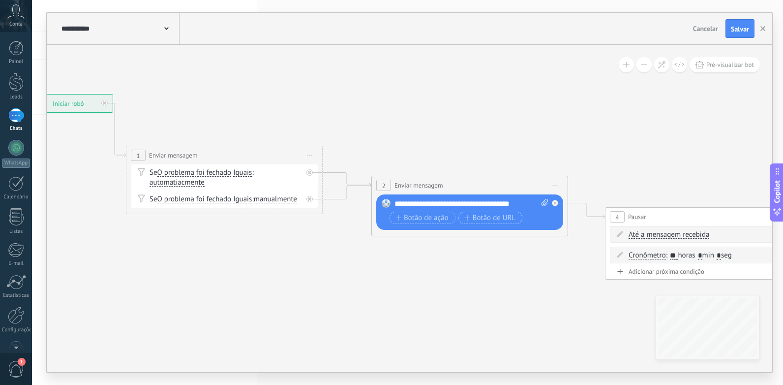
drag, startPoint x: 548, startPoint y: 256, endPoint x: 316, endPoint y: 256, distance: 231.7
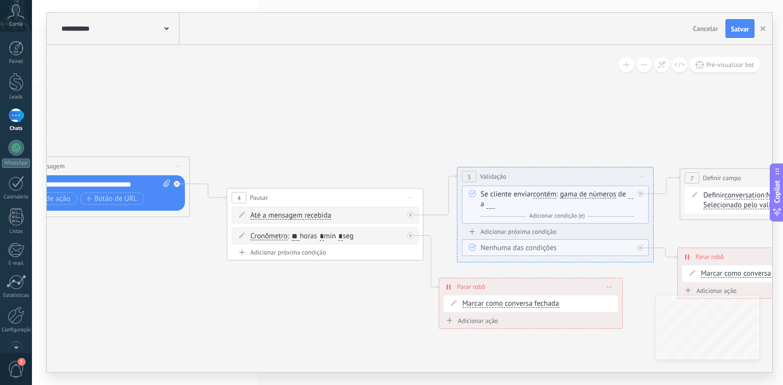
drag, startPoint x: 534, startPoint y: 253, endPoint x: 161, endPoint y: 233, distance: 374.0
click at [161, 233] on icon at bounding box center [708, 206] width 2606 height 755
click at [614, 189] on div "Se cliente enviar contém iguais desiguais contém não contém tem o comprimento d…" at bounding box center [555, 204] width 187 height 38
click at [616, 193] on span "gama de números" at bounding box center [588, 194] width 56 height 8
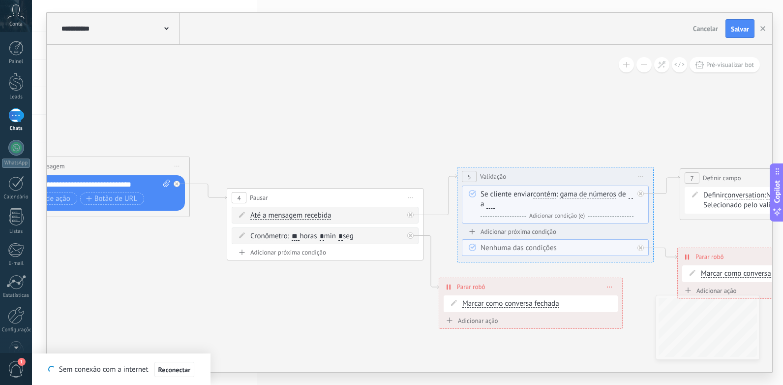
click at [616, 193] on button "gama de números" at bounding box center [616, 194] width 123 height 18
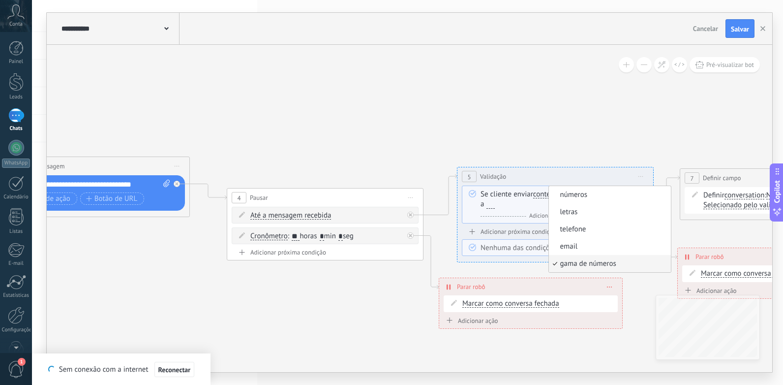
click at [518, 220] on div "E Adicionar condição (e)" at bounding box center [557, 216] width 153 height 10
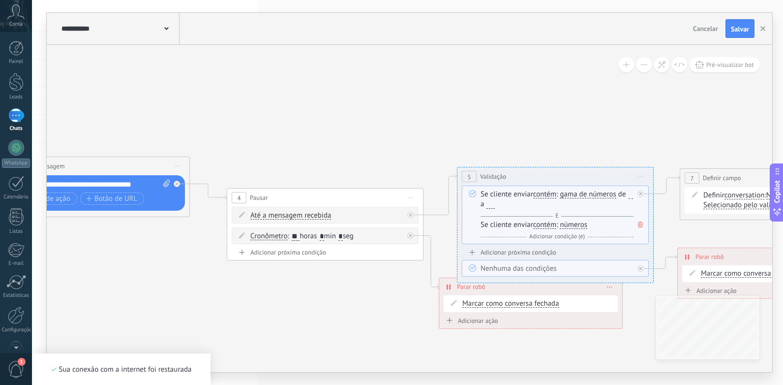
click at [493, 204] on span "a **" at bounding box center [488, 203] width 14 height 9
click at [510, 204] on div "Se cliente enviar contém iguais desiguais contém não contém tem o comprimento d…" at bounding box center [557, 204] width 153 height 31
click at [494, 205] on input "**" at bounding box center [491, 205] width 8 height 8
drag, startPoint x: 520, startPoint y: 205, endPoint x: 514, endPoint y: 205, distance: 5.4
click at [519, 205] on div "Se cliente enviar contém iguais desiguais contém não contém tem o comprimento d…" at bounding box center [557, 204] width 153 height 31
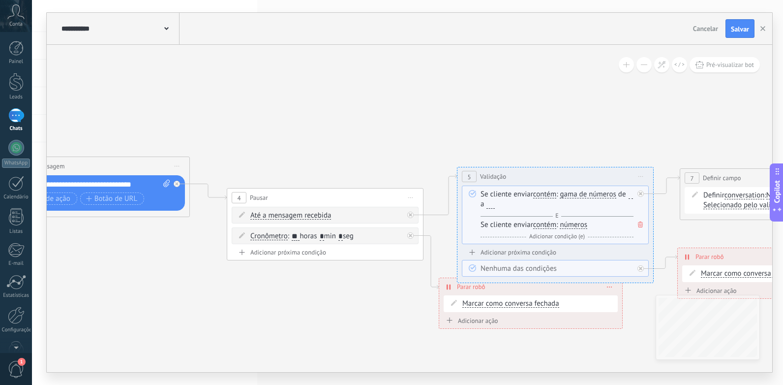
click at [507, 205] on div "Se cliente enviar contém iguais desiguais contém não contém tem o comprimento d…" at bounding box center [557, 204] width 153 height 31
click at [504, 204] on div "Se cliente enviar contém iguais desiguais contém não contém tem o comprimento d…" at bounding box center [557, 204] width 153 height 31
click at [504, 202] on div "Se cliente enviar contém iguais desiguais contém não contém tem o comprimento d…" at bounding box center [557, 204] width 153 height 31
click at [503, 204] on div "Se cliente enviar contém iguais desiguais contém não contém tem o comprimento d…" at bounding box center [557, 204] width 153 height 31
click at [500, 200] on div "Se cliente enviar contém iguais desiguais contém não contém tem o comprimento d…" at bounding box center [557, 204] width 153 height 31
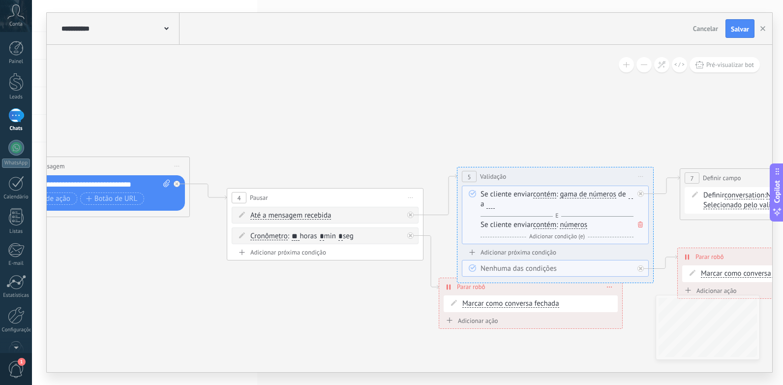
click at [494, 201] on input "**" at bounding box center [491, 205] width 8 height 8
type input "*"
click at [491, 200] on span "a *" at bounding box center [486, 203] width 10 height 9
click at [500, 202] on div "Se cliente enviar contém iguais desiguais contém não contém tem o comprimento d…" at bounding box center [557, 204] width 153 height 31
click at [500, 204] on div "Se cliente enviar contém iguais desiguais contém não contém tem o comprimento d…" at bounding box center [557, 204] width 153 height 31
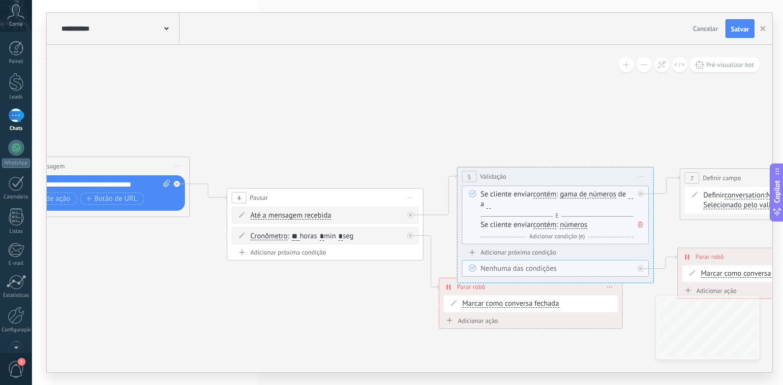
click at [500, 204] on div "Se cliente enviar contém iguais desiguais contém não contém tem o comprimento d…" at bounding box center [557, 204] width 153 height 31
click at [491, 205] on input "*" at bounding box center [489, 205] width 4 height 8
click at [629, 199] on input "*" at bounding box center [631, 195] width 4 height 8
click at [491, 203] on span "a" at bounding box center [486, 203] width 10 height 9
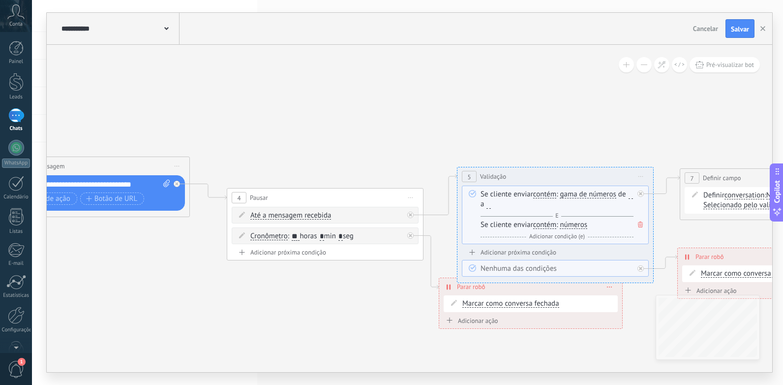
click at [618, 199] on span "de *" at bounding box center [625, 193] width 15 height 9
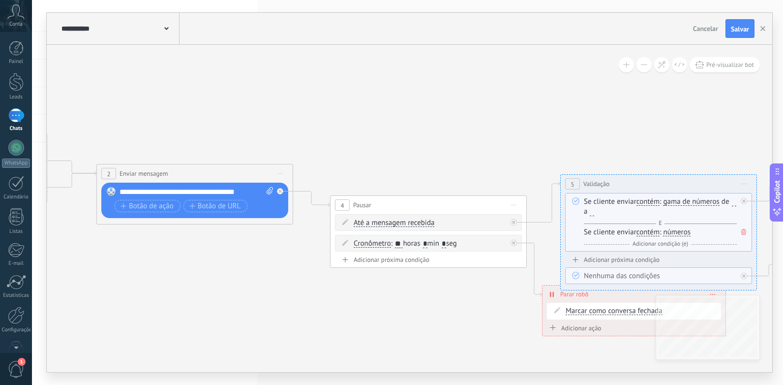
drag, startPoint x: 439, startPoint y: 139, endPoint x: 564, endPoint y: 146, distance: 125.7
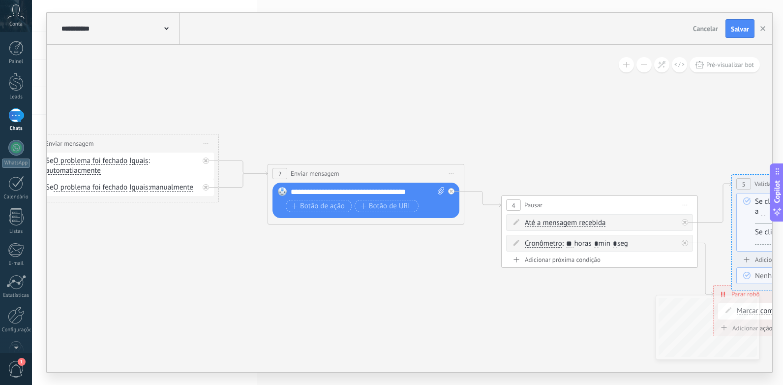
drag, startPoint x: 567, startPoint y: 139, endPoint x: 673, endPoint y: 137, distance: 106.3
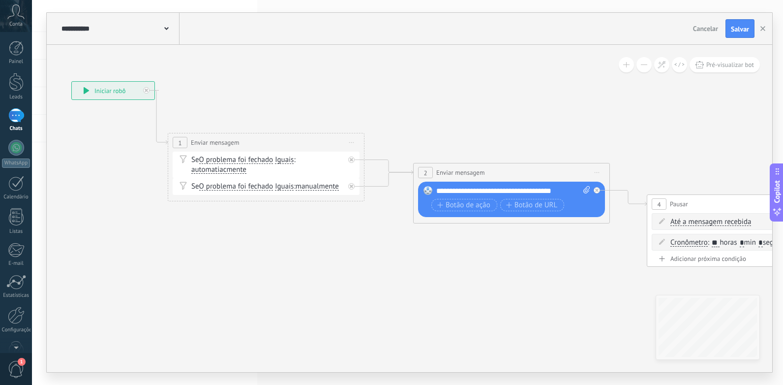
drag, startPoint x: 602, startPoint y: 131, endPoint x: 684, endPoint y: 118, distance: 82.7
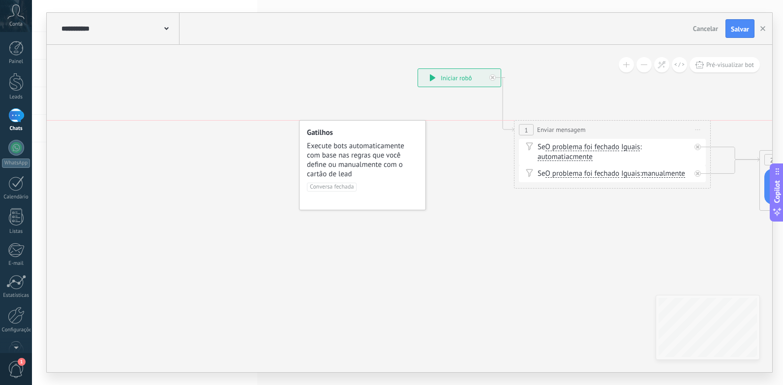
drag, startPoint x: 368, startPoint y: 139, endPoint x: 546, endPoint y: 234, distance: 202.3
click at [418, 198] on div "Conversa fechada" at bounding box center [362, 191] width 111 height 16
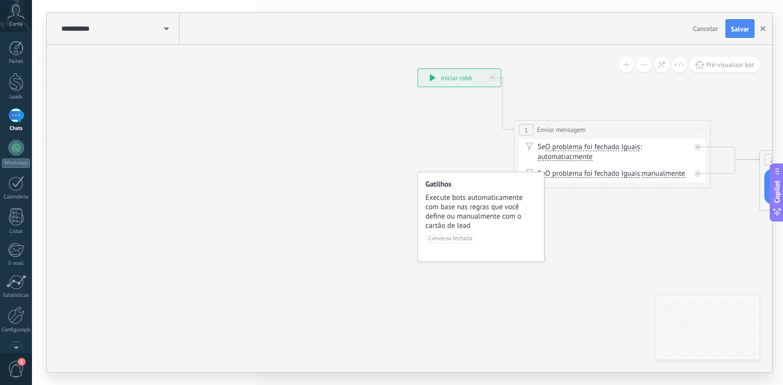
click at [765, 29] on icon "button" at bounding box center [763, 28] width 5 height 5
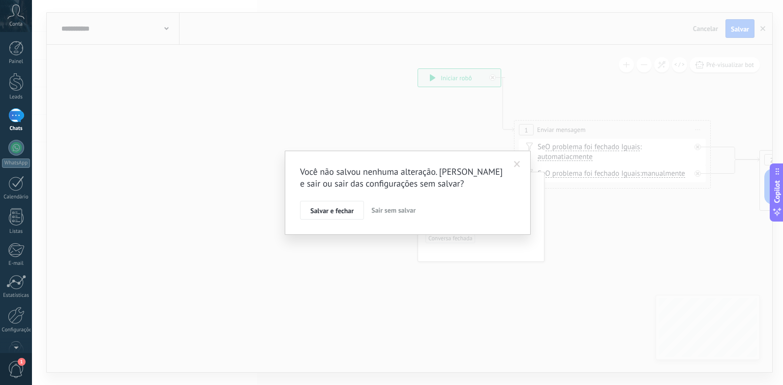
click at [372, 212] on span "Sair sem salvar" at bounding box center [393, 210] width 44 height 9
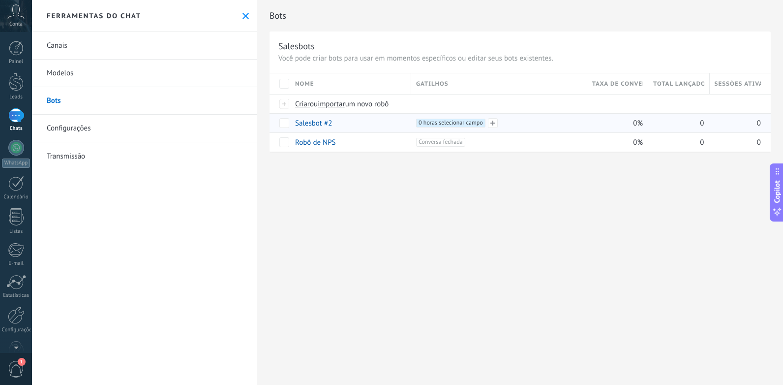
click at [526, 124] on div "+1 0 horas selecionar campo +0" at bounding box center [499, 123] width 166 height 9
drag, startPoint x: 537, startPoint y: 123, endPoint x: 478, endPoint y: 136, distance: 59.8
click at [506, 130] on div "+1 0 horas selecionar campo +0" at bounding box center [496, 123] width 171 height 19
drag, startPoint x: 365, startPoint y: 115, endPoint x: 318, endPoint y: 130, distance: 49.3
click at [318, 130] on div "Salesbot #2" at bounding box center [348, 123] width 116 height 19
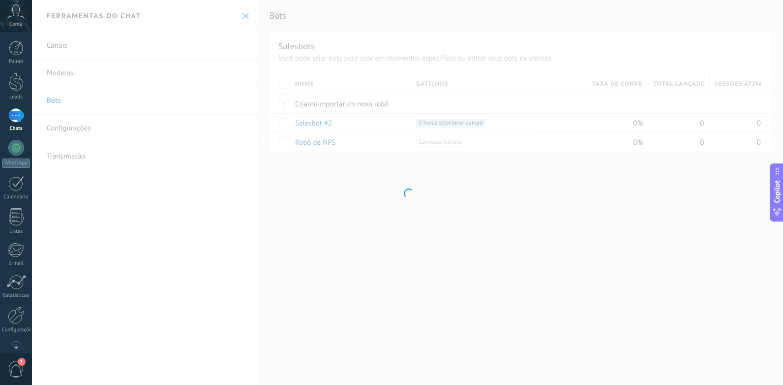
click at [392, 117] on div at bounding box center [407, 192] width 751 height 385
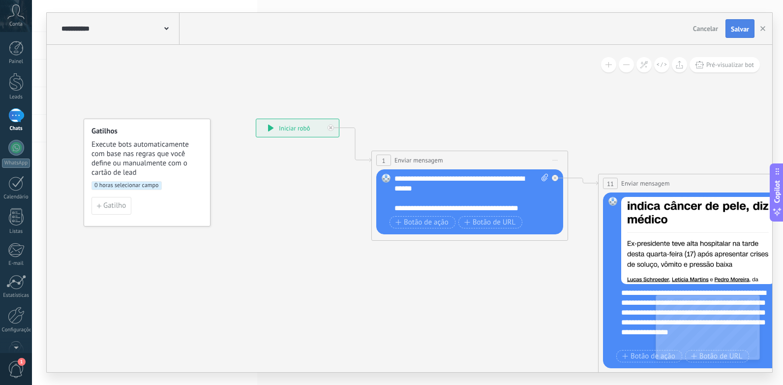
click at [737, 26] on span "Salvar" at bounding box center [740, 29] width 18 height 7
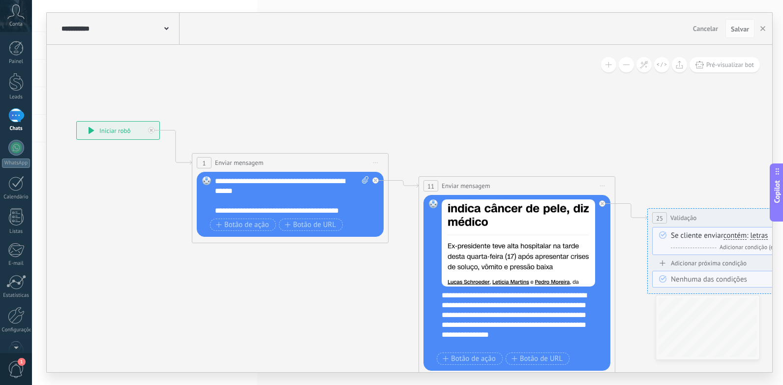
drag, startPoint x: 733, startPoint y: 111, endPoint x: 477, endPoint y: 114, distance: 255.4
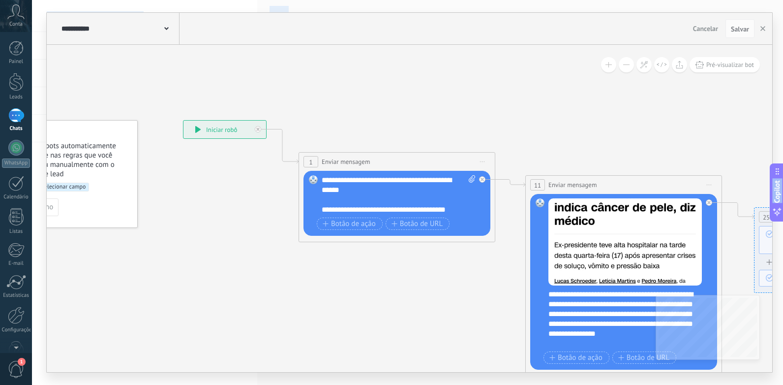
drag, startPoint x: 602, startPoint y: 117, endPoint x: 711, endPoint y: 114, distance: 109.3
click at [781, 115] on div "**********" at bounding box center [407, 192] width 751 height 385
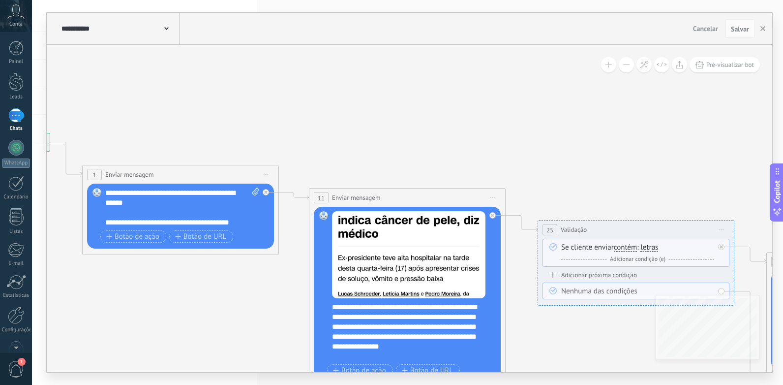
drag, startPoint x: 539, startPoint y: 118, endPoint x: 361, endPoint y: 122, distance: 177.7
click at [314, 132] on icon at bounding box center [694, 287] width 1946 height 800
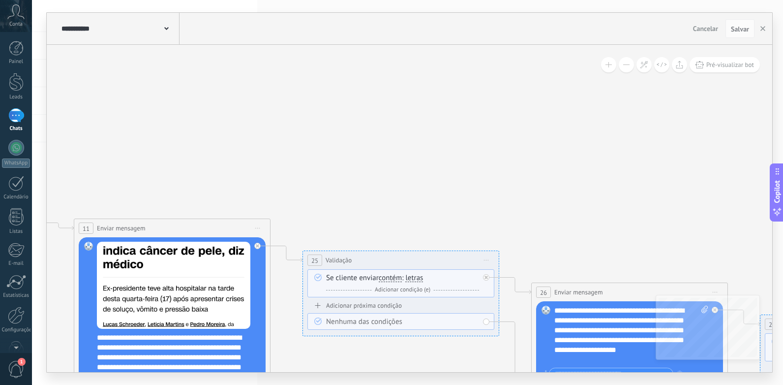
drag, startPoint x: 689, startPoint y: 90, endPoint x: 458, endPoint y: 122, distance: 233.9
click at [458, 122] on icon at bounding box center [458, 328] width 1946 height 823
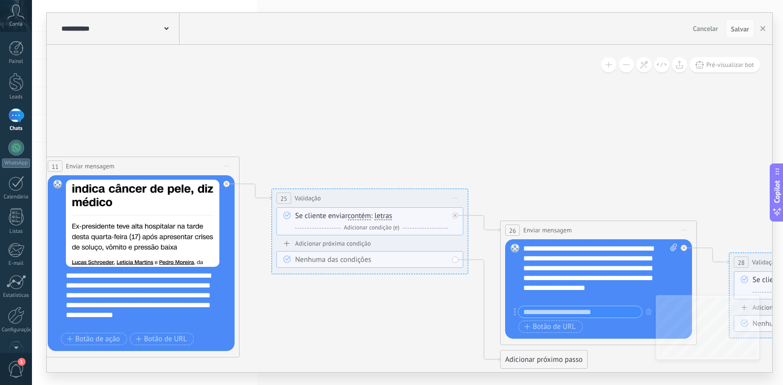
drag, startPoint x: 632, startPoint y: 147, endPoint x: 622, endPoint y: 82, distance: 66.2
click at [622, 82] on icon at bounding box center [470, 266] width 2032 height 823
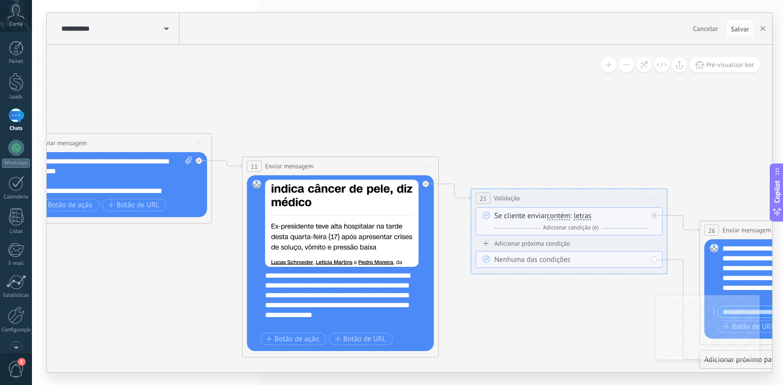
drag, startPoint x: 394, startPoint y: 94, endPoint x: 593, endPoint y: 94, distance: 198.8
click at [593, 94] on icon at bounding box center [670, 266] width 2032 height 823
click at [17, 147] on div at bounding box center [16, 148] width 16 height 16
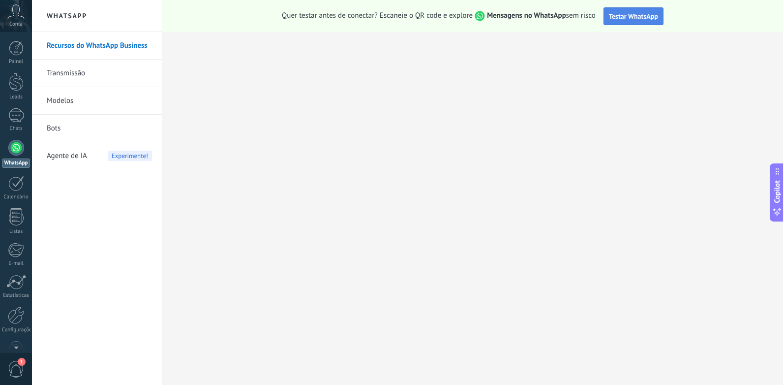
click at [633, 18] on span "Testar WhatsApp" at bounding box center [633, 16] width 49 height 9
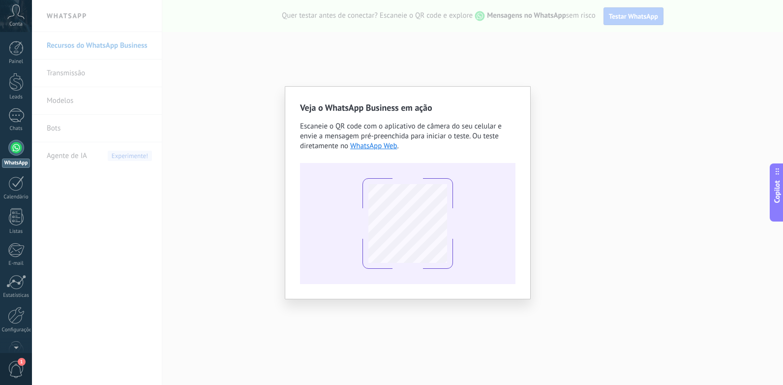
click at [406, 21] on div "Veja o WhatsApp Business em ação Escaneie o QR code com o aplicativo de câmera …" at bounding box center [407, 192] width 751 height 385
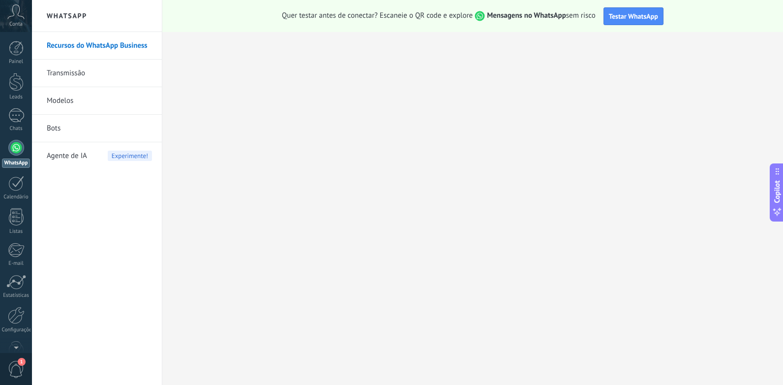
click at [81, 65] on link "Transmissão" at bounding box center [99, 74] width 105 height 28
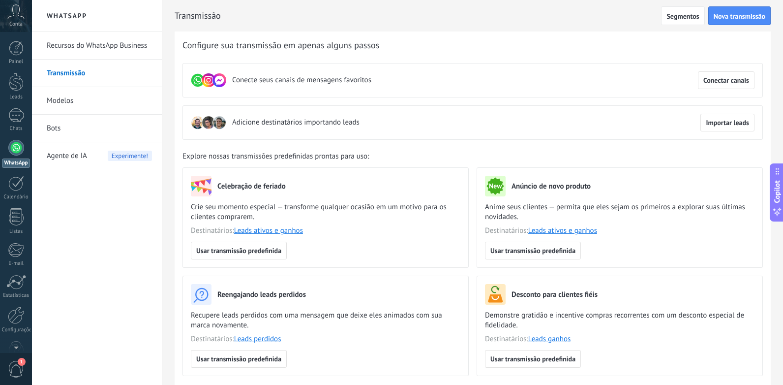
click at [110, 43] on link "Recursos do WhatsApp Business" at bounding box center [99, 46] width 105 height 28
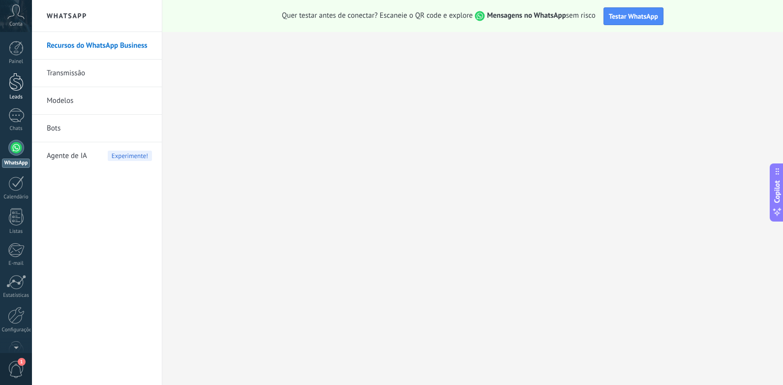
click at [20, 78] on div at bounding box center [16, 82] width 15 height 18
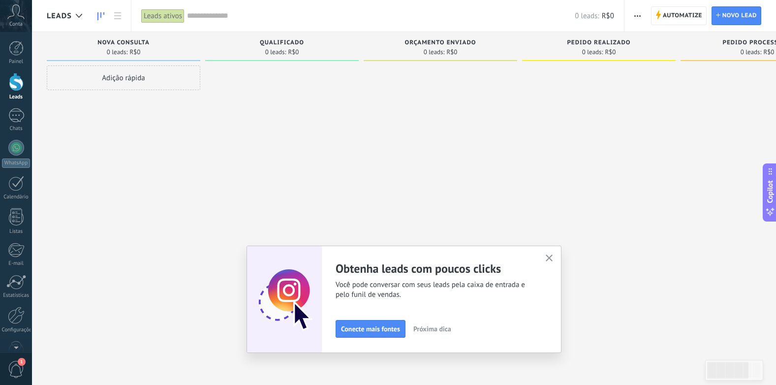
click at [554, 254] on button "button" at bounding box center [549, 258] width 12 height 13
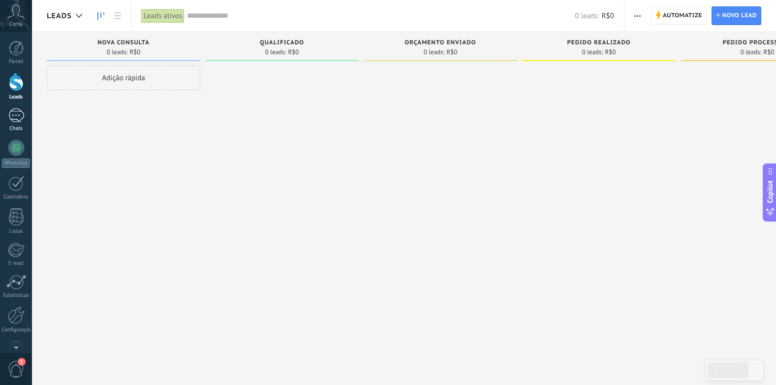
click at [15, 121] on div at bounding box center [16, 115] width 16 height 14
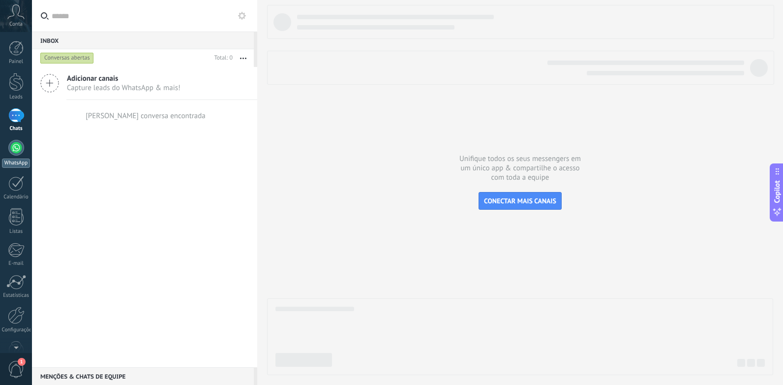
click at [14, 150] on div at bounding box center [16, 148] width 16 height 16
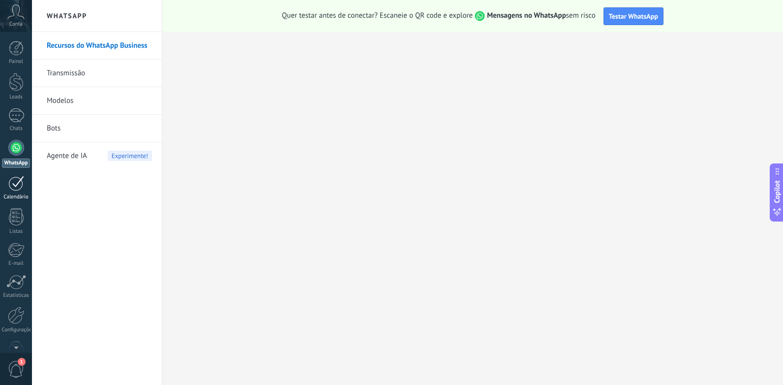
click at [23, 185] on div at bounding box center [16, 183] width 16 height 15
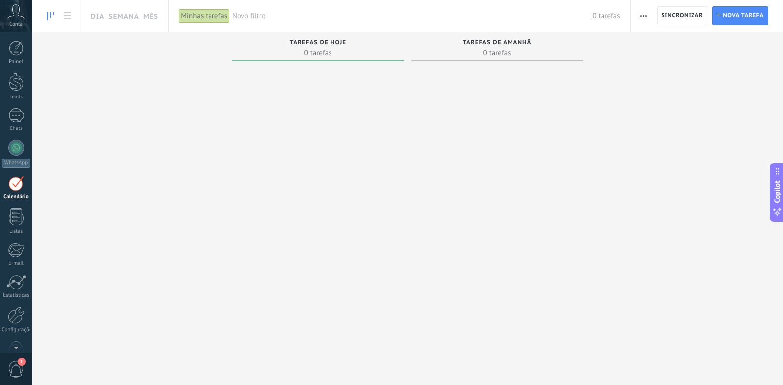
click at [223, 139] on div "Tarefas concluídas 0 tarefas Tarefas atrasadas 0 tarefas Tarefas de hoje 0 tare…" at bounding box center [407, 196] width 751 height 328
click at [61, 17] on link at bounding box center [67, 15] width 17 height 19
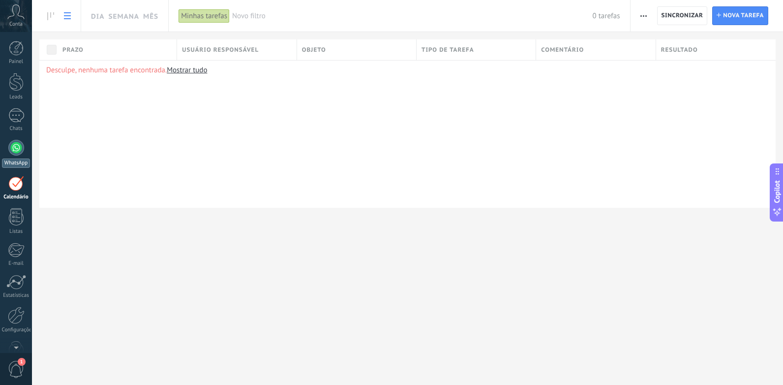
click at [10, 160] on div "WhatsApp" at bounding box center [16, 162] width 28 height 9
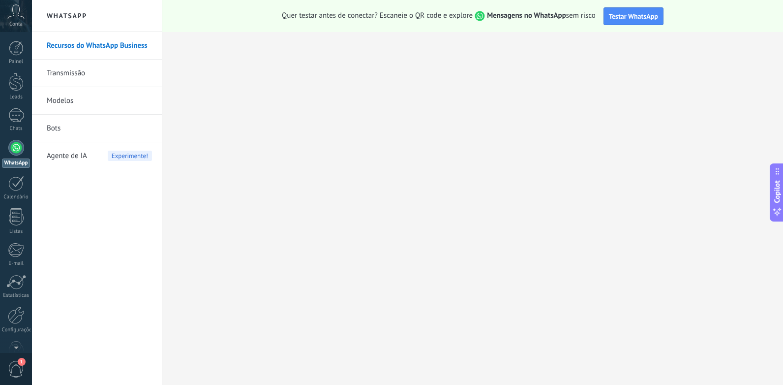
click at [91, 126] on link "Bots" at bounding box center [99, 129] width 105 height 28
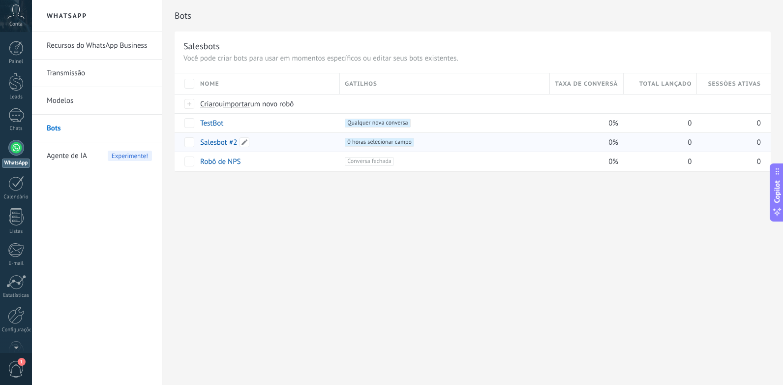
click at [261, 142] on div "Salesbot #2" at bounding box center [265, 142] width 140 height 19
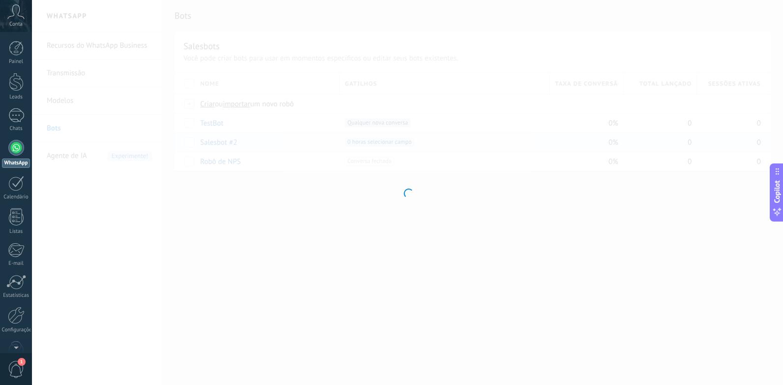
type input "**********"
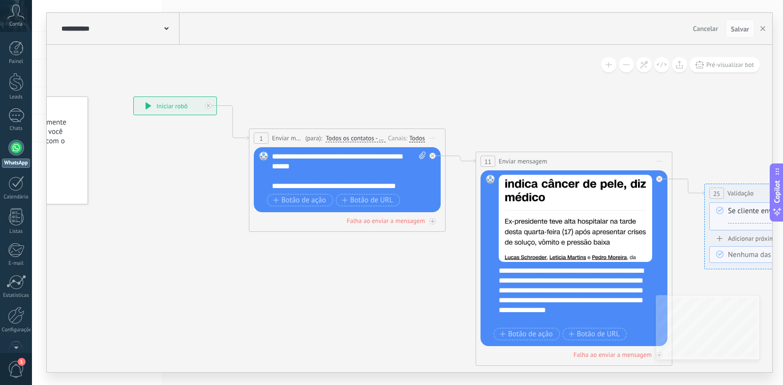
drag, startPoint x: 277, startPoint y: 168, endPoint x: 111, endPoint y: 147, distance: 167.6
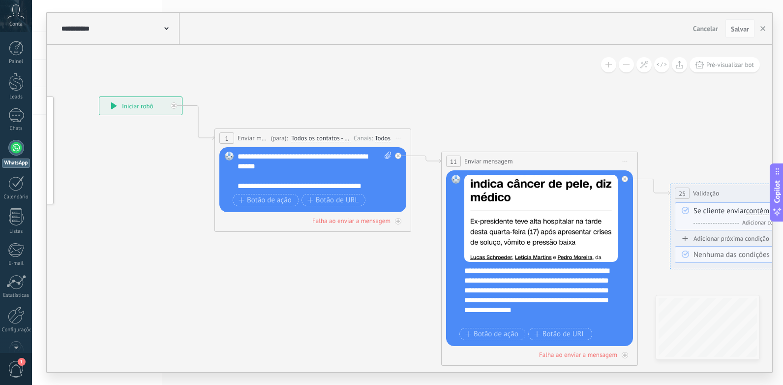
click at [120, 104] on div "**********" at bounding box center [140, 106] width 83 height 18
click at [115, 104] on icon at bounding box center [114, 105] width 6 height 7
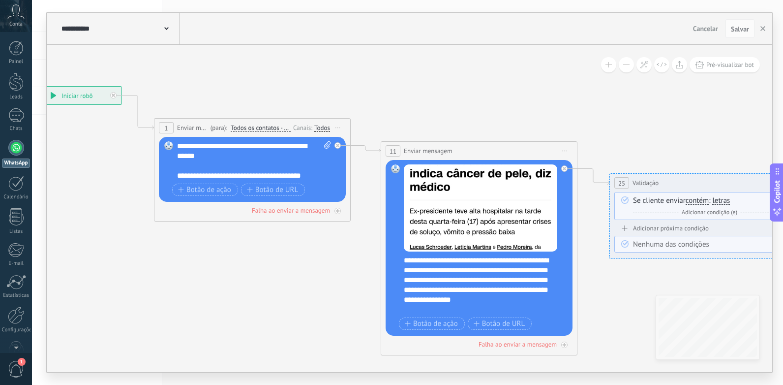
drag, startPoint x: 168, startPoint y: 165, endPoint x: 108, endPoint y: 154, distance: 61.4
click at [108, 154] on icon at bounding box center [765, 240] width 1946 height 800
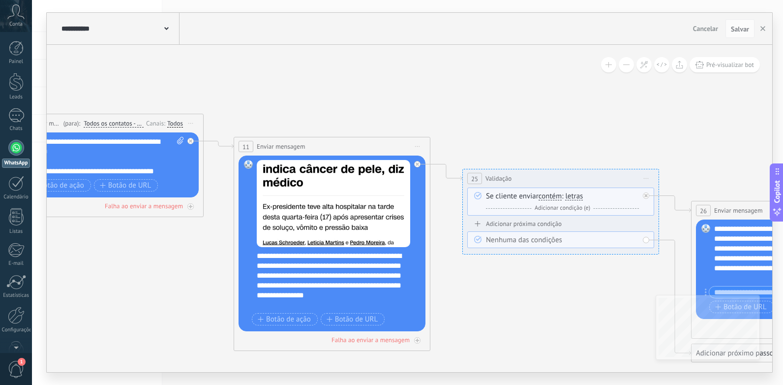
drag, startPoint x: 268, startPoint y: 229, endPoint x: 94, endPoint y: 234, distance: 173.7
click at [120, 225] on icon at bounding box center [618, 236] width 1946 height 800
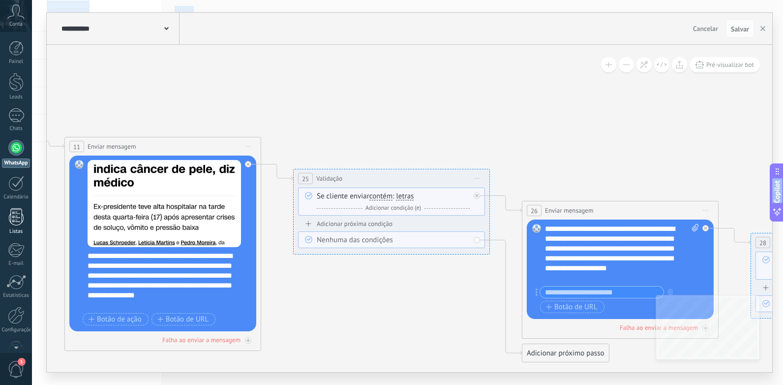
drag, startPoint x: 228, startPoint y: 230, endPoint x: 8, endPoint y: 231, distance: 220.4
click at [0, 230] on html ".abccls-1,.abccls-2{fill-rule:evenodd}.abccls-2{fill:#fff} .abfcls-1{fill:none}…" at bounding box center [391, 192] width 783 height 385
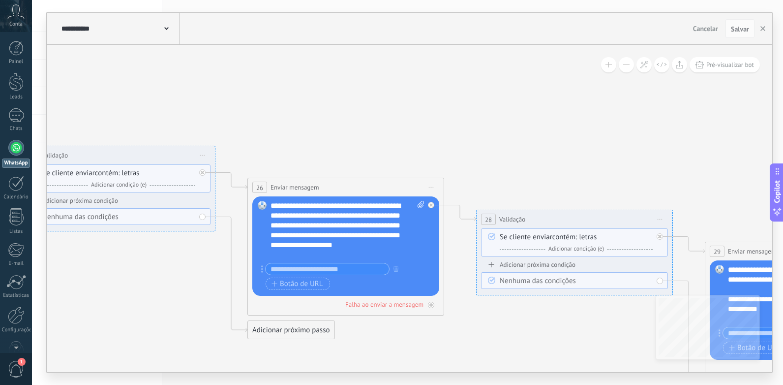
drag, startPoint x: 386, startPoint y: 293, endPoint x: 173, endPoint y: 270, distance: 214.3
click at [173, 270] on icon at bounding box center [217, 231] width 2032 height 836
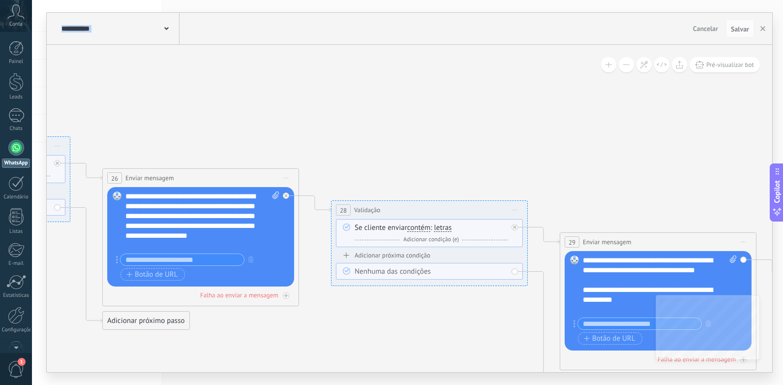
drag, startPoint x: 501, startPoint y: 301, endPoint x: 351, endPoint y: 291, distance: 150.4
click at [351, 291] on icon at bounding box center [72, 221] width 2032 height 836
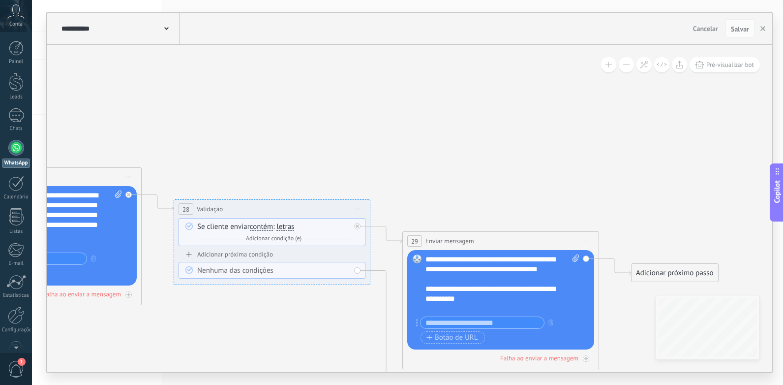
drag, startPoint x: 457, startPoint y: 291, endPoint x: 288, endPoint y: 291, distance: 168.8
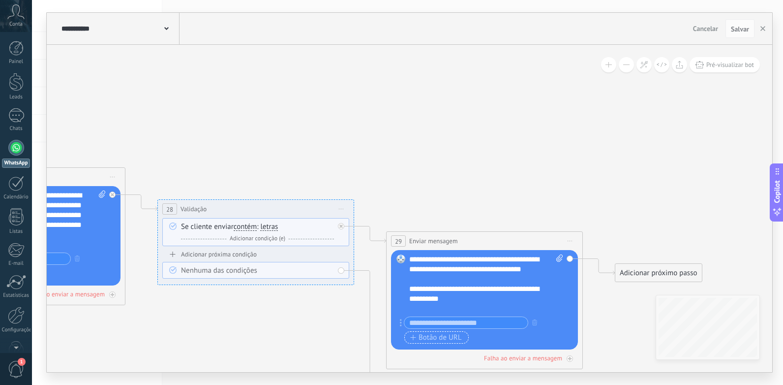
click at [450, 337] on span "Botão de URL" at bounding box center [436, 338] width 52 height 8
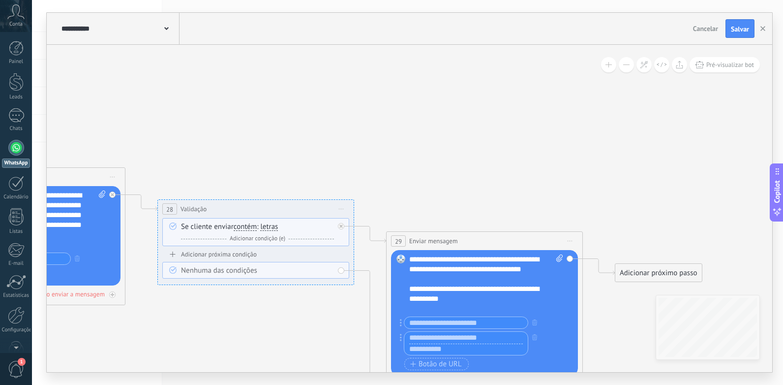
click at [447, 338] on input "text" at bounding box center [465, 338] width 123 height 12
click at [444, 349] on input "text" at bounding box center [465, 349] width 123 height 12
paste input "**********"
type input "**********"
paste input "**********"
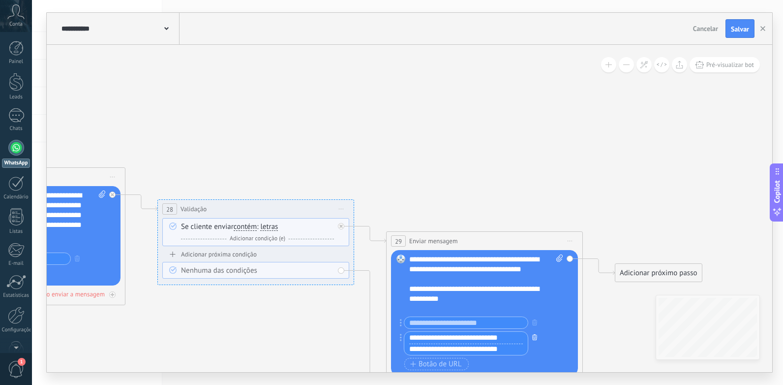
type input "**********"
click at [536, 337] on icon "button" at bounding box center [534, 337] width 5 height 6
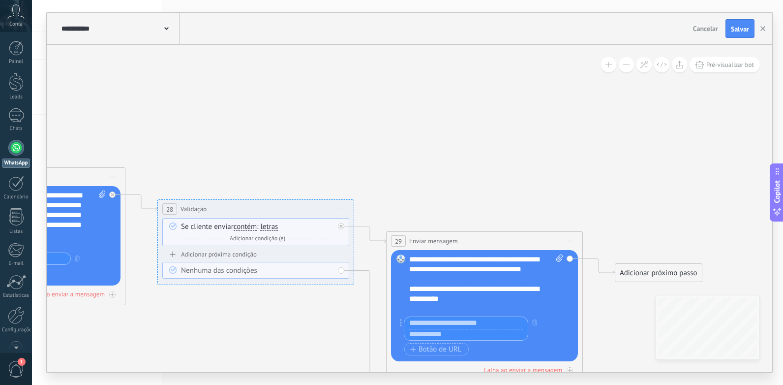
click at [463, 325] on input "text" at bounding box center [465, 323] width 123 height 12
paste input "**********"
type input "**********"
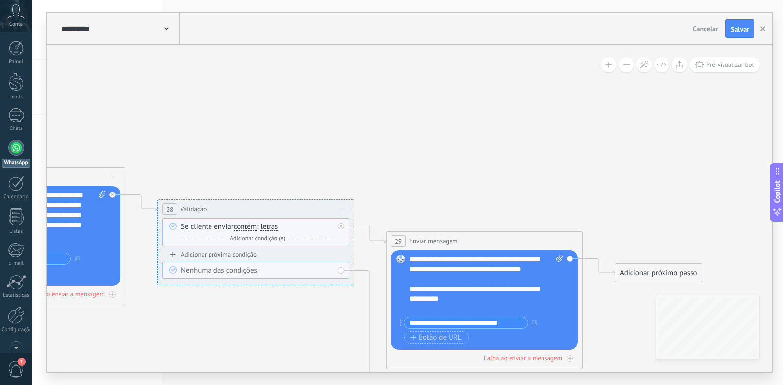
click at [512, 325] on input "**********" at bounding box center [465, 322] width 123 height 11
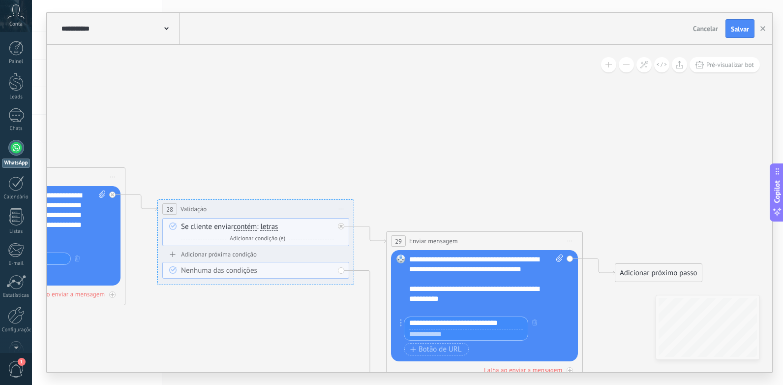
click at [461, 338] on input "text" at bounding box center [465, 335] width 123 height 12
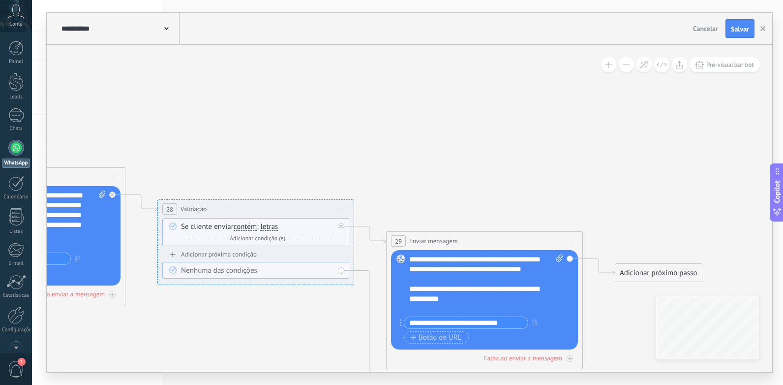
click at [478, 323] on input "**********" at bounding box center [466, 322] width 123 height 11
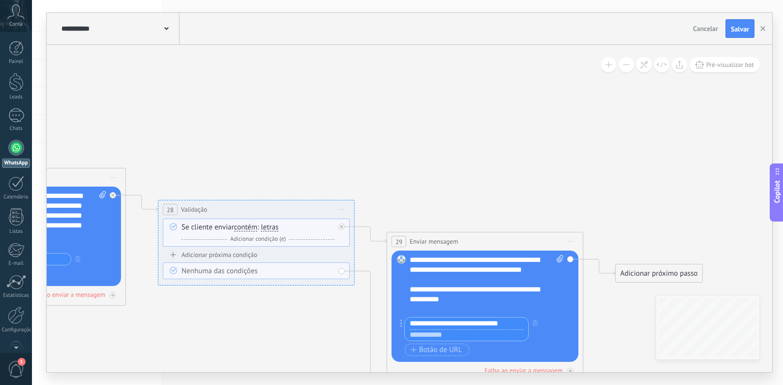
click at [477, 331] on input "text" at bounding box center [466, 335] width 123 height 12
paste input "**********"
type input "**********"
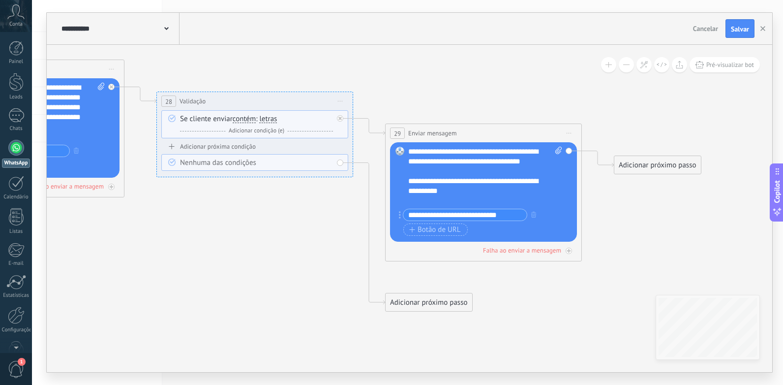
drag, startPoint x: 527, startPoint y: 205, endPoint x: 525, endPoint y: 97, distance: 108.3
click at [641, 168] on div "Adicionar próximo passo" at bounding box center [658, 165] width 87 height 16
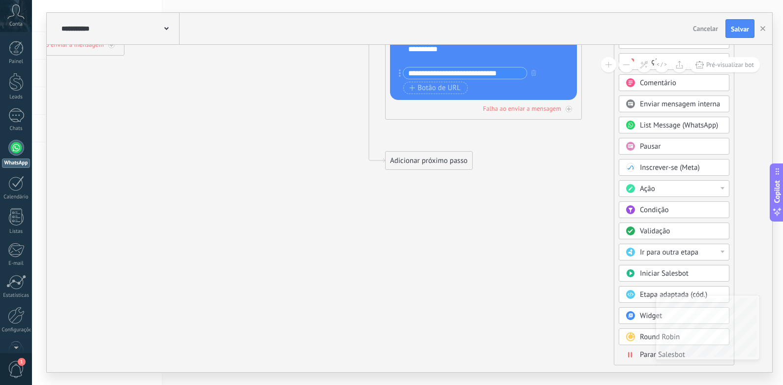
click at [643, 356] on span "Parar Salesbot" at bounding box center [662, 354] width 45 height 9
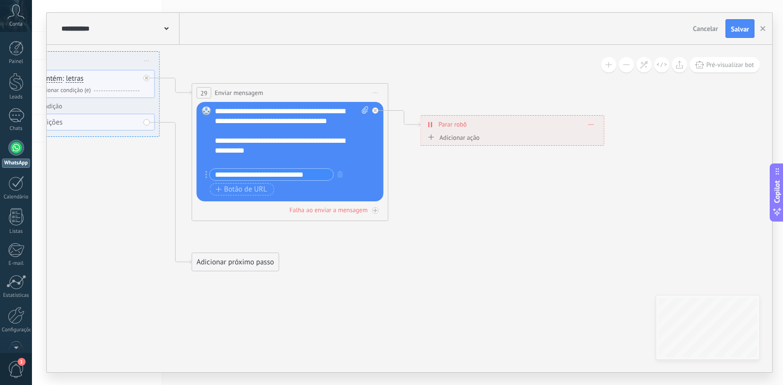
drag, startPoint x: 481, startPoint y: 208, endPoint x: 584, endPoint y: 238, distance: 107.3
drag, startPoint x: 570, startPoint y: 237, endPoint x: 490, endPoint y: 81, distance: 175.2
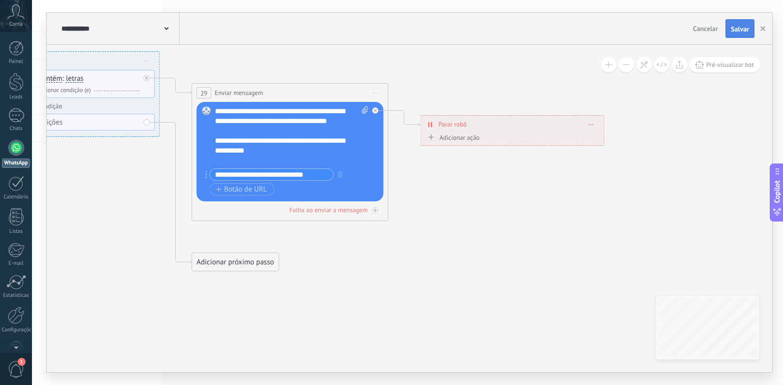
click at [738, 24] on button "Salvar" at bounding box center [740, 28] width 29 height 19
click at [13, 143] on div at bounding box center [16, 148] width 16 height 16
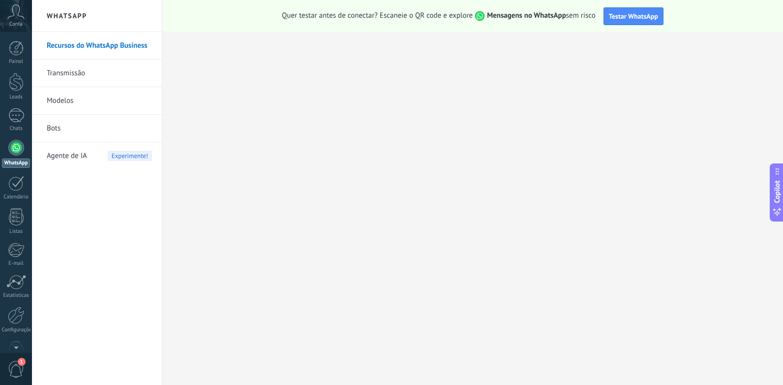
drag, startPoint x: 530, startPoint y: 6, endPoint x: 548, endPoint y: 7, distance: 17.2
click at [533, 8] on div "Quer testar antes de conectar? Escaneie o QR code e explore Mensagens no WhatsA…" at bounding box center [472, 16] width 621 height 32
click at [602, 11] on div "Quer testar antes de conectar? Escaneie o QR code e explore Mensagens no WhatsA…" at bounding box center [472, 16] width 621 height 32
click at [611, 10] on button "Testar WhatsApp" at bounding box center [634, 16] width 60 height 18
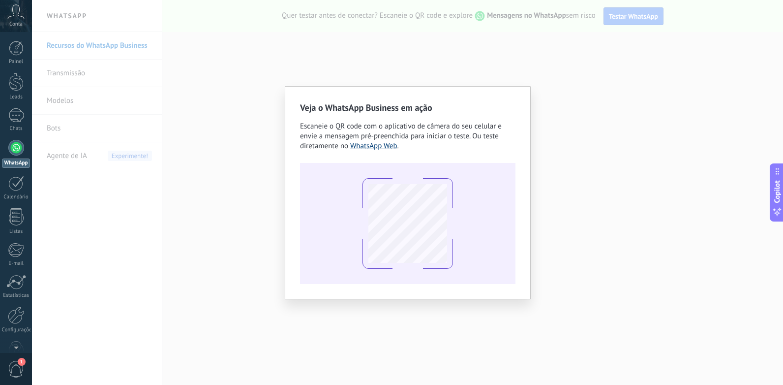
click at [388, 146] on link "WhatsApp Web" at bounding box center [373, 145] width 47 height 9
click at [367, 141] on link "WhatsApp Web" at bounding box center [373, 145] width 47 height 9
click at [564, 114] on div "Veja o WhatsApp Business em ação Escaneie o QR code com o aplicativo de câmera …" at bounding box center [407, 192] width 751 height 385
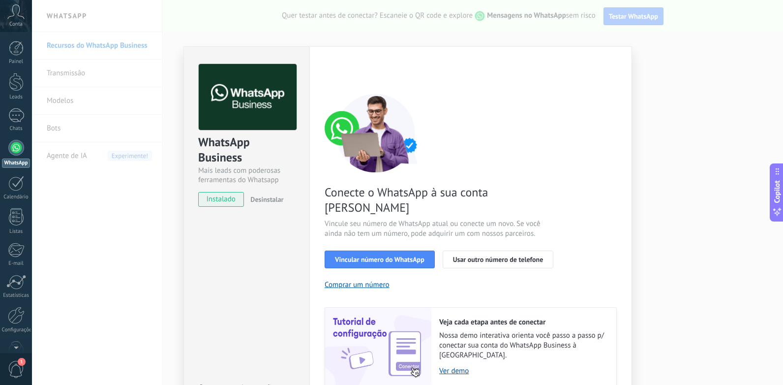
click at [154, 253] on div "WhatsApp Business Mais leads com poderosas ferramentas do Whatsapp instalado De…" at bounding box center [407, 192] width 751 height 385
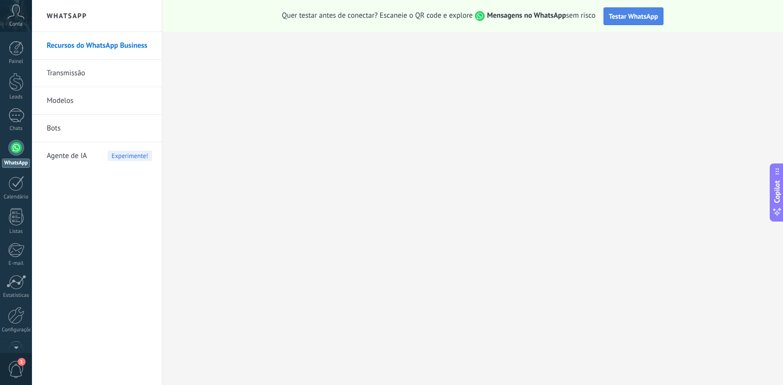
click at [644, 9] on button "Testar WhatsApp" at bounding box center [634, 16] width 60 height 18
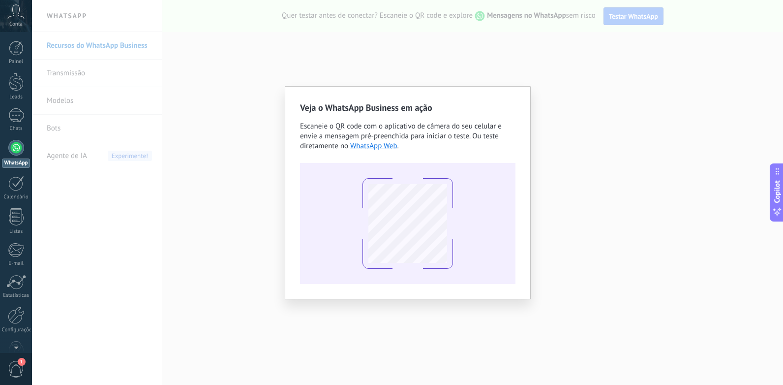
click at [390, 152] on div "Veja o WhatsApp Business em ação Escaneie o QR code com o aplicativo de câmera …" at bounding box center [407, 192] width 215 height 183
click at [389, 143] on link "WhatsApp Web" at bounding box center [373, 145] width 47 height 9
click at [510, 2] on div "Veja o WhatsApp Business em ação Escaneie o QR code com o aplicativo de câmera …" at bounding box center [407, 192] width 751 height 385
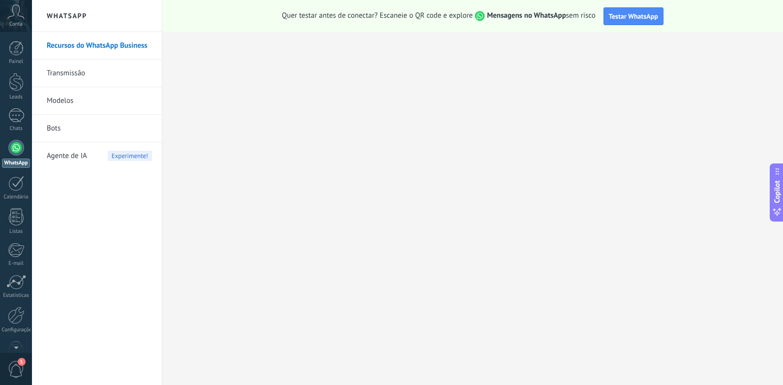
click at [96, 74] on link "Transmissão" at bounding box center [99, 74] width 105 height 28
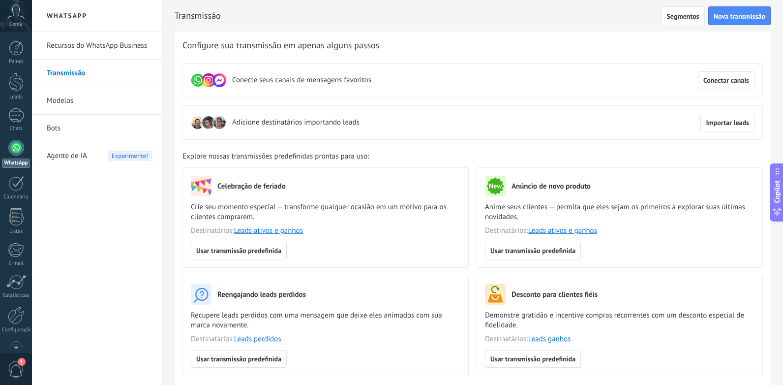
click at [123, 131] on link "Bots" at bounding box center [99, 129] width 105 height 28
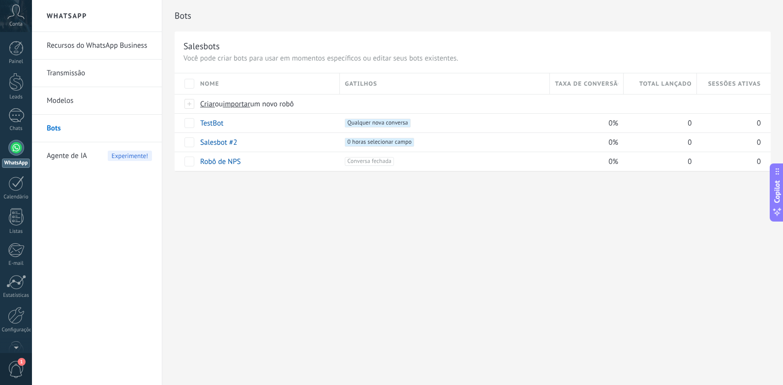
click at [149, 42] on link "Recursos do WhatsApp Business" at bounding box center [99, 46] width 105 height 28
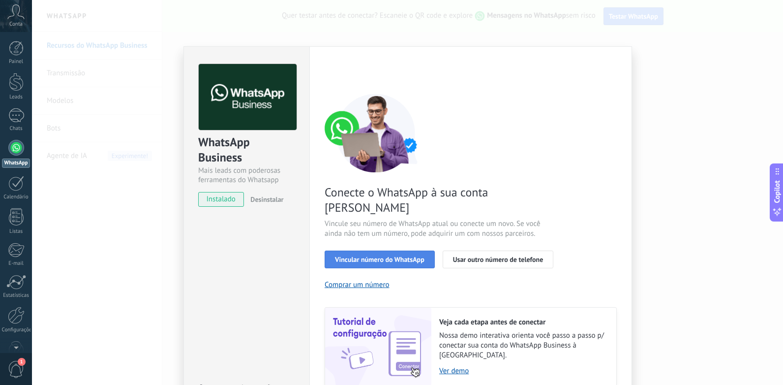
click at [407, 256] on span "Vincular número do WhatsApp" at bounding box center [380, 259] width 90 height 7
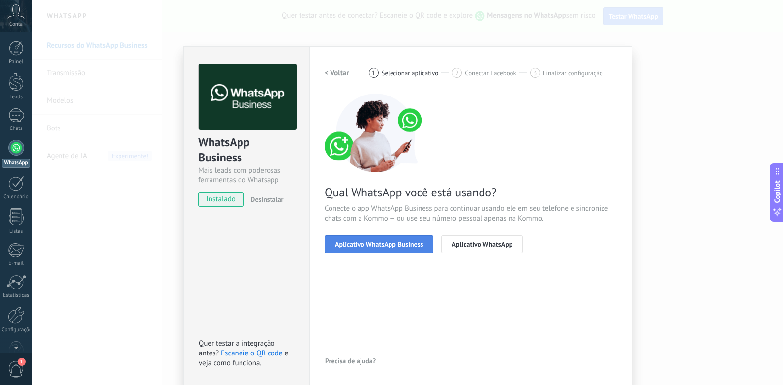
click at [410, 244] on span "Aplicativo WhatsApp Business" at bounding box center [379, 244] width 88 height 7
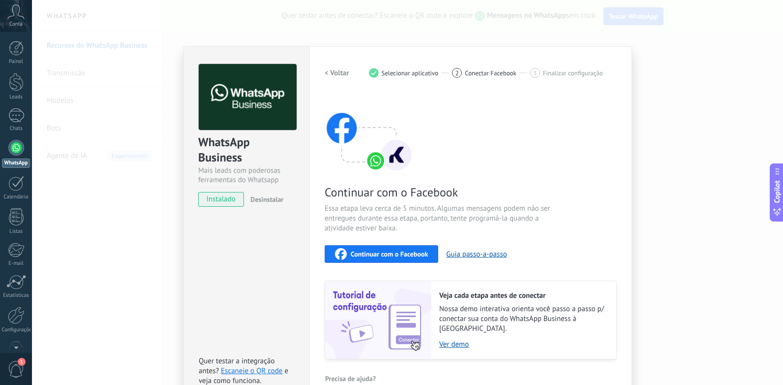
click at [421, 254] on span "Continuar com o Facebook" at bounding box center [389, 253] width 77 height 7
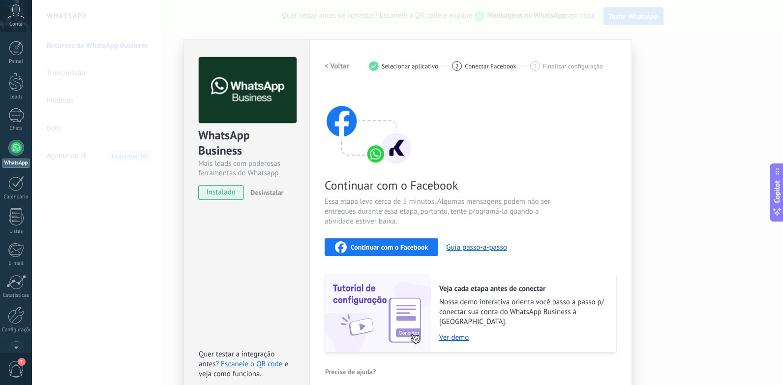
scroll to position [11, 0]
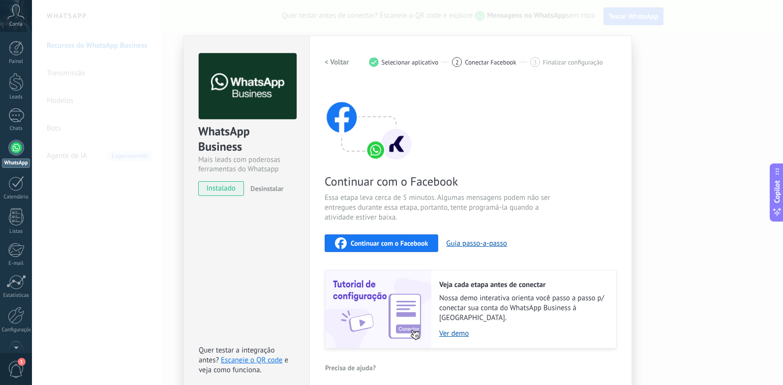
click at [393, 60] on span "Selecionar aplicativo" at bounding box center [410, 62] width 57 height 7
drag, startPoint x: 394, startPoint y: 60, endPoint x: 445, endPoint y: 61, distance: 51.7
click at [439, 63] on div "1 Selecionar aplicativo" at bounding box center [411, 62] width 84 height 10
drag, startPoint x: 445, startPoint y: 61, endPoint x: 407, endPoint y: 117, distance: 68.1
click at [407, 117] on img at bounding box center [369, 122] width 89 height 79
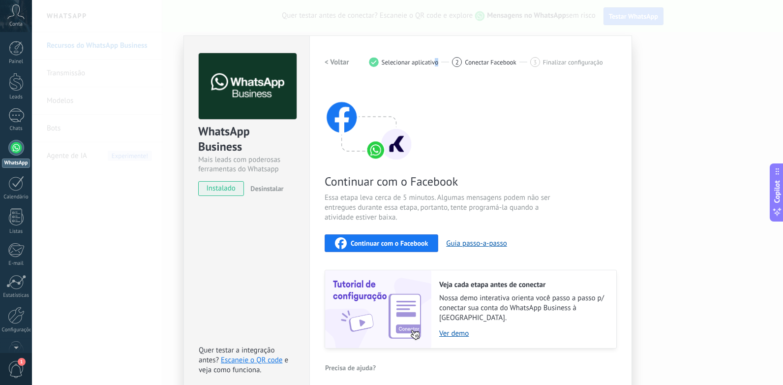
click at [407, 117] on img at bounding box center [369, 122] width 89 height 79
click at [332, 64] on h2 "< Voltar" at bounding box center [337, 62] width 25 height 9
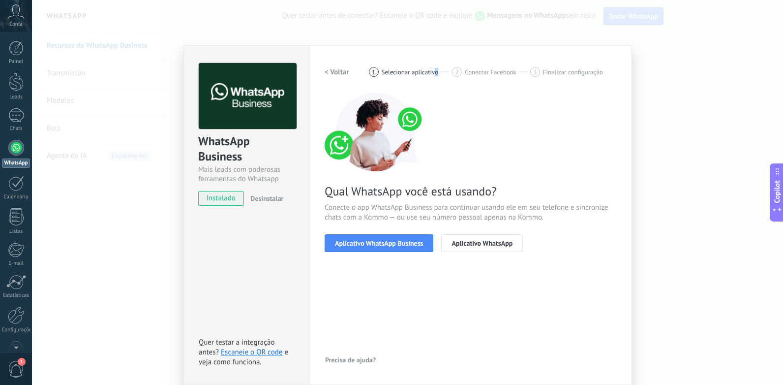
scroll to position [1, 0]
click at [339, 62] on div "Configurações Autorização Esta aba registra os usuários que permitiram acesso à…" at bounding box center [470, 214] width 323 height 339
click at [344, 70] on h2 "< Voltar" at bounding box center [337, 71] width 25 height 9
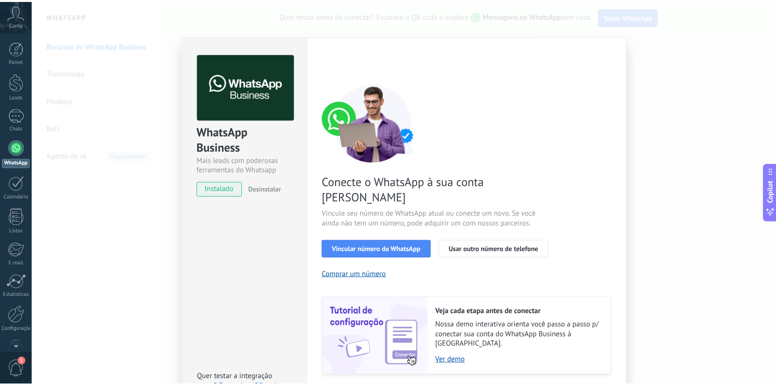
scroll to position [0, 0]
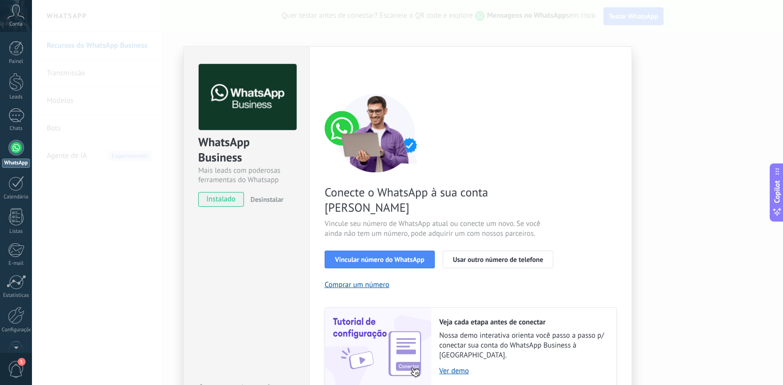
click at [139, 95] on div "WhatsApp Business Mais leads com poderosas ferramentas do Whatsapp instalado De…" at bounding box center [407, 192] width 751 height 385
drag, startPoint x: 34, startPoint y: 116, endPoint x: 30, endPoint y: 196, distance: 79.8
drag, startPoint x: 30, startPoint y: 196, endPoint x: 19, endPoint y: 162, distance: 35.3
click at [19, 162] on div "WhatsApp" at bounding box center [16, 162] width 28 height 9
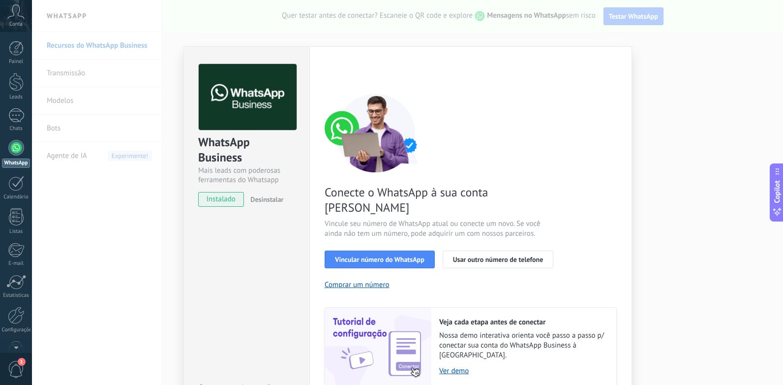
click at [15, 105] on div "Painel Leads Chats WhatsApp Clientes" at bounding box center [16, 209] width 32 height 337
click at [21, 120] on div at bounding box center [16, 115] width 16 height 14
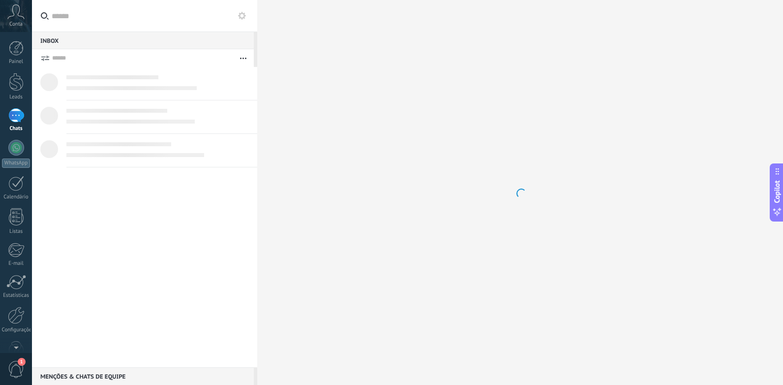
click at [21, 120] on div at bounding box center [16, 115] width 16 height 14
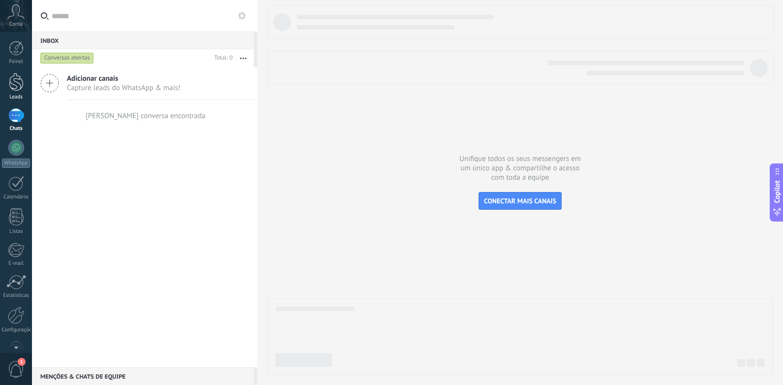
click at [19, 90] on div at bounding box center [16, 82] width 15 height 18
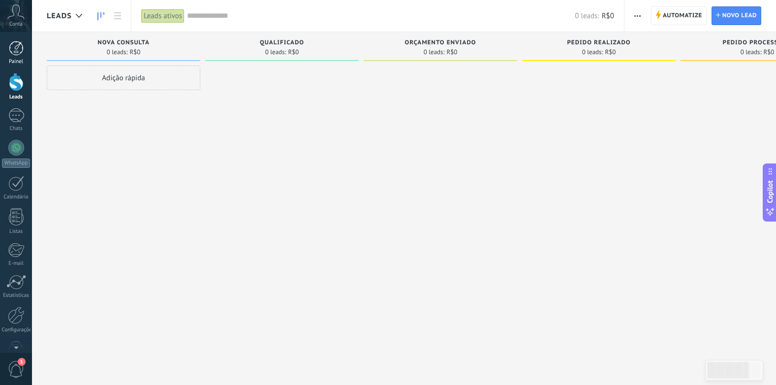
click at [20, 42] on div at bounding box center [16, 48] width 15 height 15
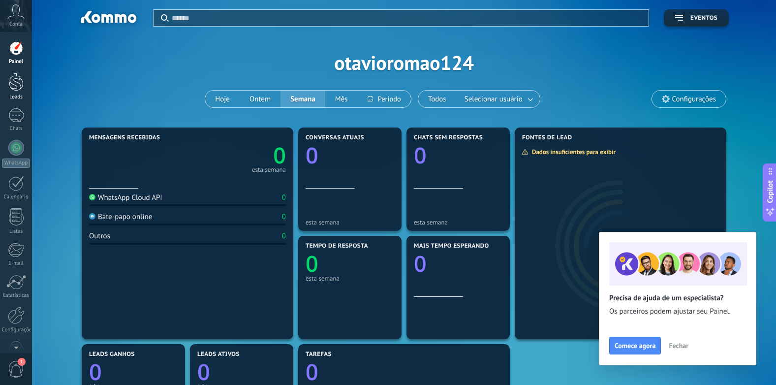
click at [20, 85] on div at bounding box center [16, 82] width 15 height 18
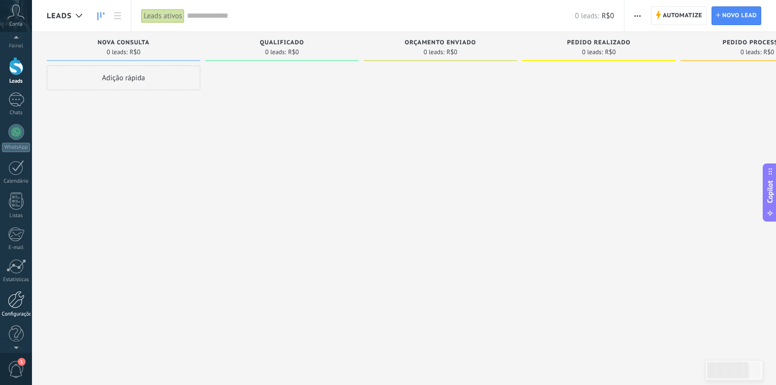
scroll to position [25, 0]
click at [18, 306] on div "Configurações" at bounding box center [16, 305] width 29 height 6
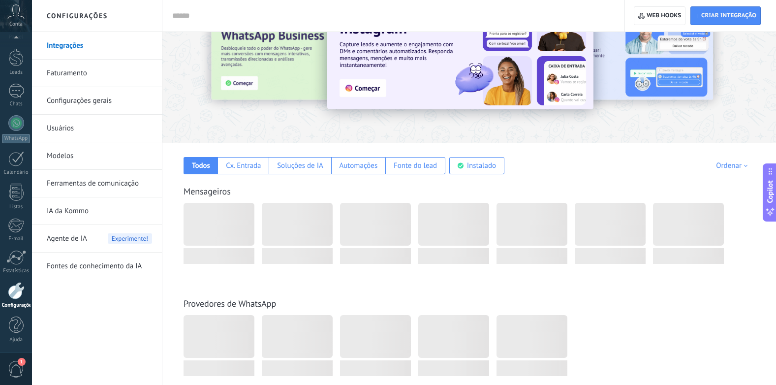
scroll to position [98, 0]
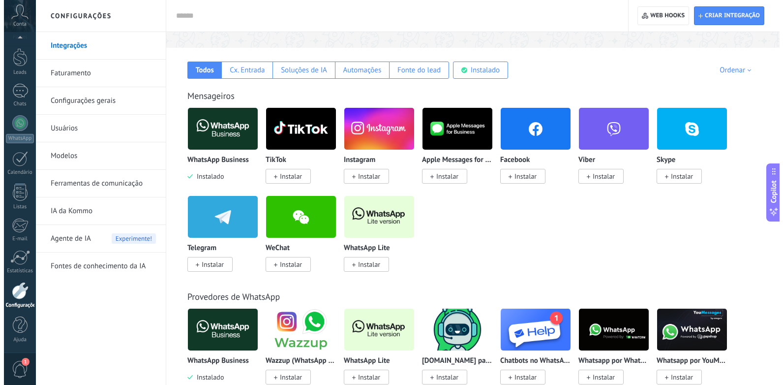
scroll to position [148, 0]
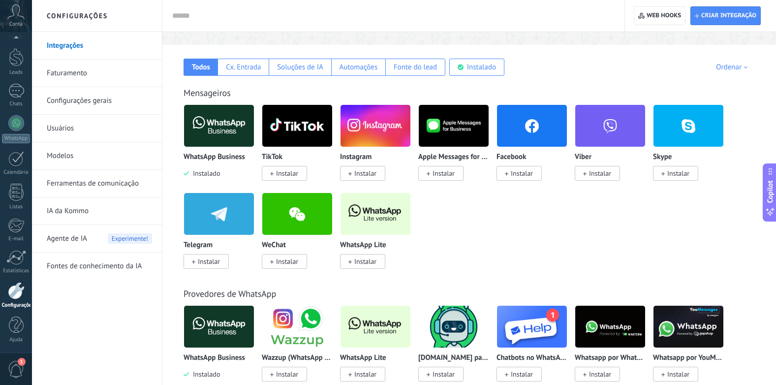
click at [14, 357] on div "1" at bounding box center [16, 368] width 32 height 32
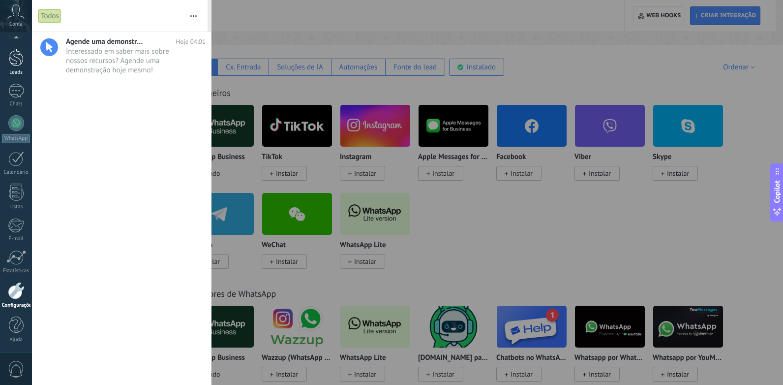
click at [21, 61] on div at bounding box center [16, 57] width 15 height 18
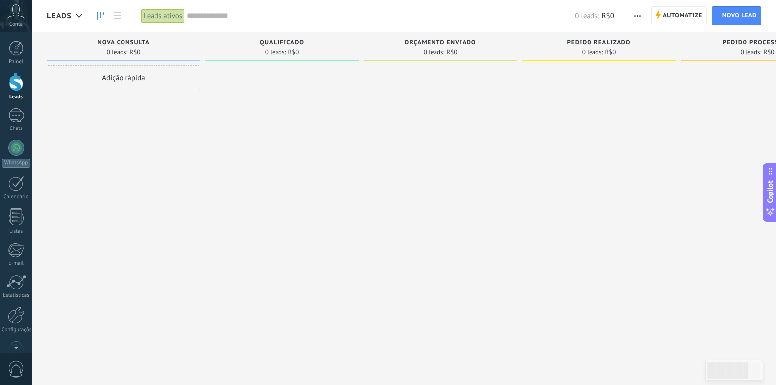
click at [17, 43] on div at bounding box center [16, 48] width 15 height 15
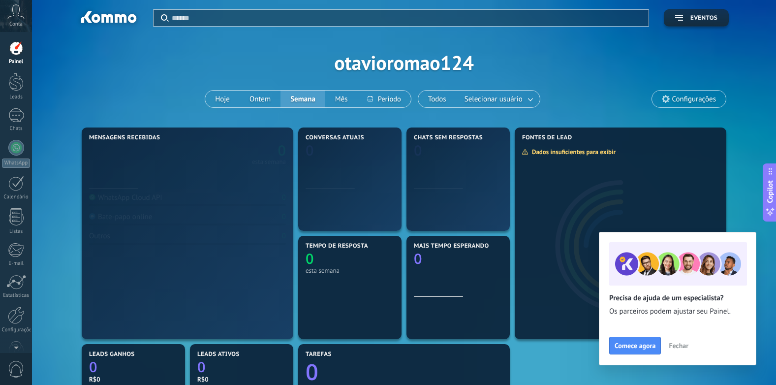
click at [19, 19] on icon at bounding box center [15, 11] width 17 height 15
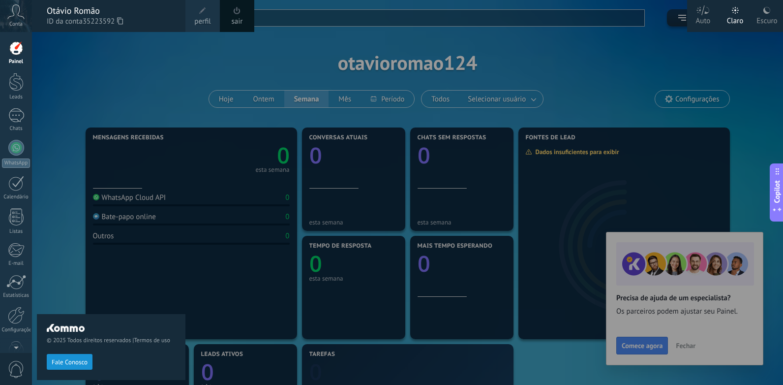
click at [213, 111] on div at bounding box center [423, 192] width 783 height 385
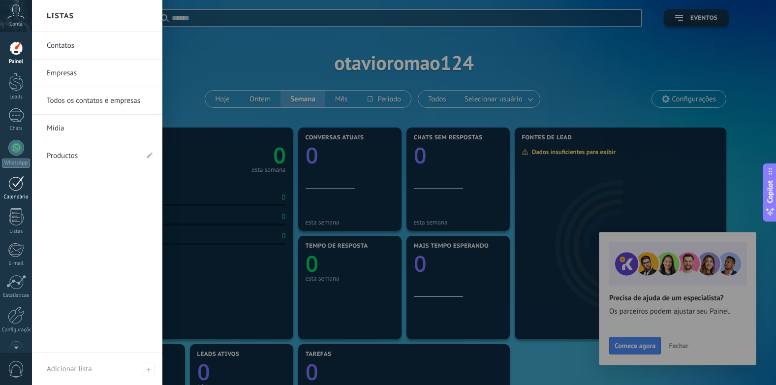
click at [11, 190] on div at bounding box center [16, 183] width 16 height 15
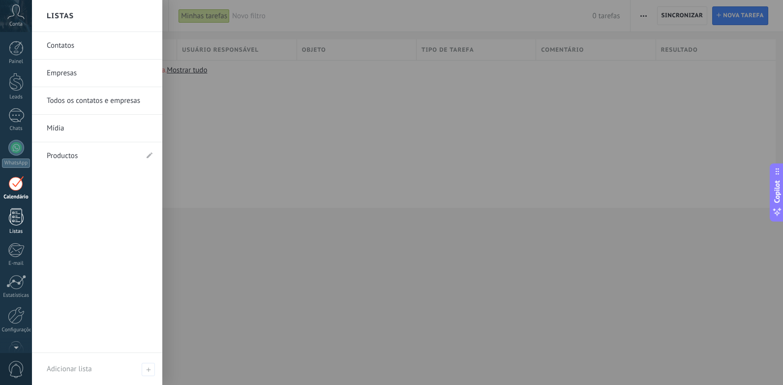
click at [20, 219] on div at bounding box center [16, 216] width 15 height 17
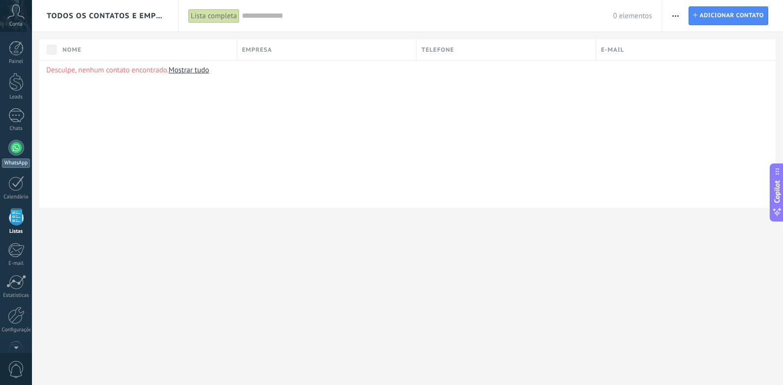
click at [15, 158] on div "WhatsApp" at bounding box center [16, 162] width 28 height 9
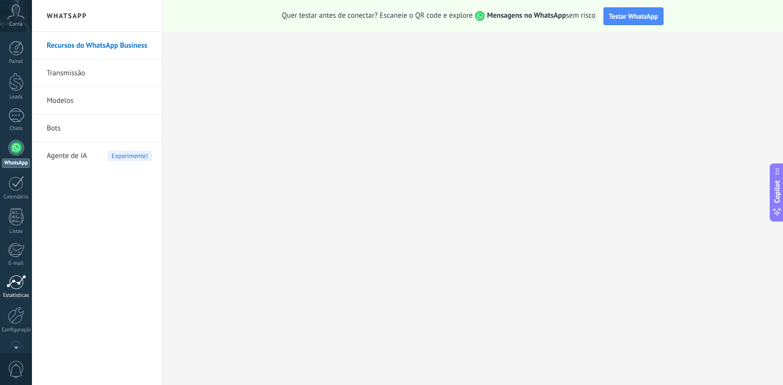
click at [10, 292] on link "Estatísticas" at bounding box center [16, 287] width 32 height 24
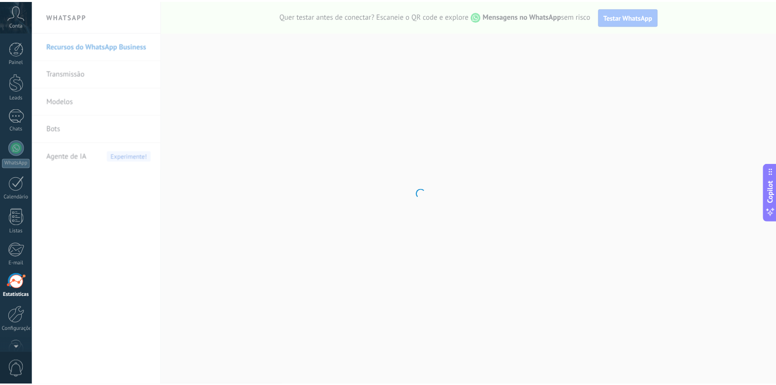
scroll to position [25, 0]
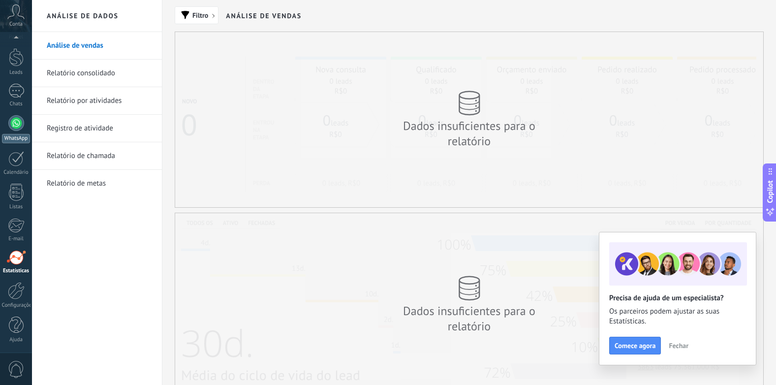
click at [21, 124] on div at bounding box center [16, 123] width 16 height 16
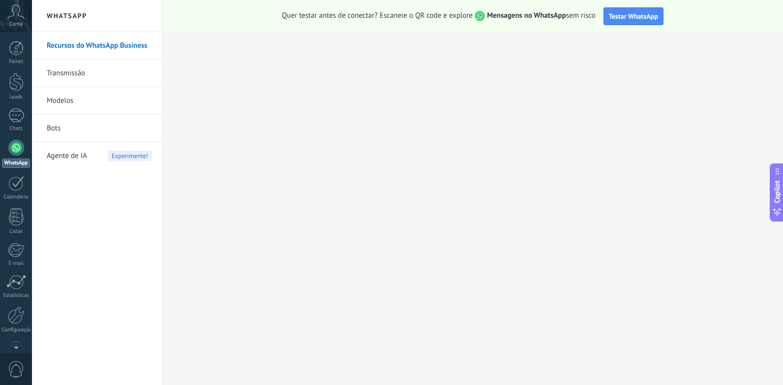
click at [99, 132] on link "Bots" at bounding box center [99, 129] width 105 height 28
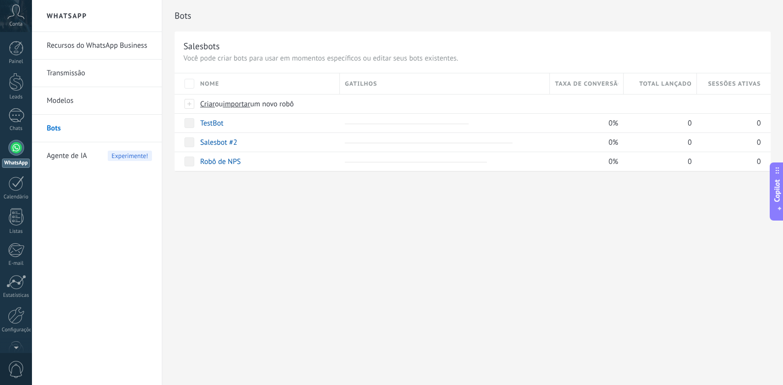
click at [775, 197] on span "Copilot" at bounding box center [777, 191] width 10 height 23
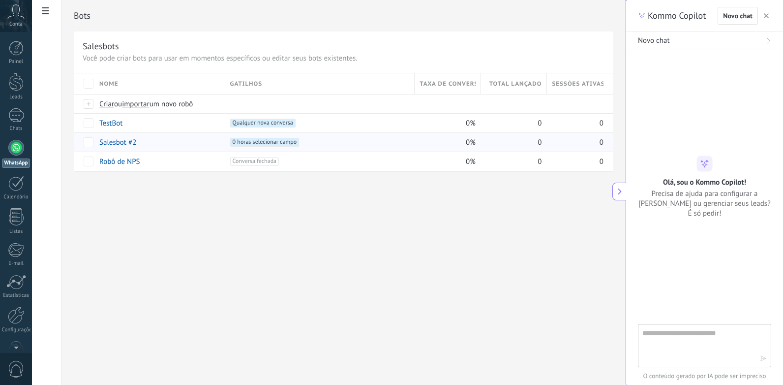
click at [477, 147] on div "0%" at bounding box center [448, 141] width 66 height 19
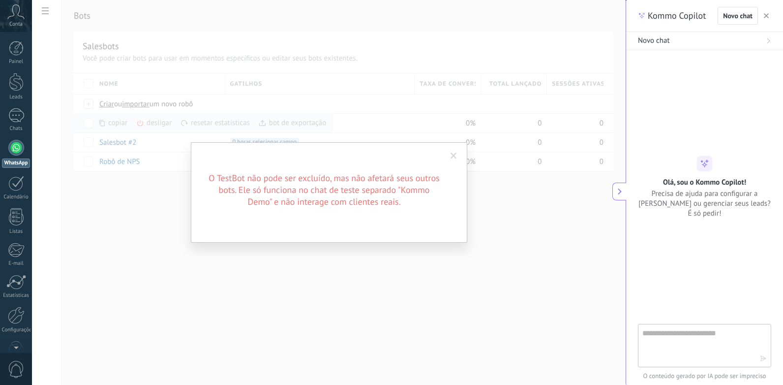
click at [451, 157] on span at bounding box center [454, 156] width 6 height 7
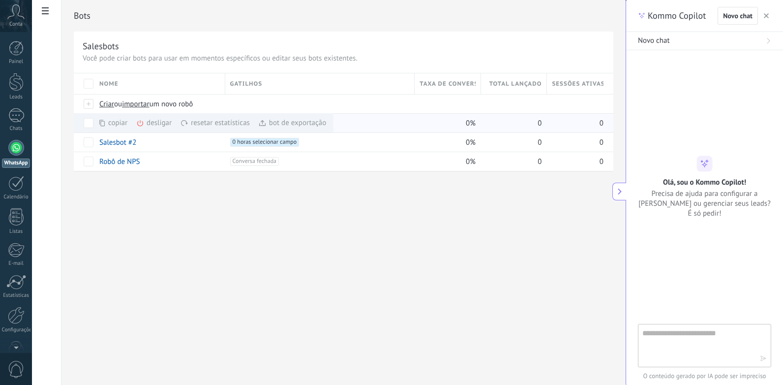
click at [162, 119] on div "desligar mais" at bounding box center [171, 122] width 71 height 19
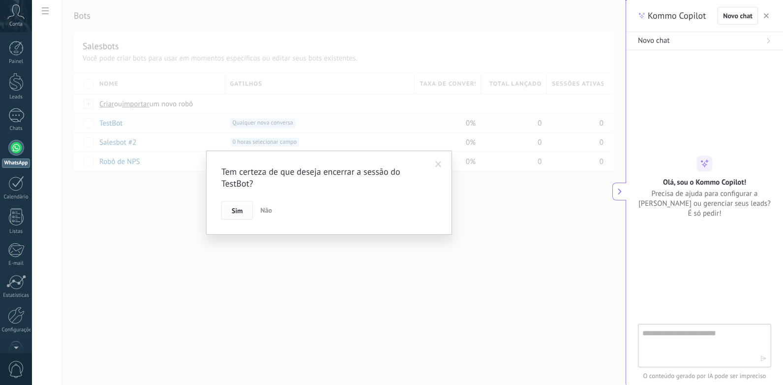
click at [239, 209] on span "Sim" at bounding box center [237, 210] width 11 height 7
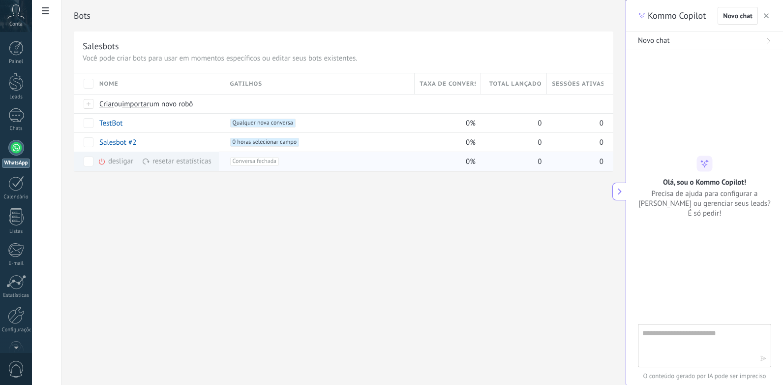
click at [114, 169] on div "desligar mais" at bounding box center [133, 161] width 71 height 19
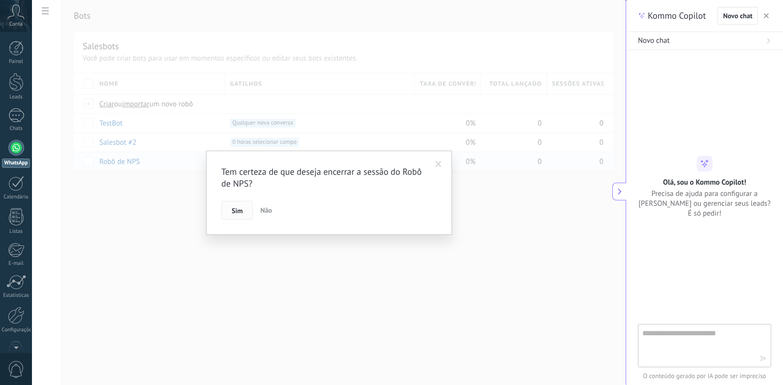
click at [236, 207] on span "Sim" at bounding box center [237, 210] width 11 height 7
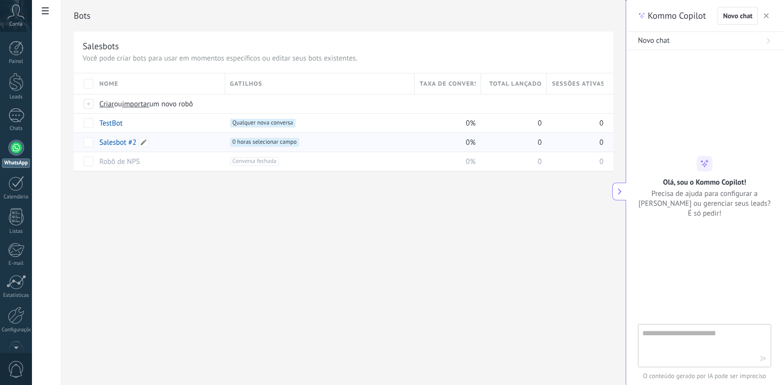
click at [171, 138] on div "Salesbot #2" at bounding box center [157, 142] width 126 height 19
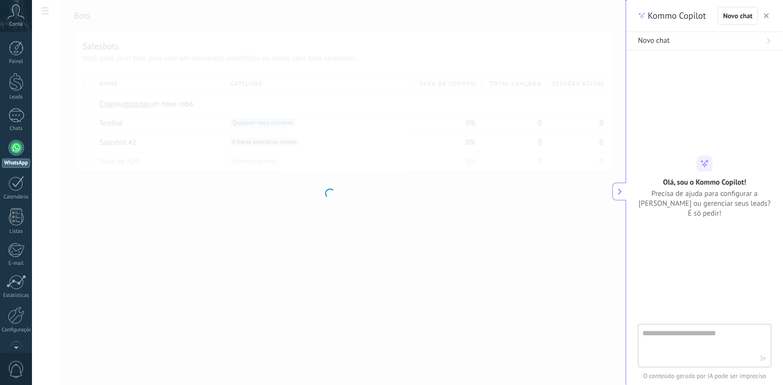
type input "**********"
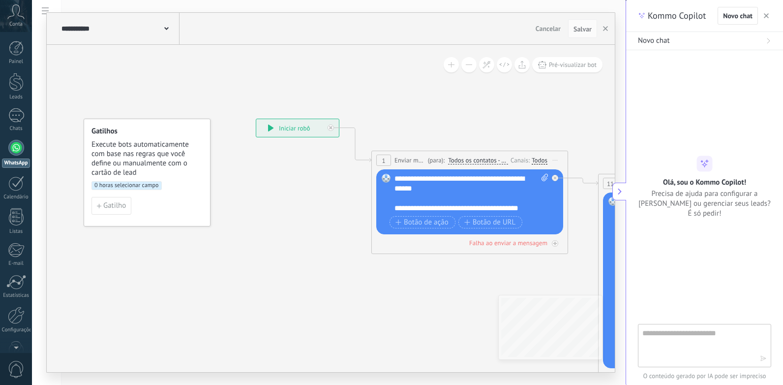
click at [171, 22] on div "**********" at bounding box center [119, 28] width 121 height 31
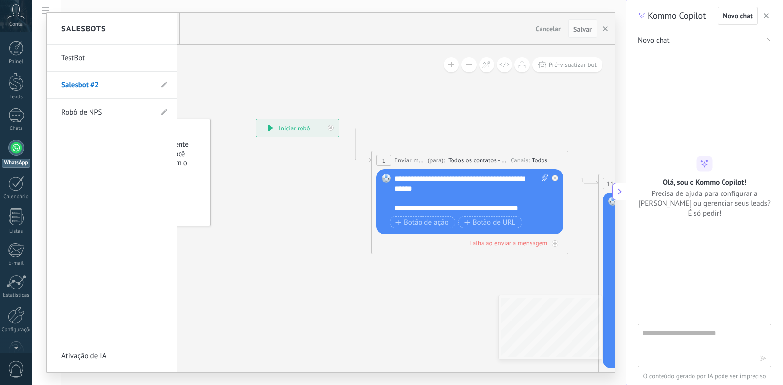
click at [427, 75] on div at bounding box center [331, 192] width 568 height 359
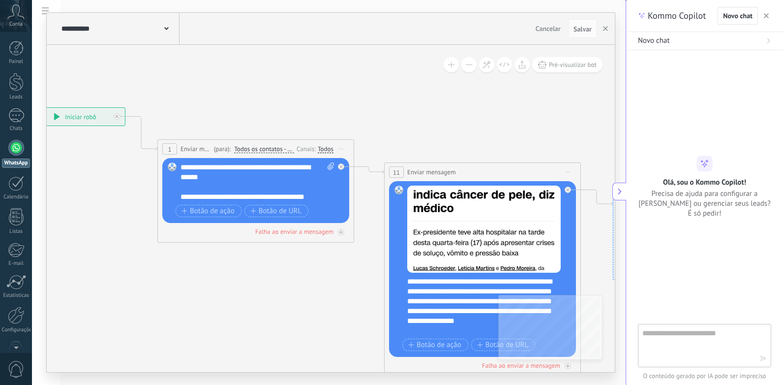
drag, startPoint x: 523, startPoint y: 134, endPoint x: 290, endPoint y: 119, distance: 234.2
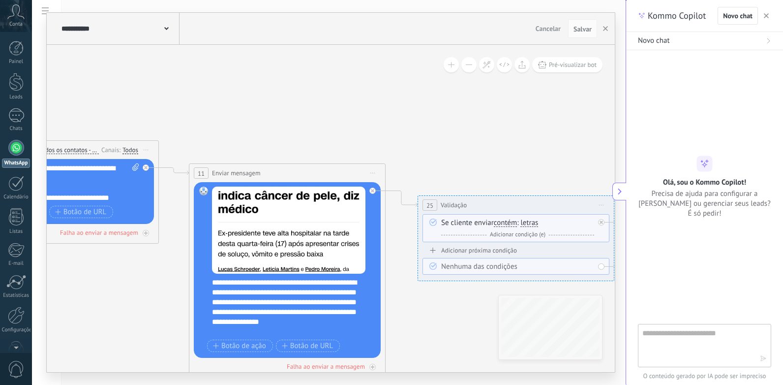
drag, startPoint x: 540, startPoint y: 96, endPoint x: 361, endPoint y: 100, distance: 178.6
click at [346, 97] on icon at bounding box center [681, 268] width 2162 height 813
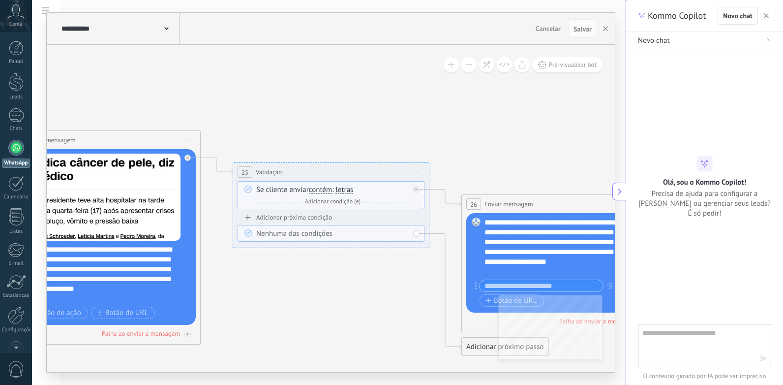
drag, startPoint x: 525, startPoint y: 131, endPoint x: 380, endPoint y: 98, distance: 148.8
click at [380, 98] on icon at bounding box center [496, 247] width 2162 height 836
click at [615, 184] on button at bounding box center [620, 192] width 14 height 18
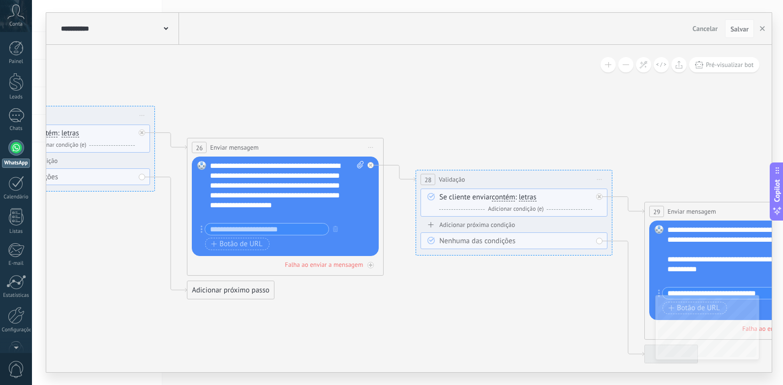
drag, startPoint x: 568, startPoint y: 142, endPoint x: 285, endPoint y: 84, distance: 288.9
click at [285, 84] on icon at bounding box center [222, 191] width 2162 height 836
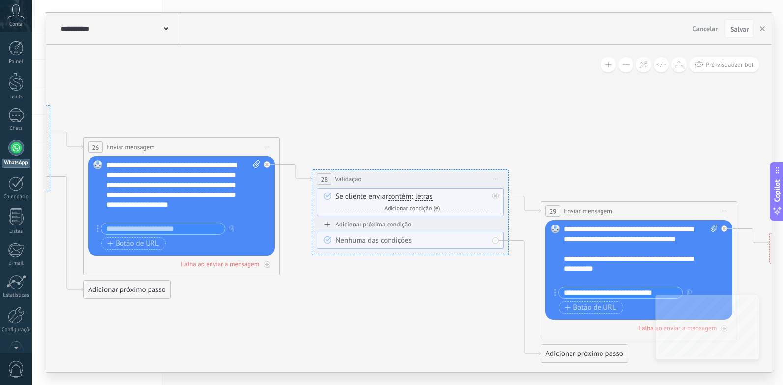
drag, startPoint x: 537, startPoint y: 85, endPoint x: 349, endPoint y: 87, distance: 187.5
click at [349, 87] on icon at bounding box center [118, 190] width 2162 height 836
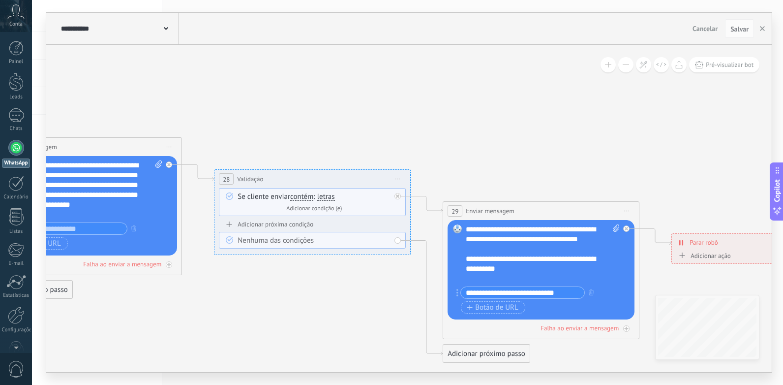
drag, startPoint x: 666, startPoint y: 95, endPoint x: 528, endPoint y: 100, distance: 138.3
click at [528, 100] on icon at bounding box center [20, 190] width 2162 height 836
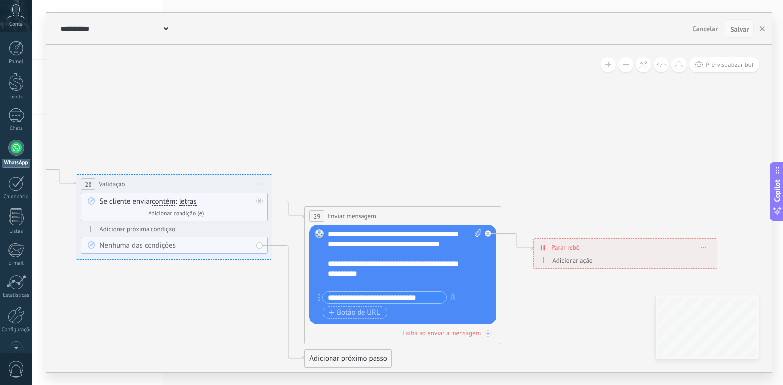
click at [731, 26] on span "Salvar" at bounding box center [740, 29] width 18 height 7
click at [739, 29] on span "Salvar" at bounding box center [740, 29] width 18 height 7
click at [762, 30] on icon "button" at bounding box center [762, 28] width 5 height 5
